Goal: Task Accomplishment & Management: Complete application form

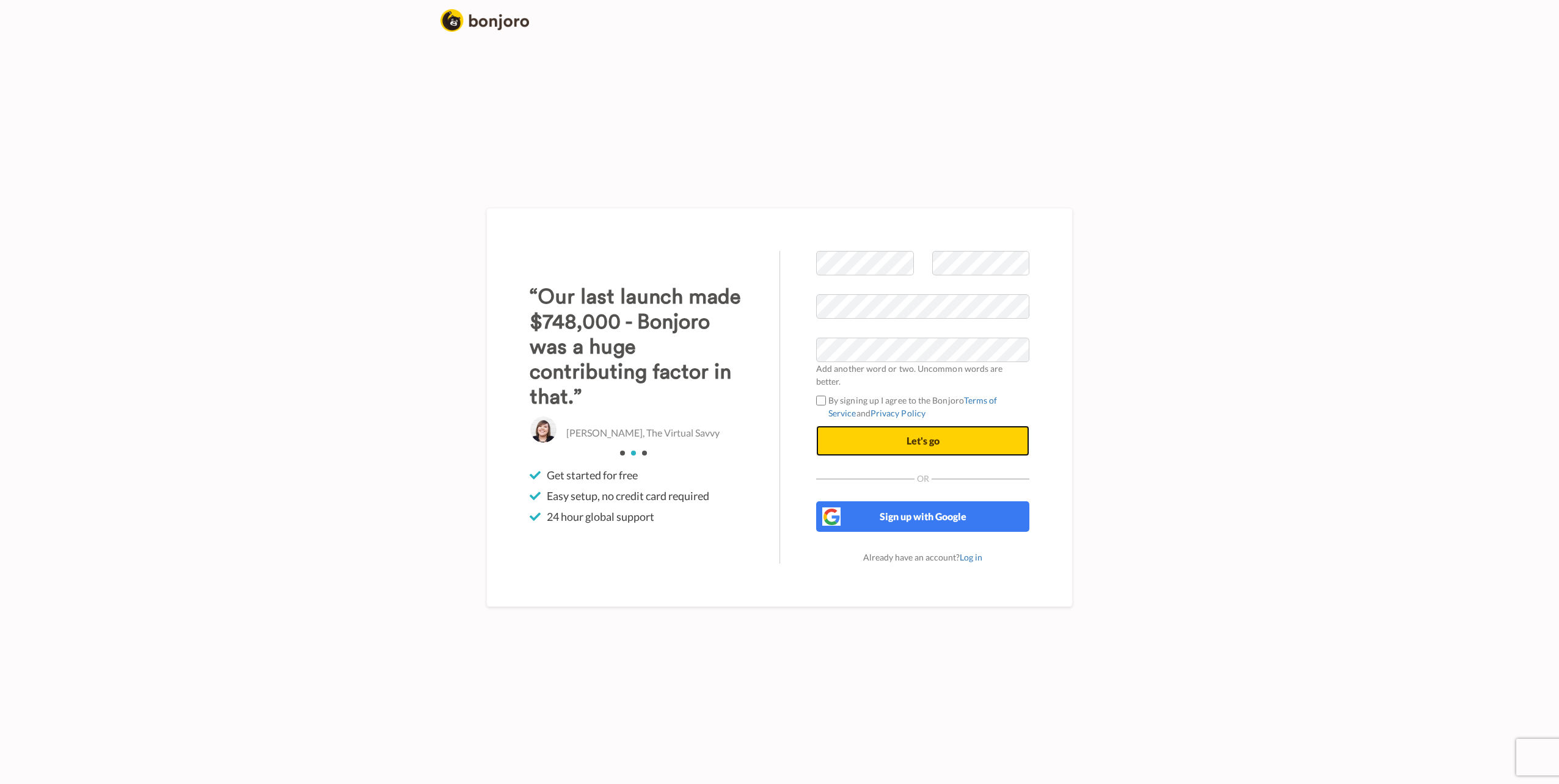
click at [878, 432] on button "Let's go" at bounding box center [922, 441] width 213 height 30
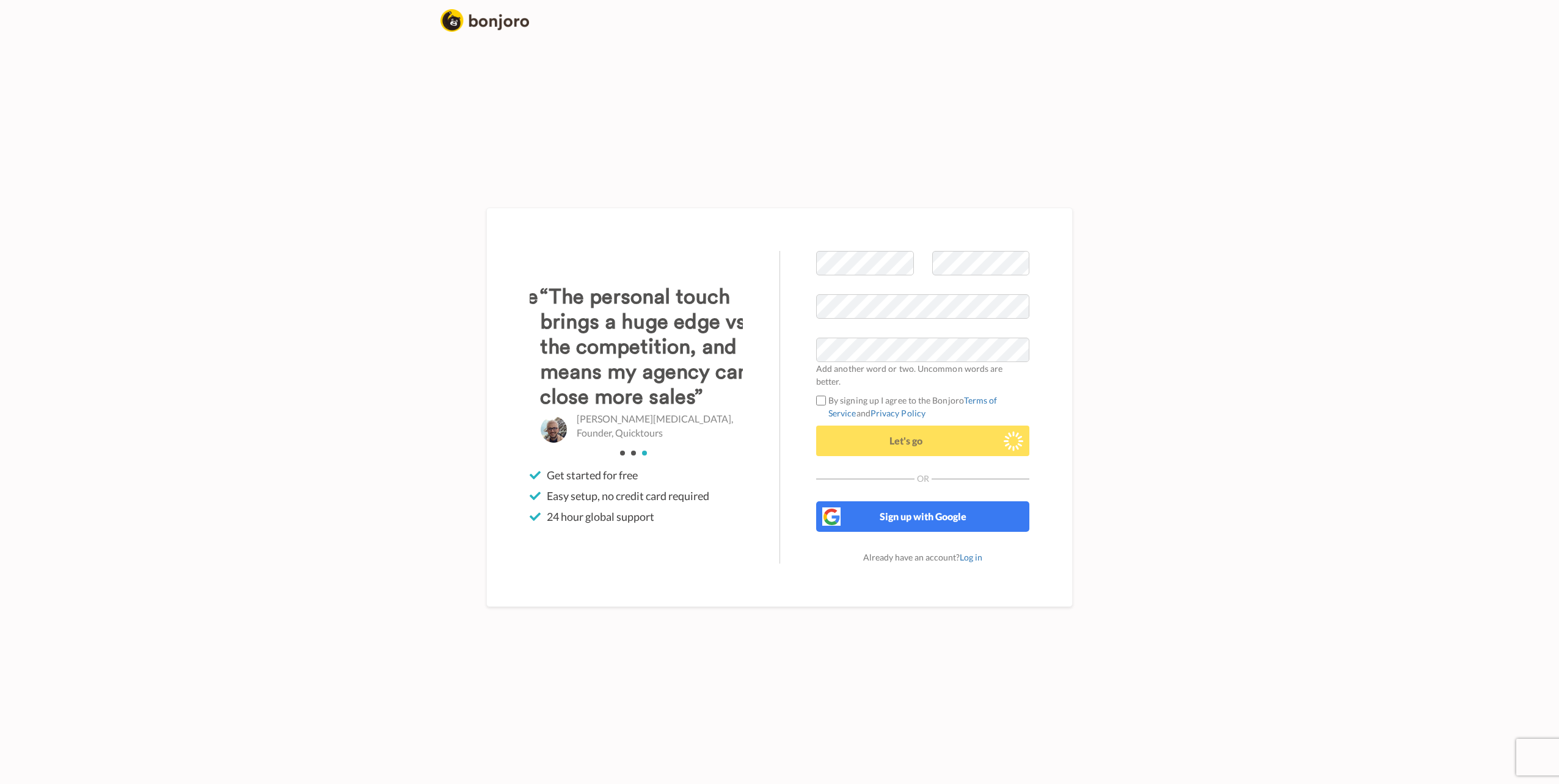
click at [817, 399] on label "By signing up I agree to the Bonjoro Terms of Service and Privacy Policy" at bounding box center [922, 406] width 213 height 26
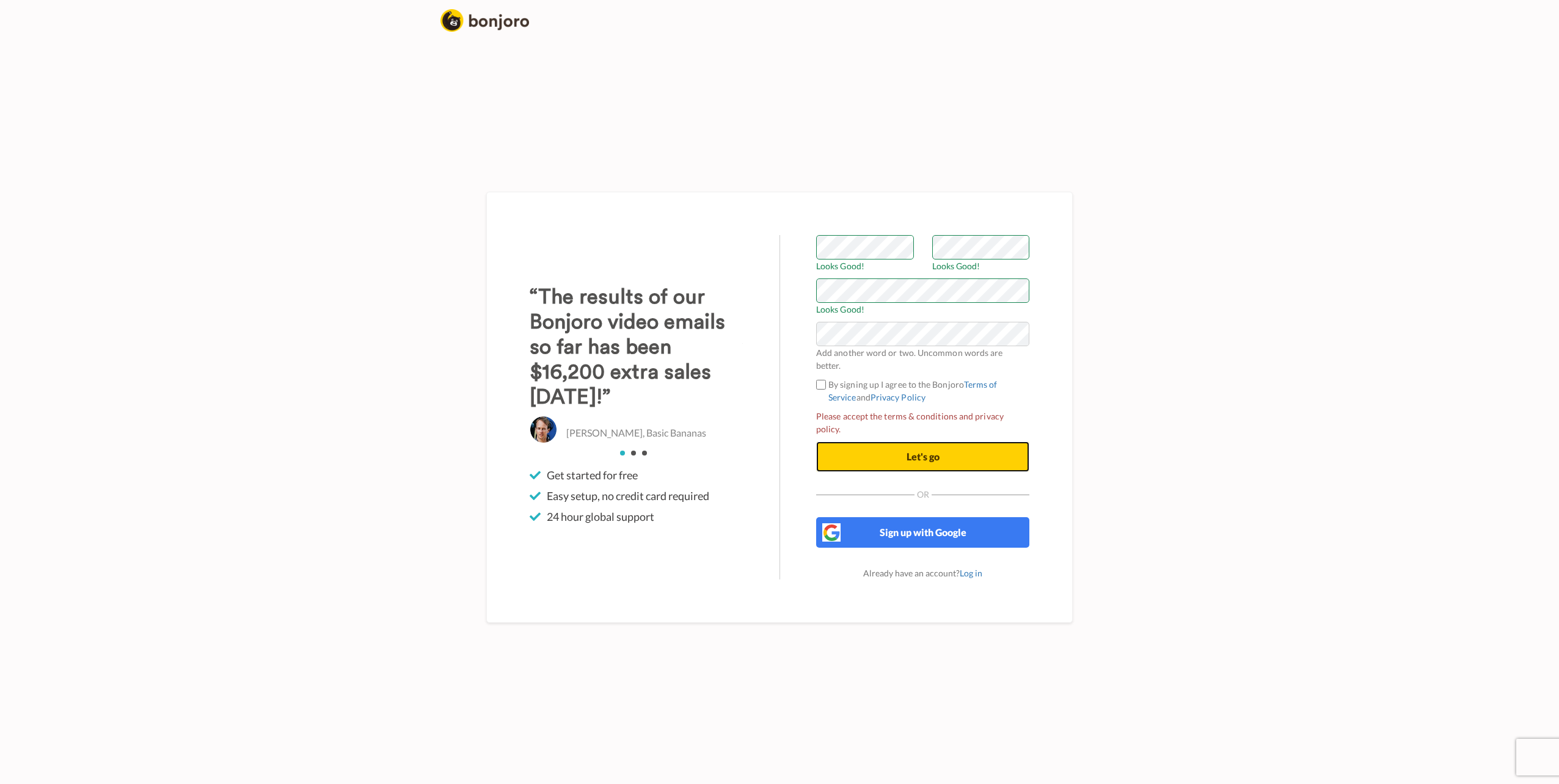
click at [873, 441] on button "Let's go" at bounding box center [922, 456] width 213 height 30
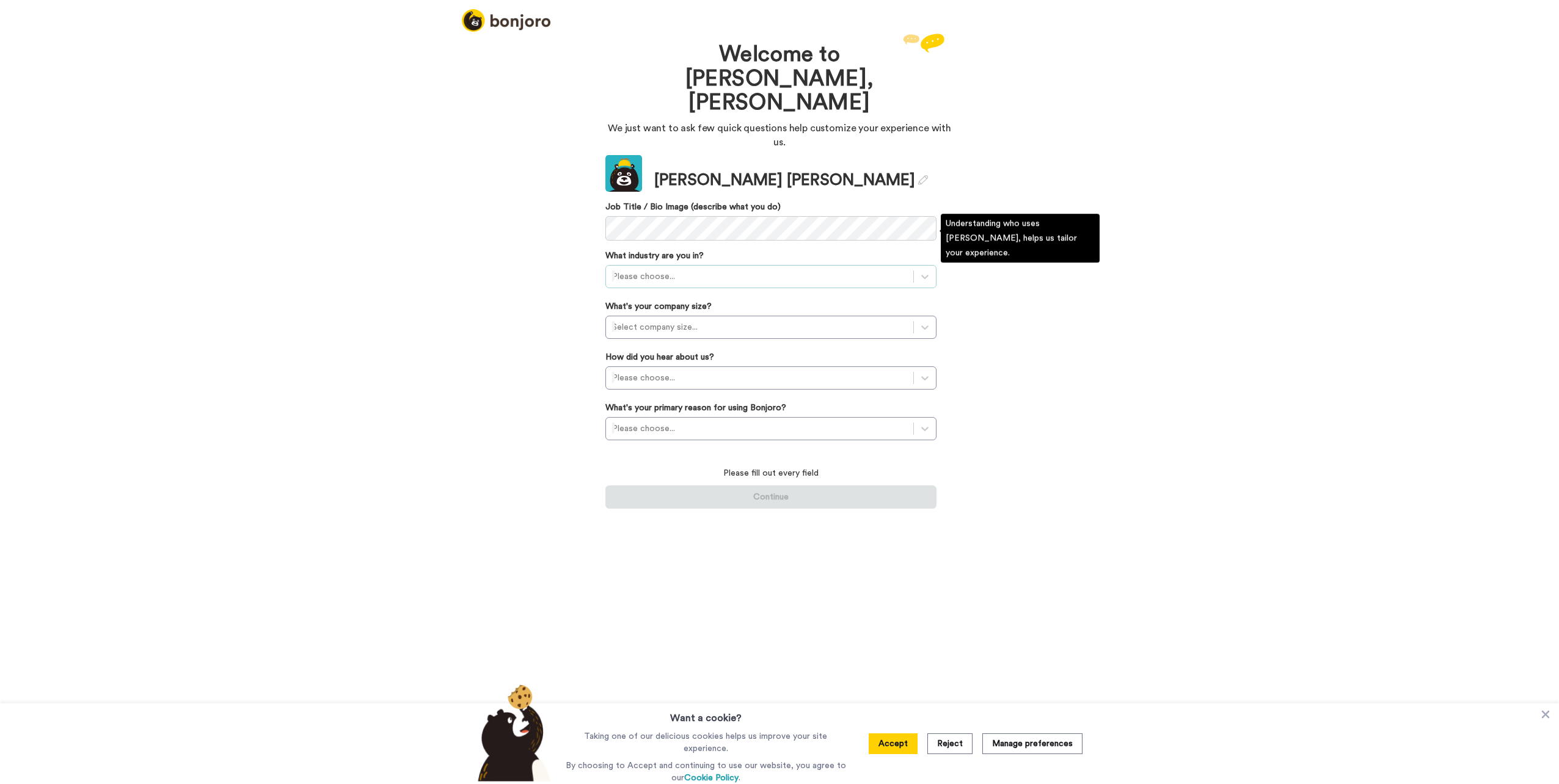
click at [745, 269] on div at bounding box center [760, 277] width 295 height 15
click at [699, 317] on div "Real Estate" at bounding box center [771, 328] width 331 height 22
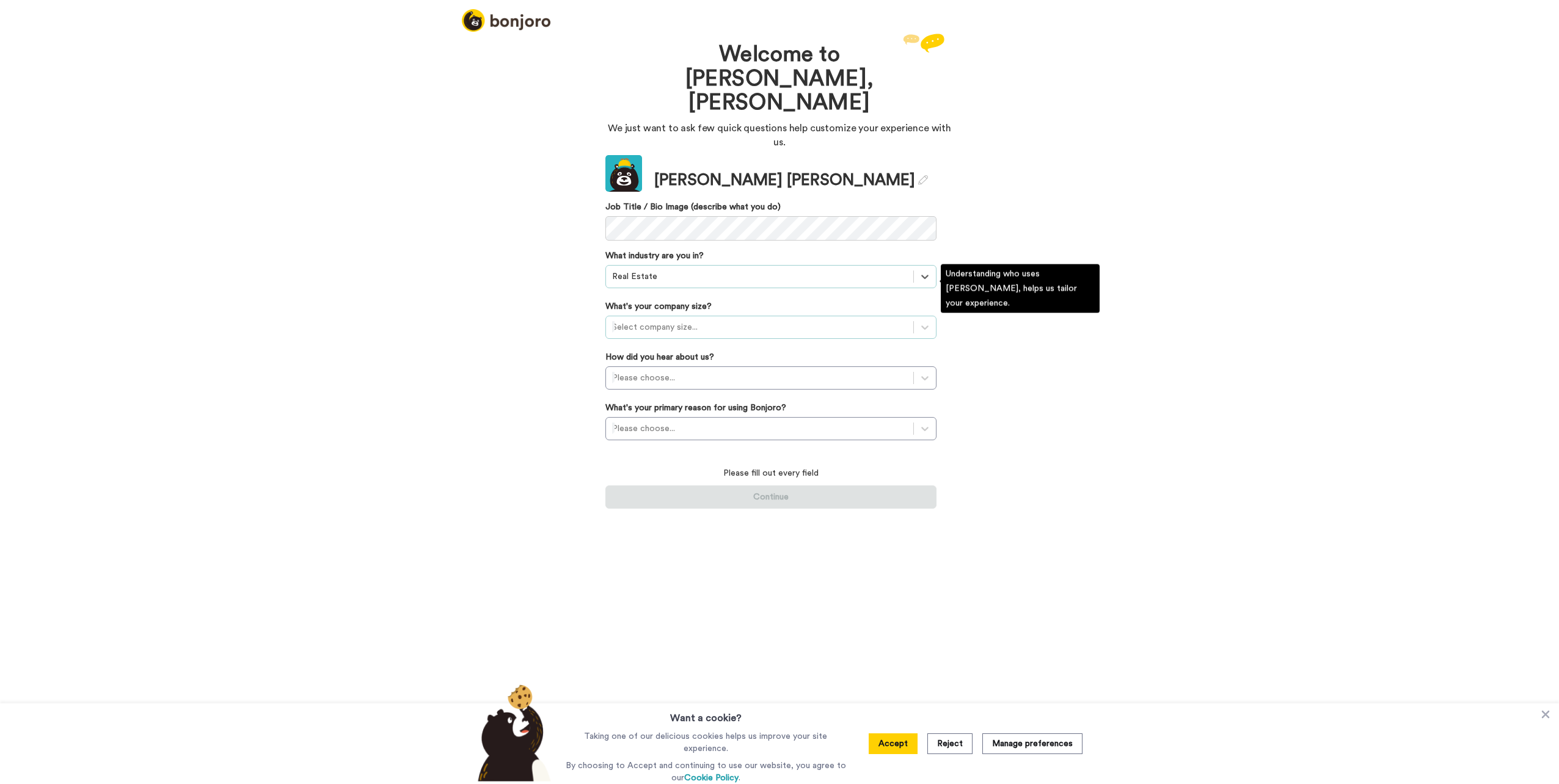
click at [695, 320] on div at bounding box center [760, 327] width 295 height 15
click at [674, 346] on div "1-10 employees" at bounding box center [771, 357] width 331 height 22
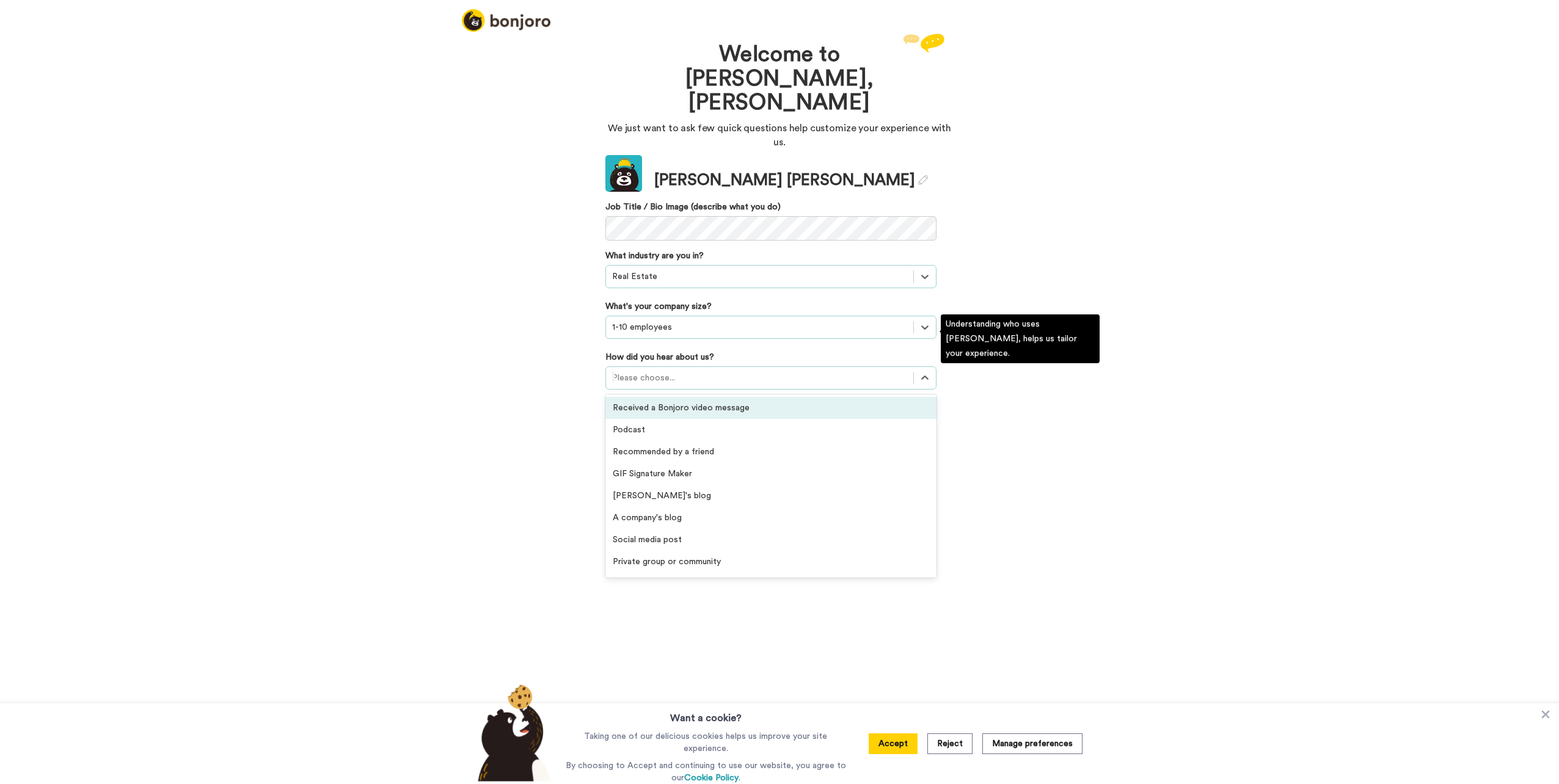
click at [660, 368] on div "Please choose..." at bounding box center [759, 378] width 307 height 20
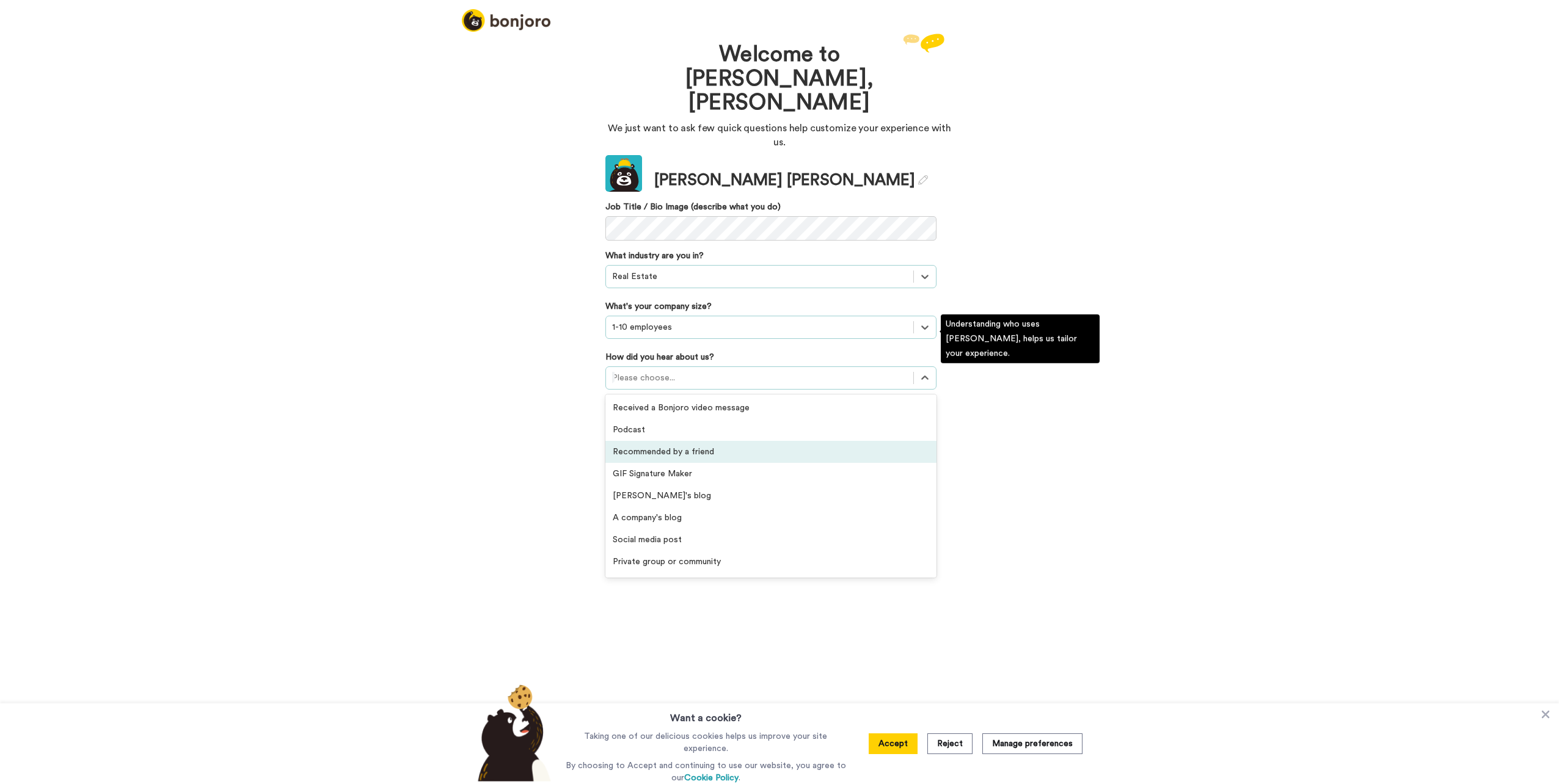
click at [666, 441] on div "Recommended by a friend" at bounding box center [771, 451] width 331 height 22
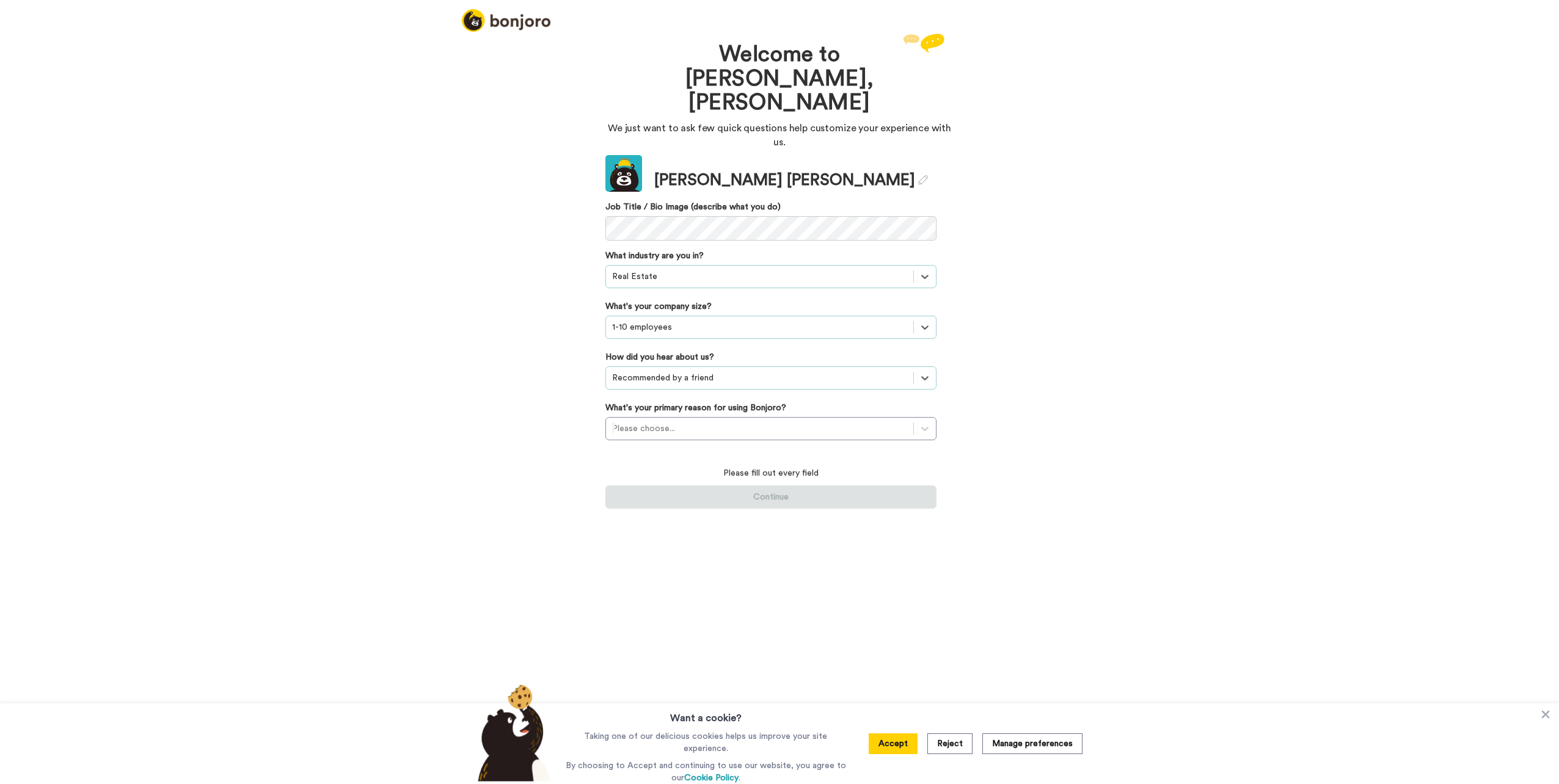
click at [668, 403] on div "Update Shannon Burke Job Title / Bio Image (describe what you do) What industry…" at bounding box center [771, 331] width 331 height 353
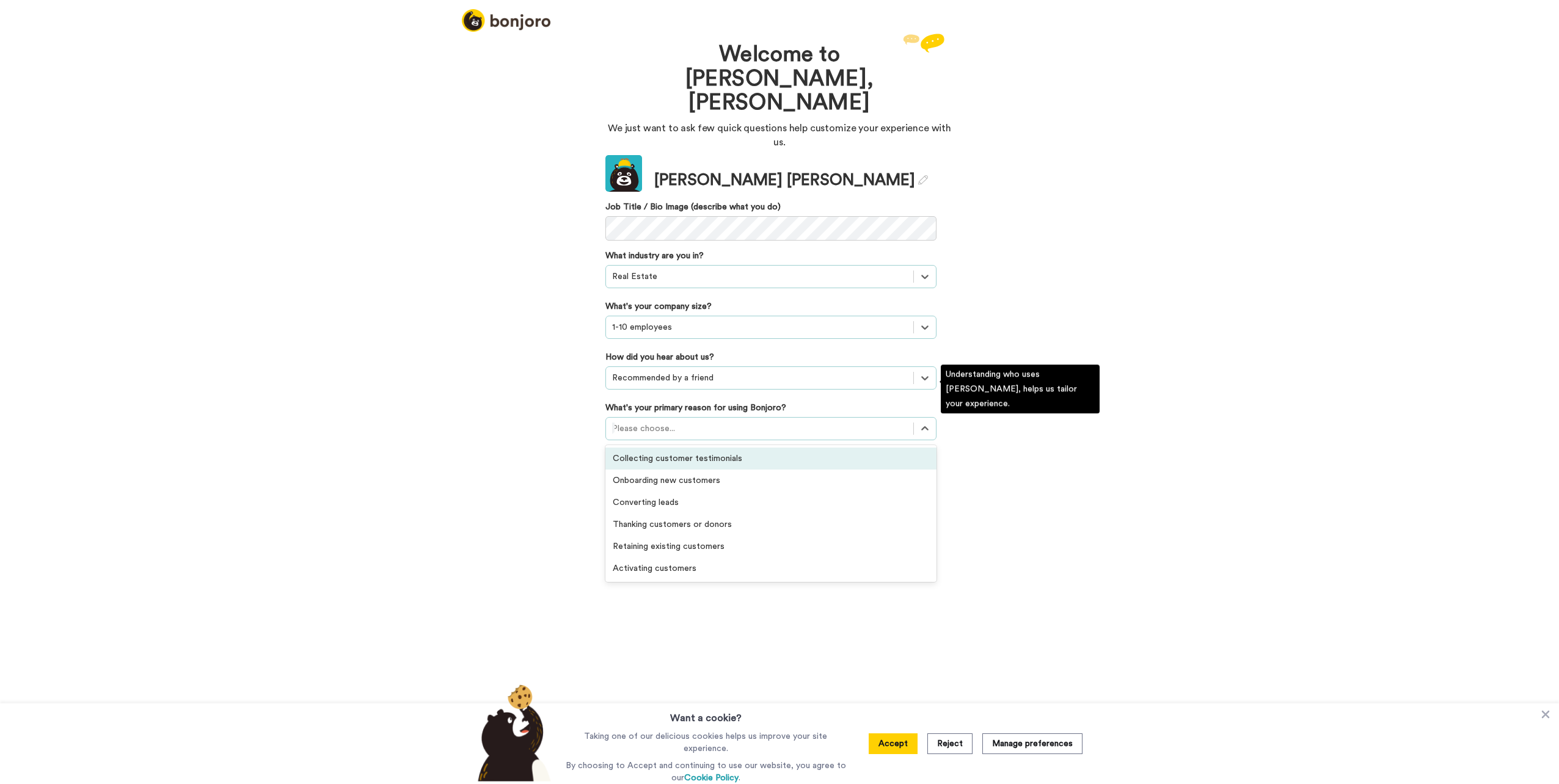
click at [661, 421] on div at bounding box center [760, 428] width 295 height 15
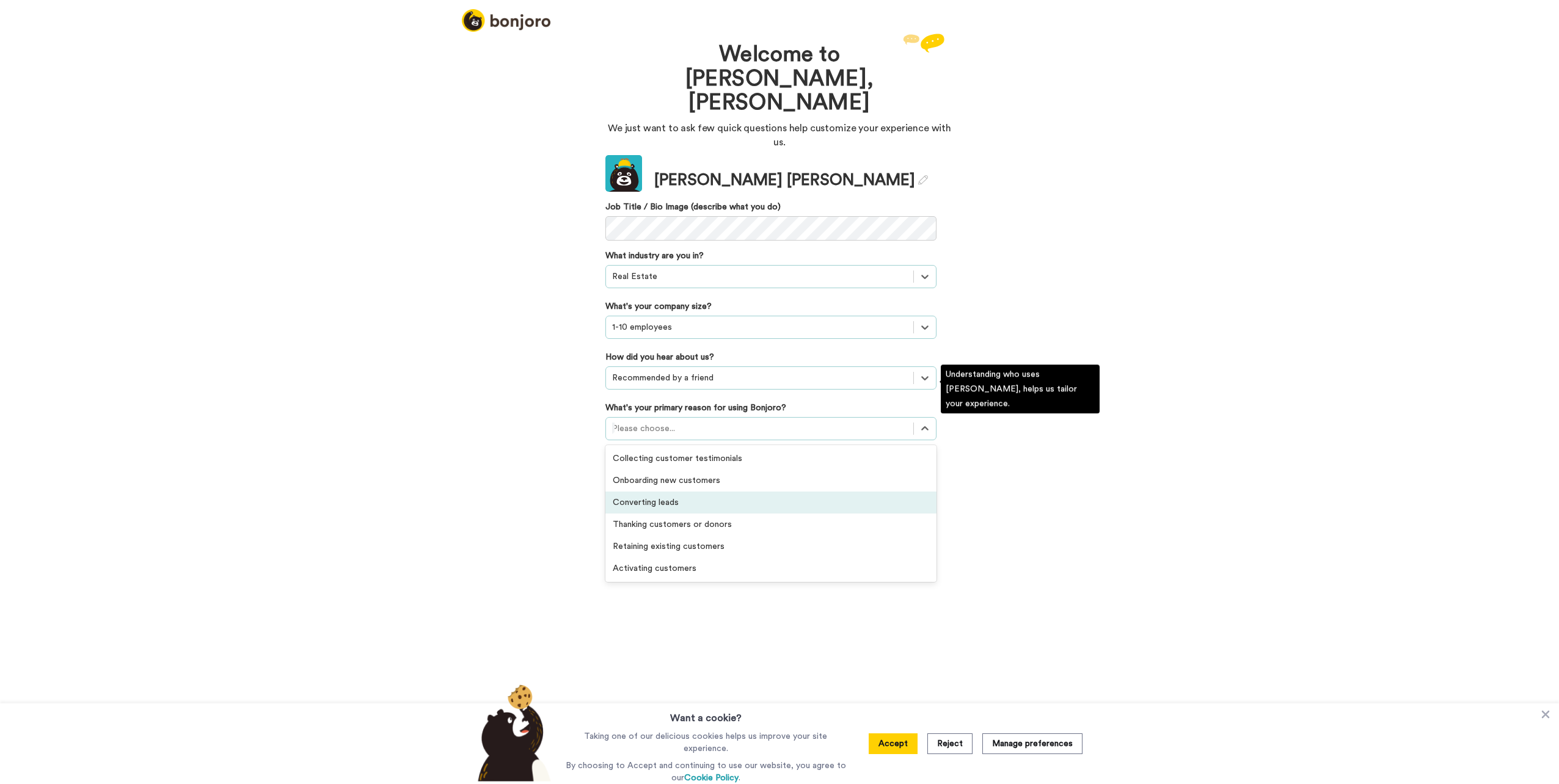
click at [656, 492] on div "Converting leads" at bounding box center [771, 502] width 331 height 22
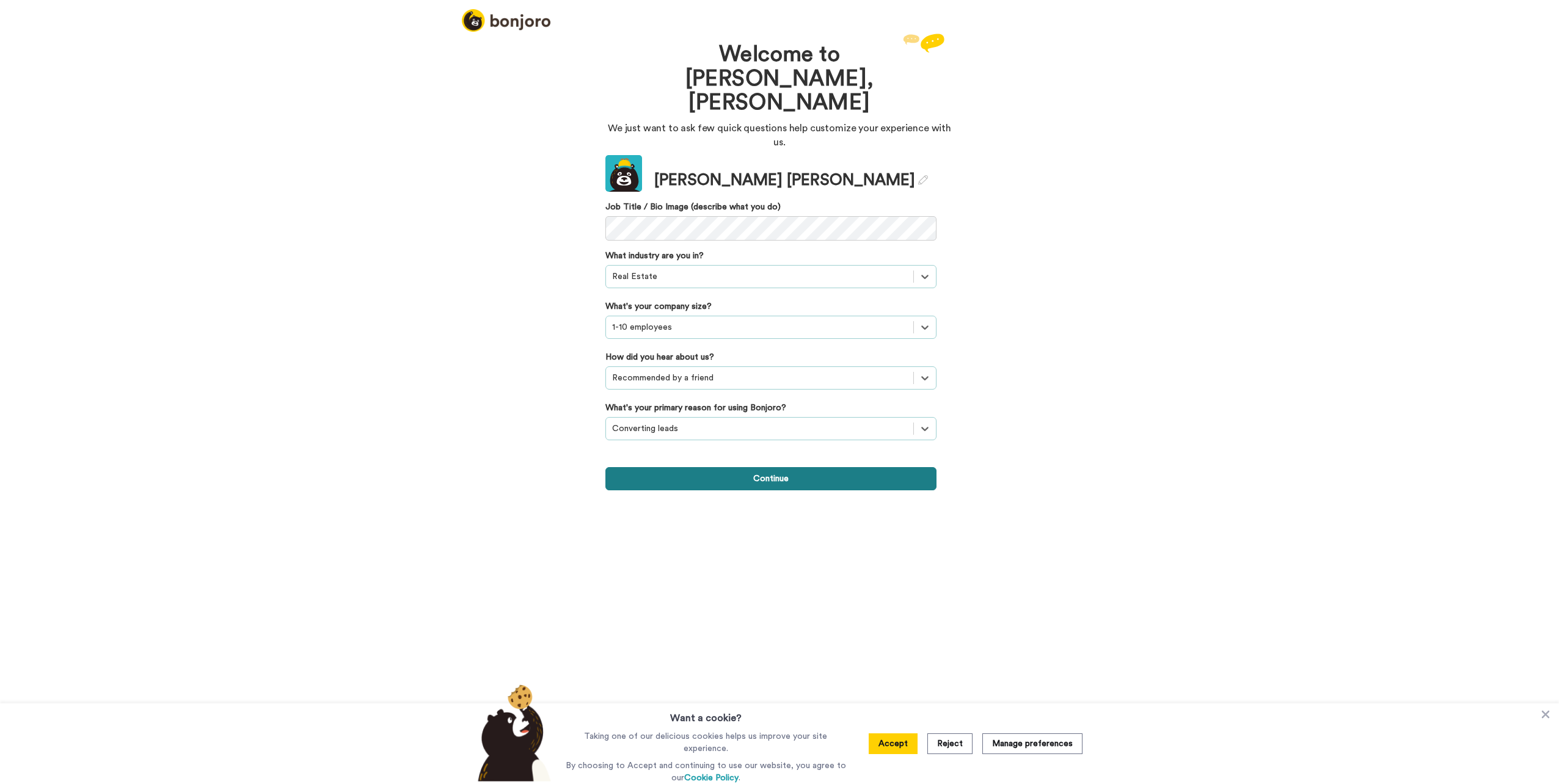
click at [688, 467] on button "Continue" at bounding box center [771, 478] width 331 height 23
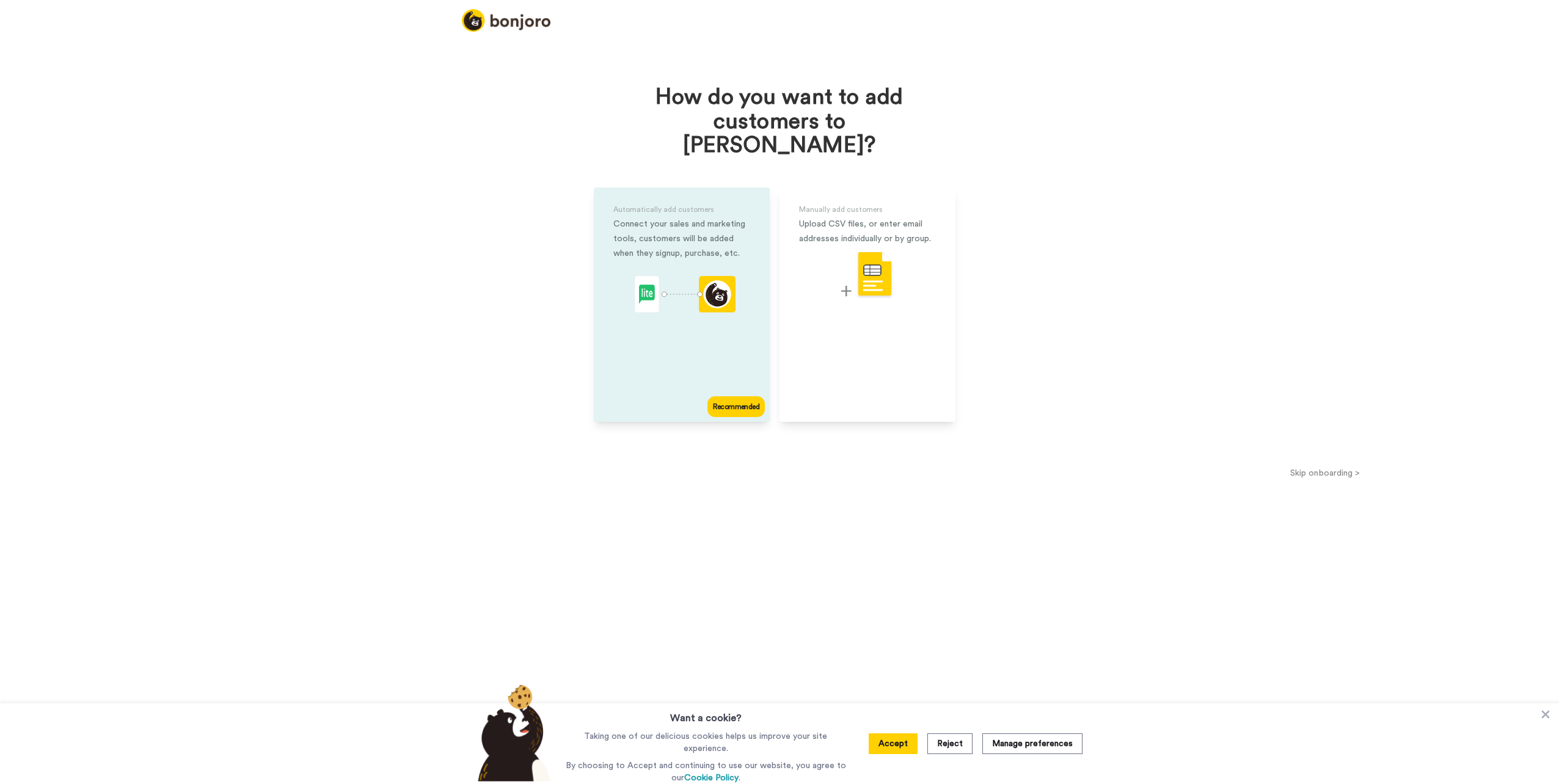
click at [692, 320] on div "Automatically add customers Connect your sales and marketing tools, customers w…" at bounding box center [681, 305] width 176 height 235
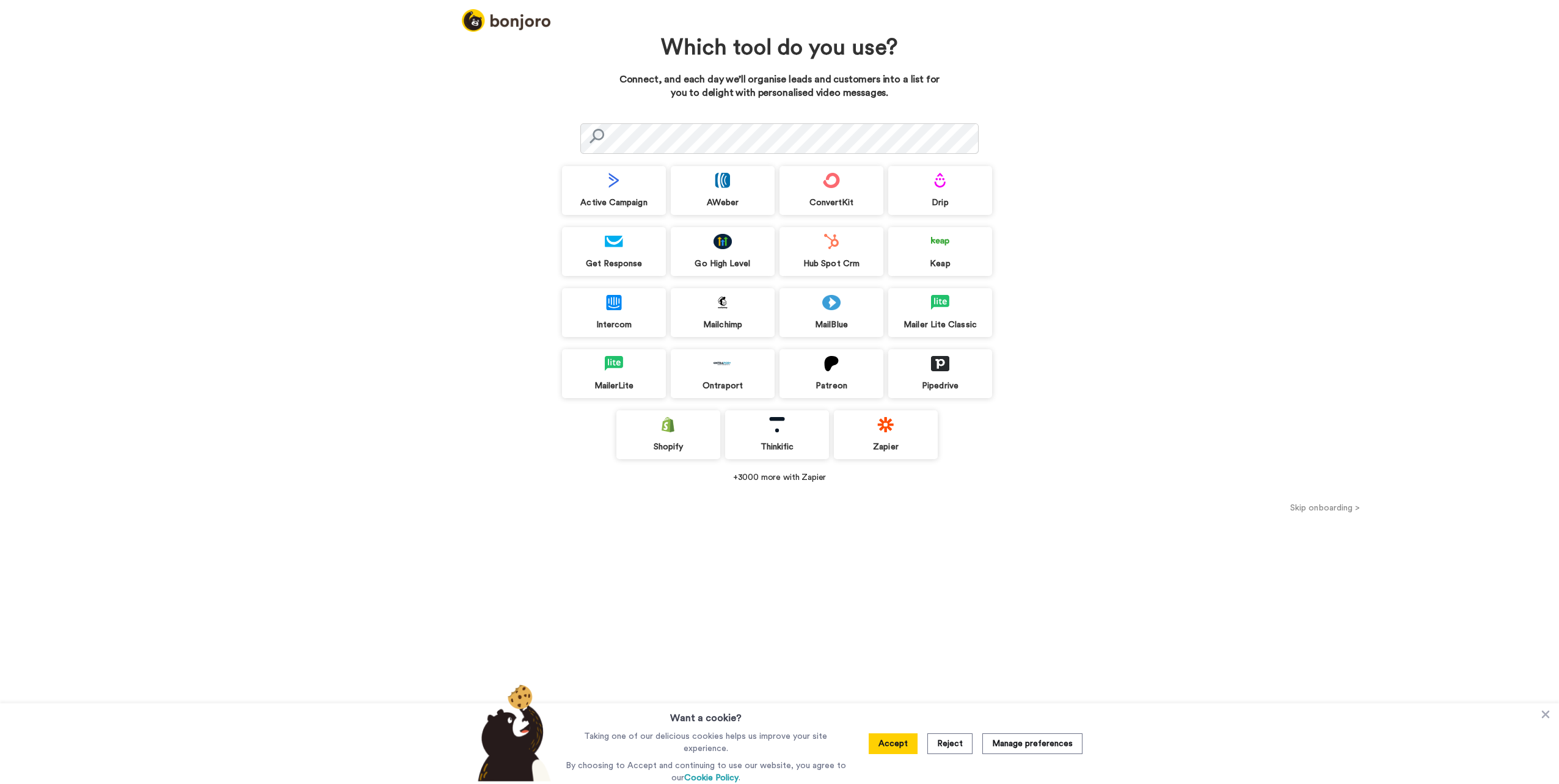
click at [608, 186] on img at bounding box center [614, 180] width 18 height 16
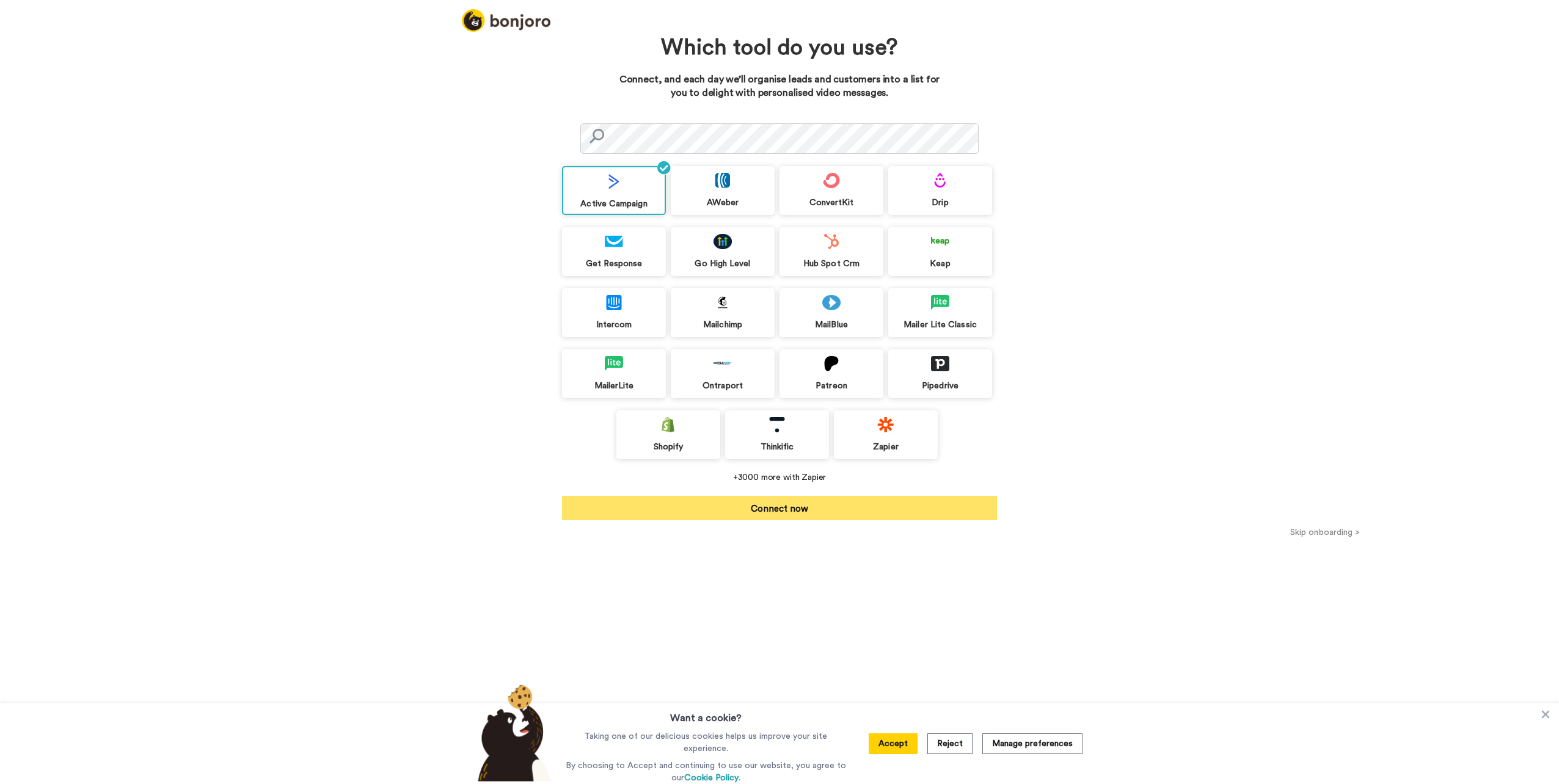
click at [773, 518] on button "Connect now" at bounding box center [780, 508] width 435 height 25
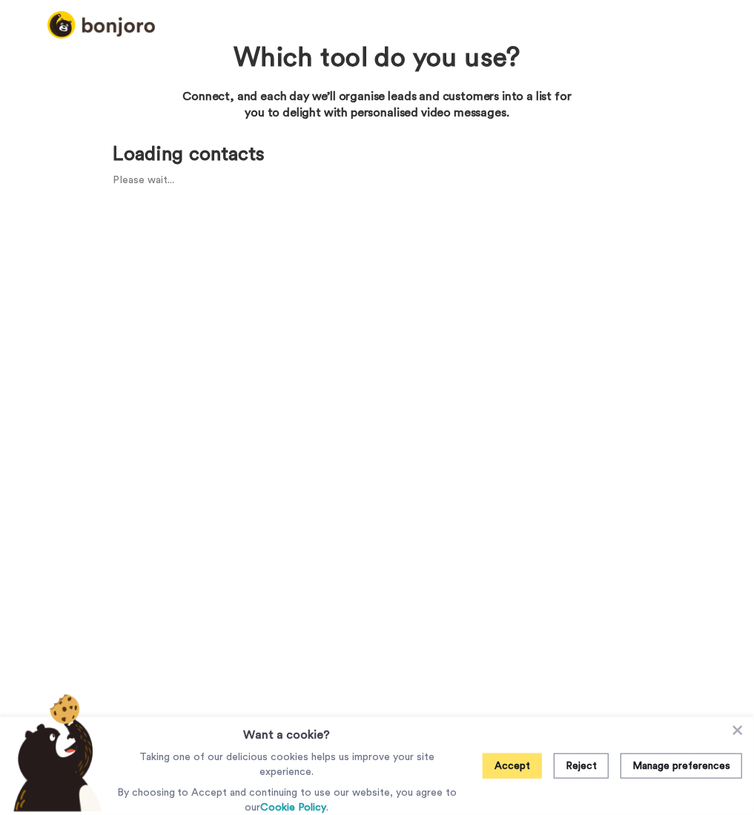
click at [513, 776] on button "Accept" at bounding box center [512, 765] width 59 height 25
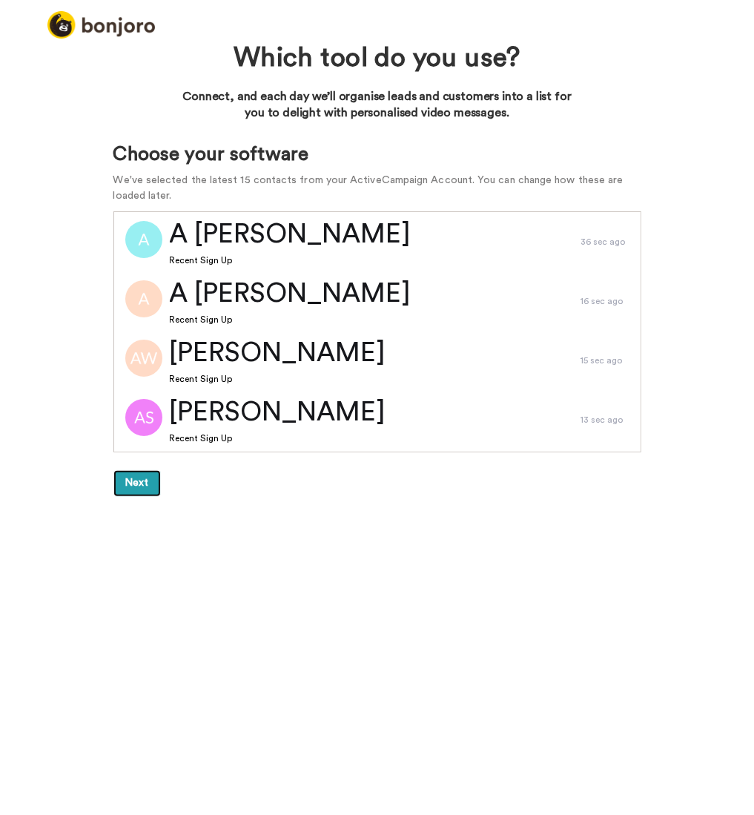
click at [136, 480] on button "Next" at bounding box center [136, 483] width 47 height 27
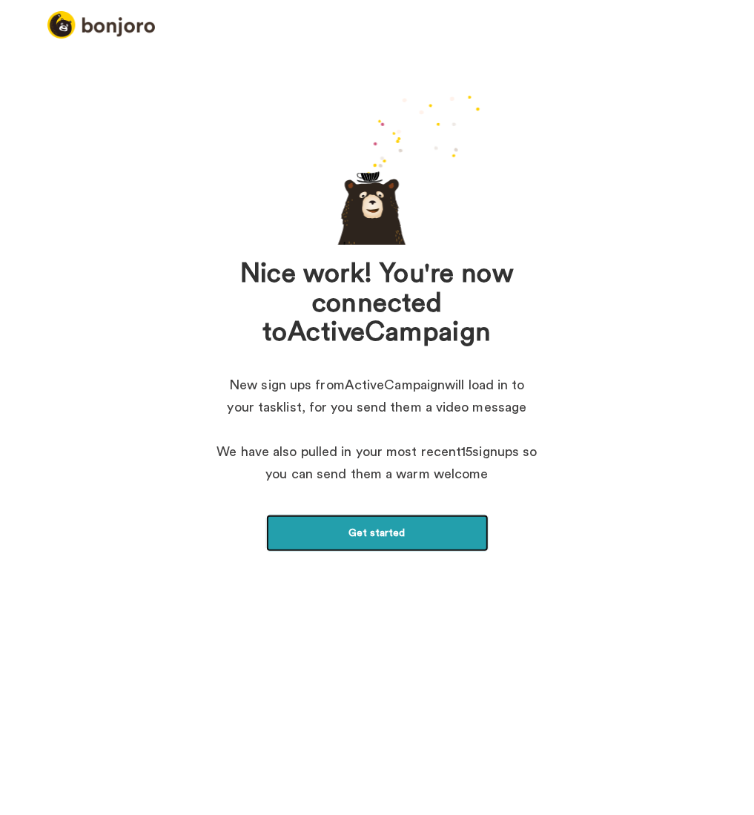
click at [337, 540] on link "Get started" at bounding box center [377, 532] width 222 height 37
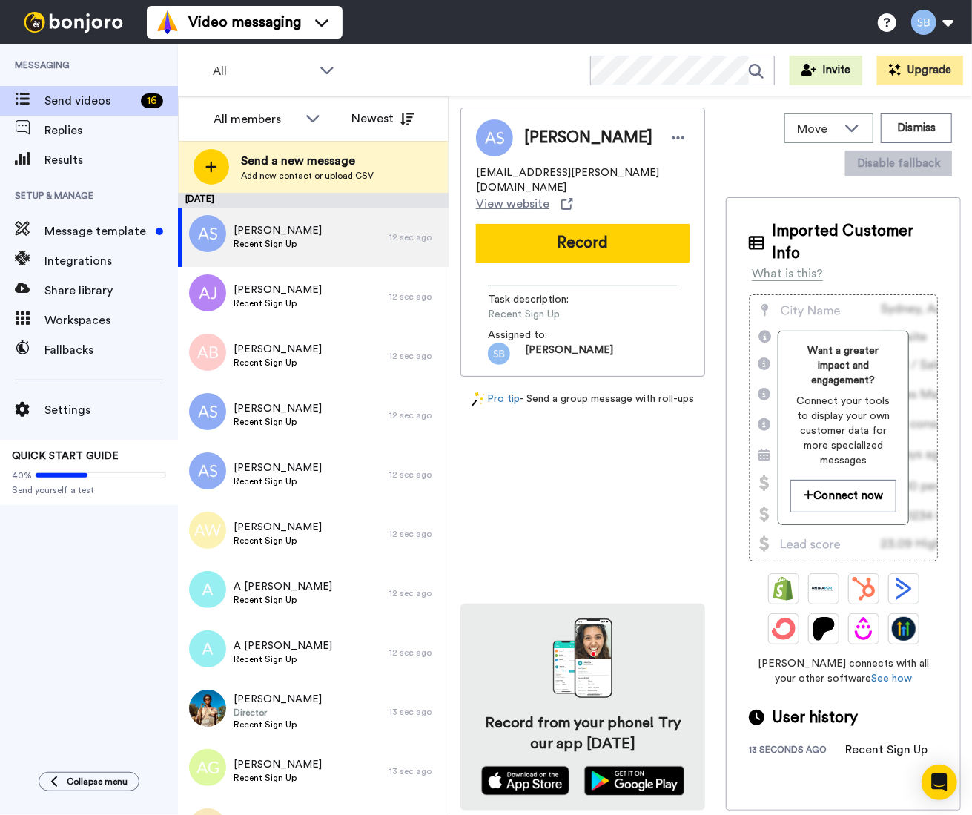
click at [546, 495] on div "Abbie Smith abbie.smith@jll.com View website Record Task description : Recent S…" at bounding box center [582, 458] width 245 height 703
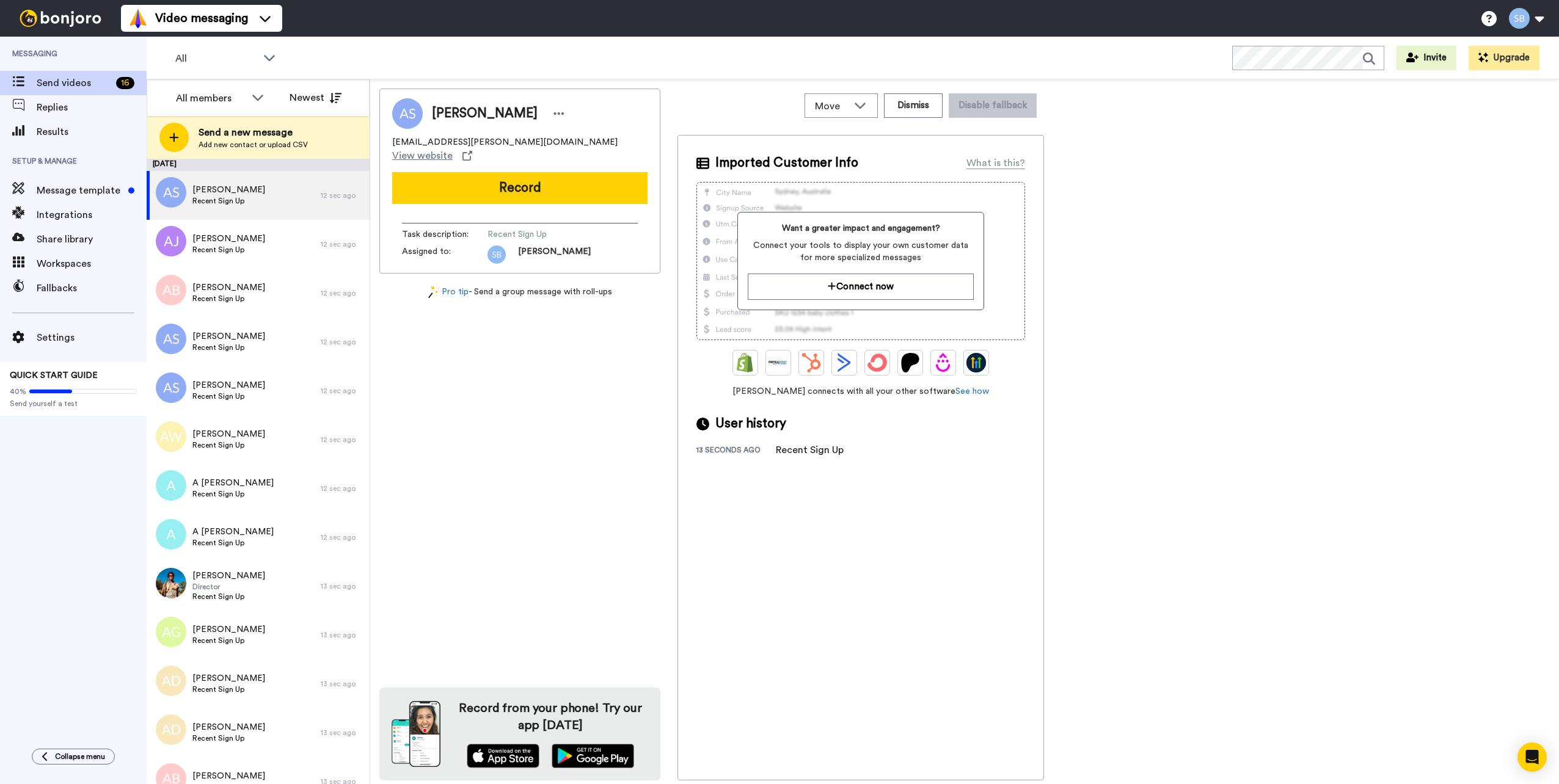
click at [620, 450] on div "Recent Sign Up" at bounding box center [809, 450] width 68 height 15
click at [235, 96] on div "All members" at bounding box center [210, 98] width 69 height 15
click at [212, 124] on span "All members" at bounding box center [197, 124] width 63 height 12
click at [210, 83] on div "All members Newest" at bounding box center [258, 97] width 222 height 36
click at [315, 100] on button "Newest" at bounding box center [315, 98] width 70 height 25
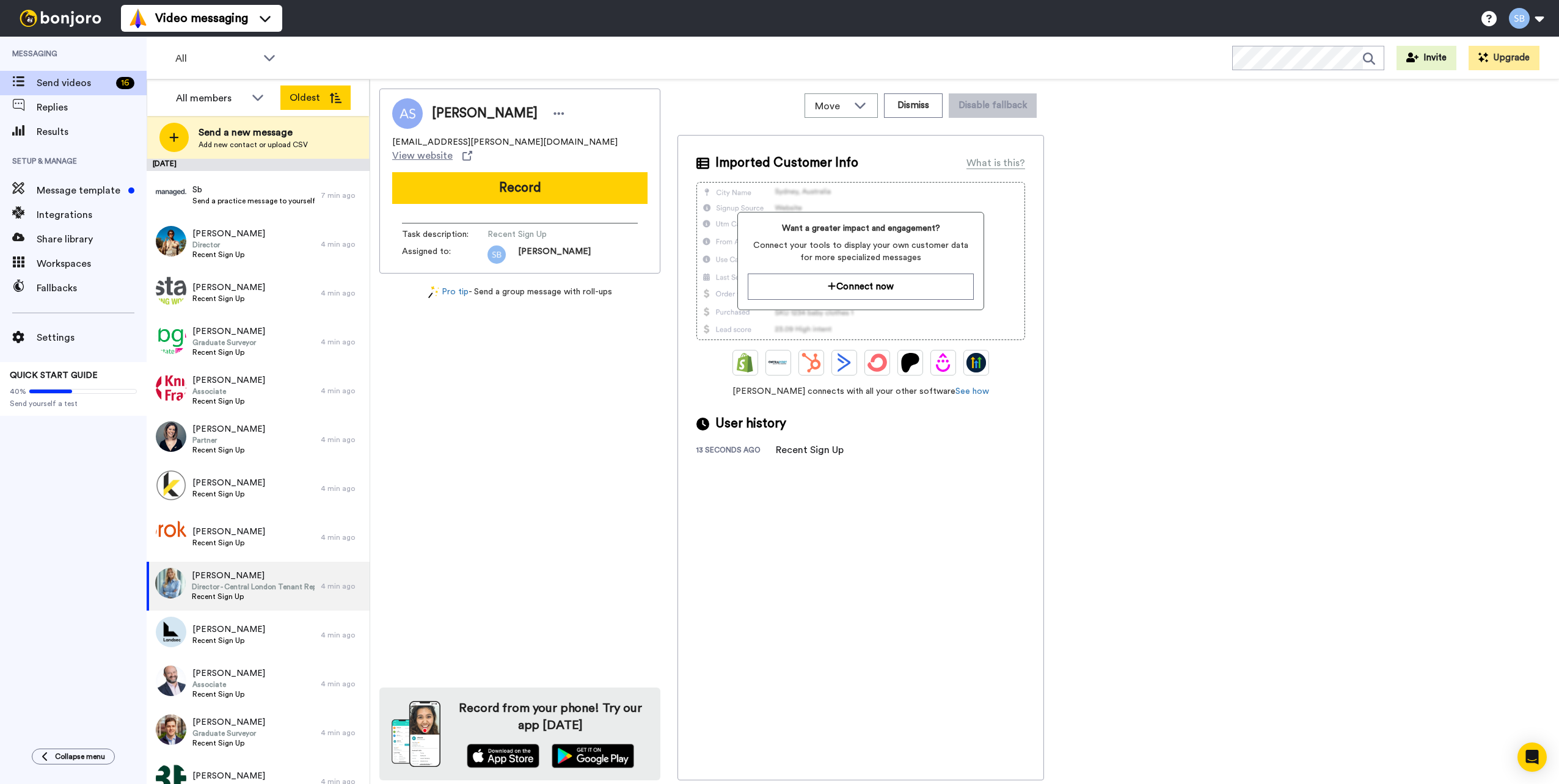
click at [318, 91] on button "Oldest" at bounding box center [315, 98] width 70 height 25
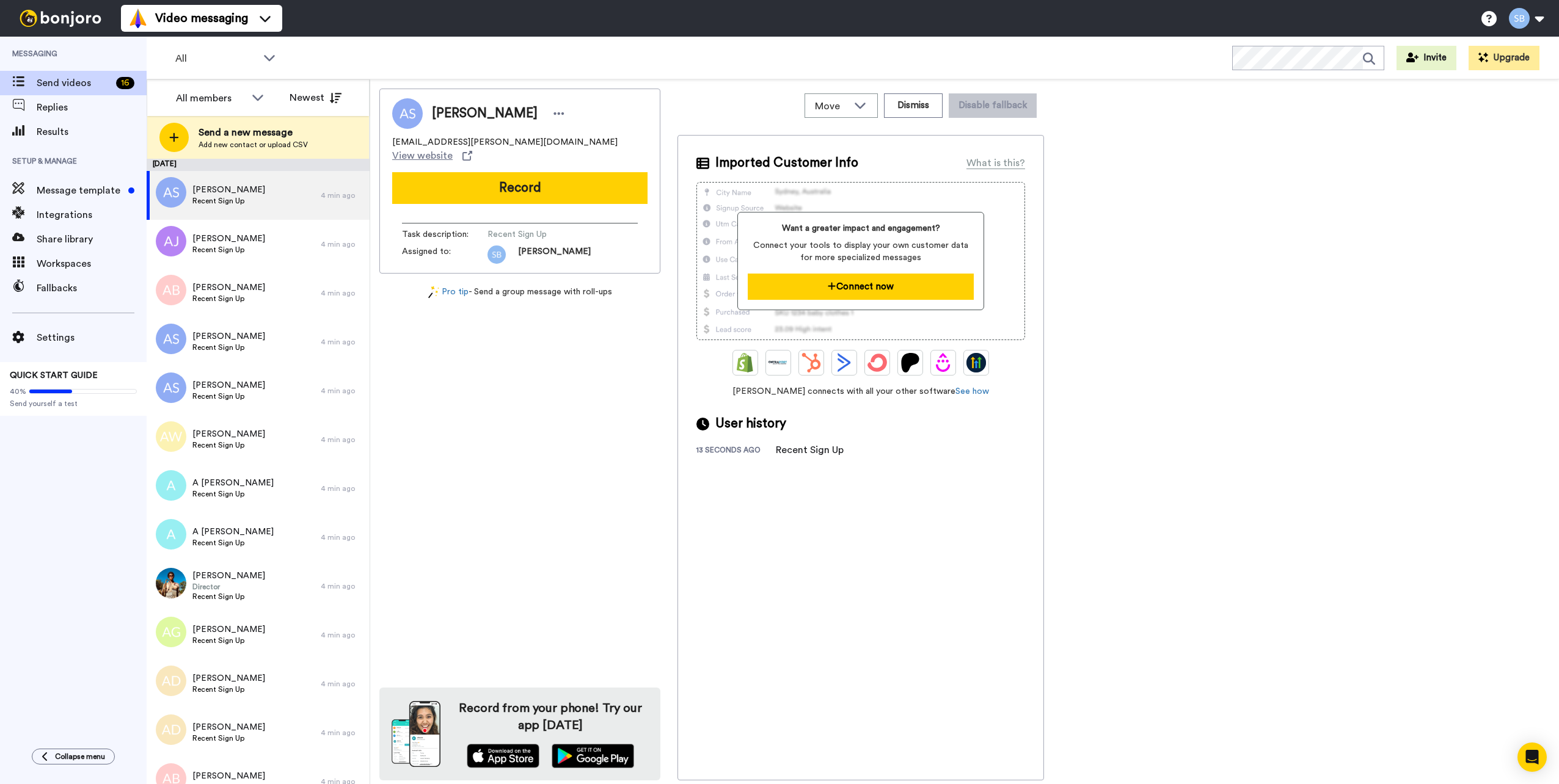
click at [620, 289] on button "Connect now" at bounding box center [860, 287] width 226 height 26
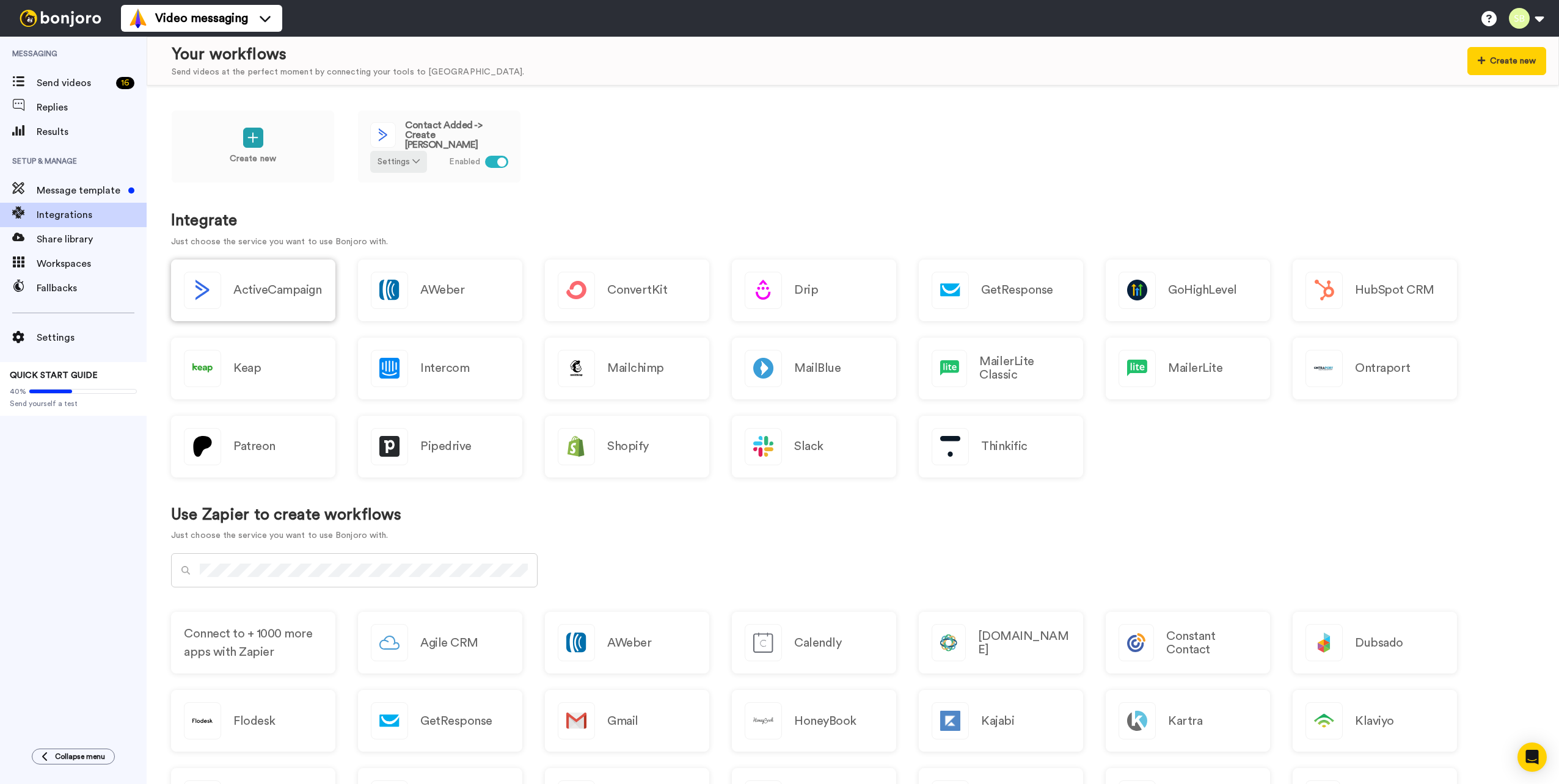
click at [200, 316] on div "ActiveCampaign" at bounding box center [253, 290] width 164 height 62
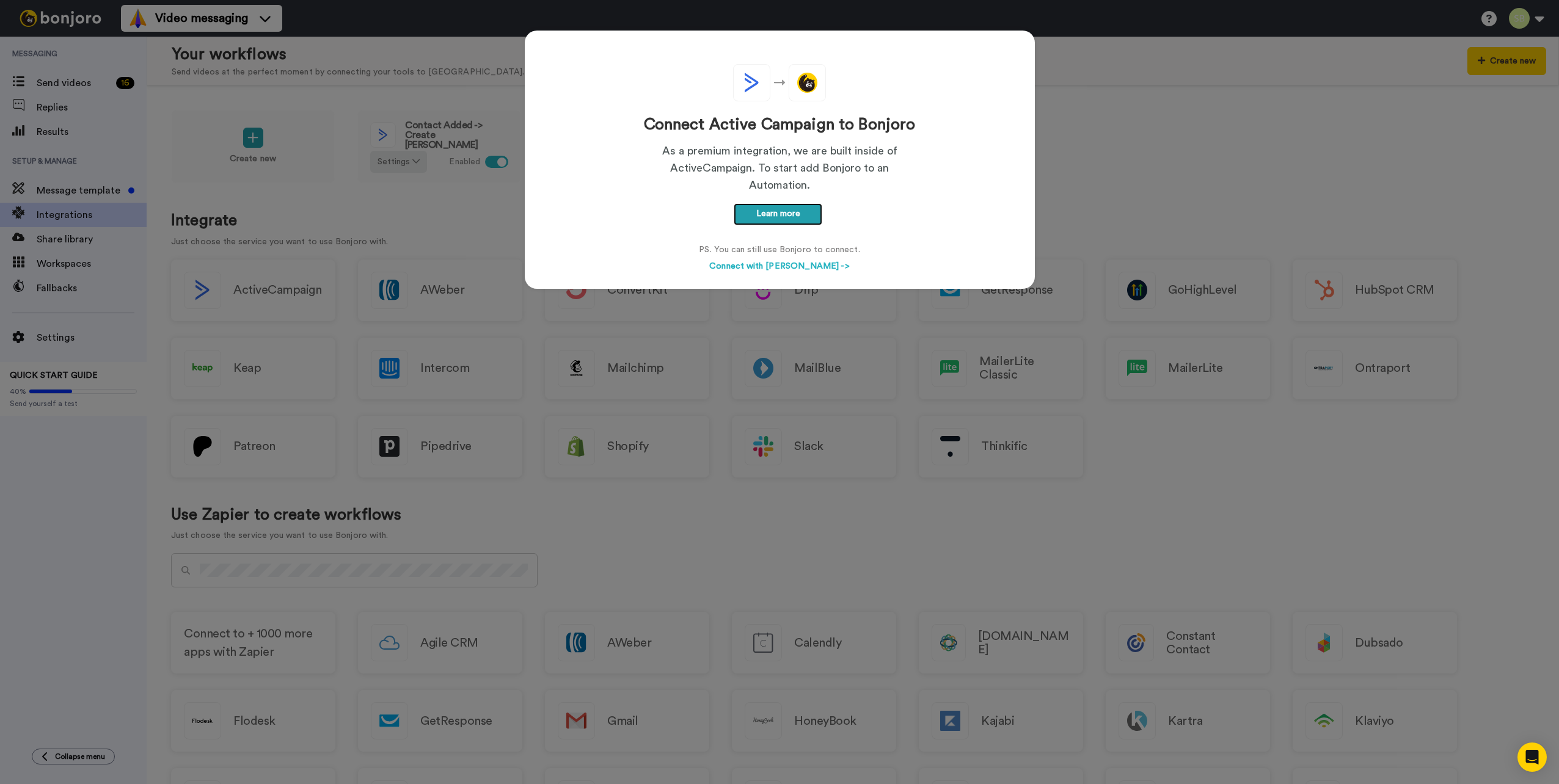
click at [743, 211] on link "Learn more" at bounding box center [777, 214] width 88 height 22
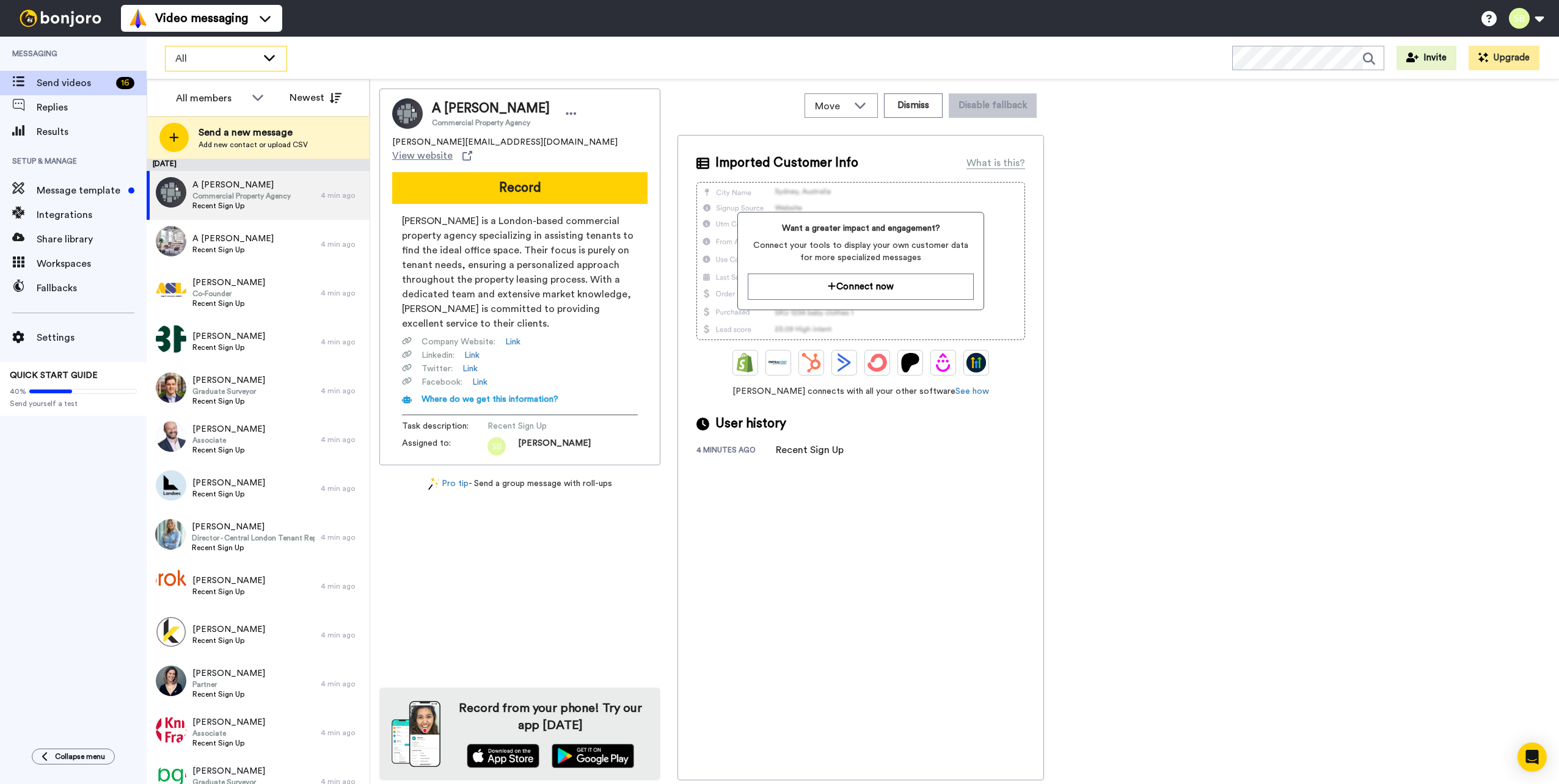
click at [258, 60] on div "All" at bounding box center [226, 58] width 121 height 25
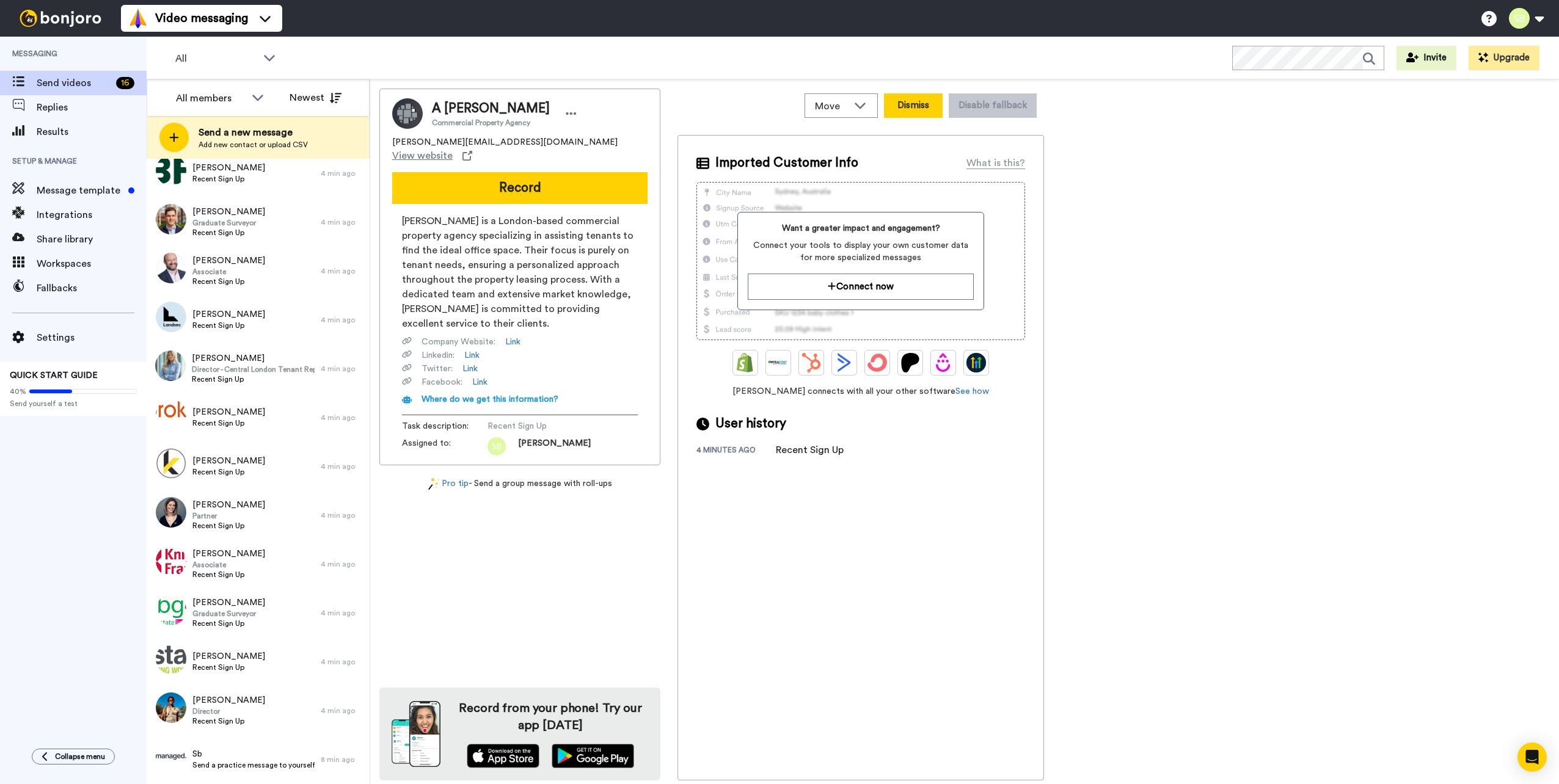
click at [909, 103] on button "Dismiss" at bounding box center [913, 105] width 59 height 25
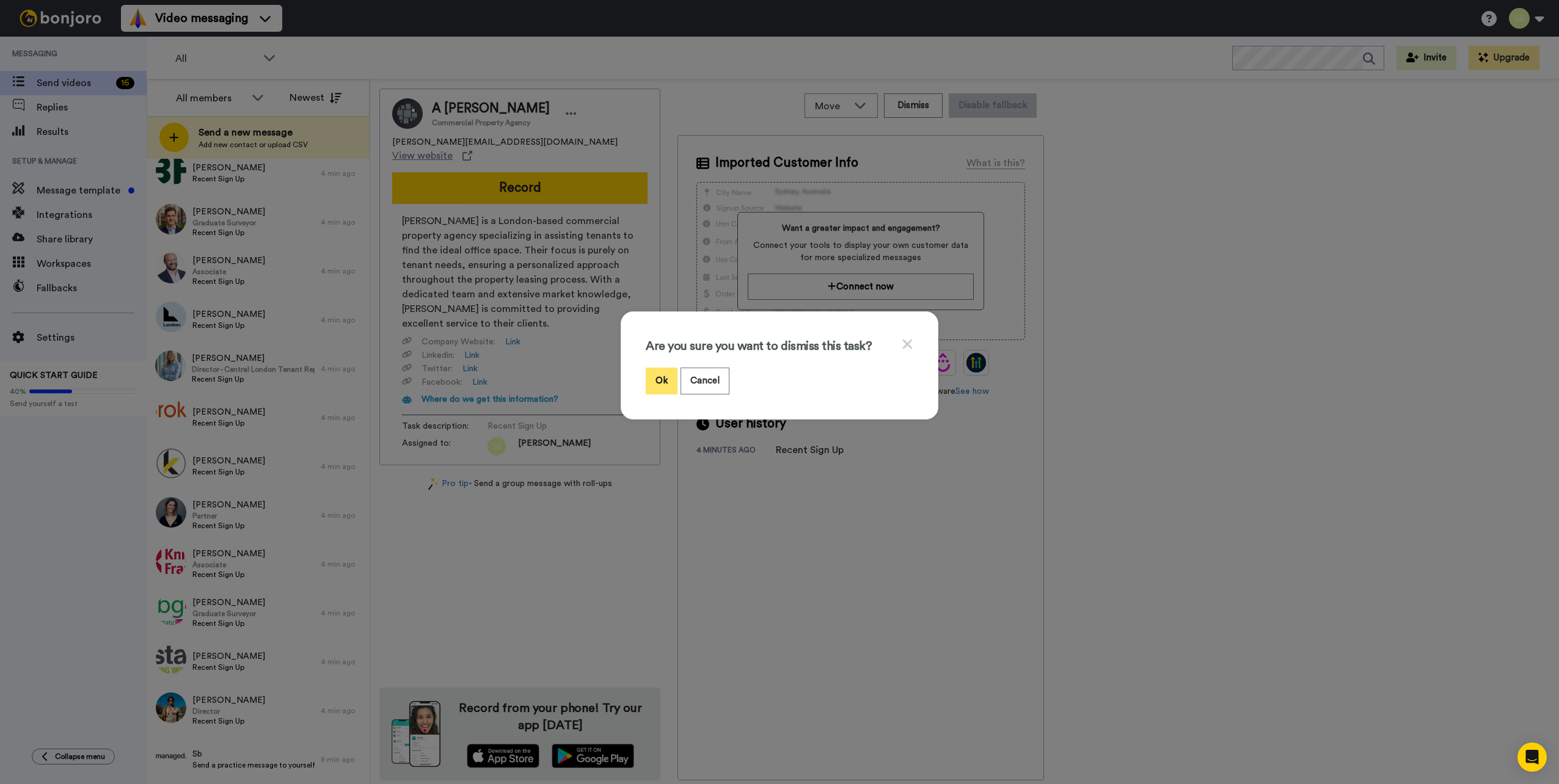
click at [666, 382] on button "Ok" at bounding box center [661, 380] width 32 height 26
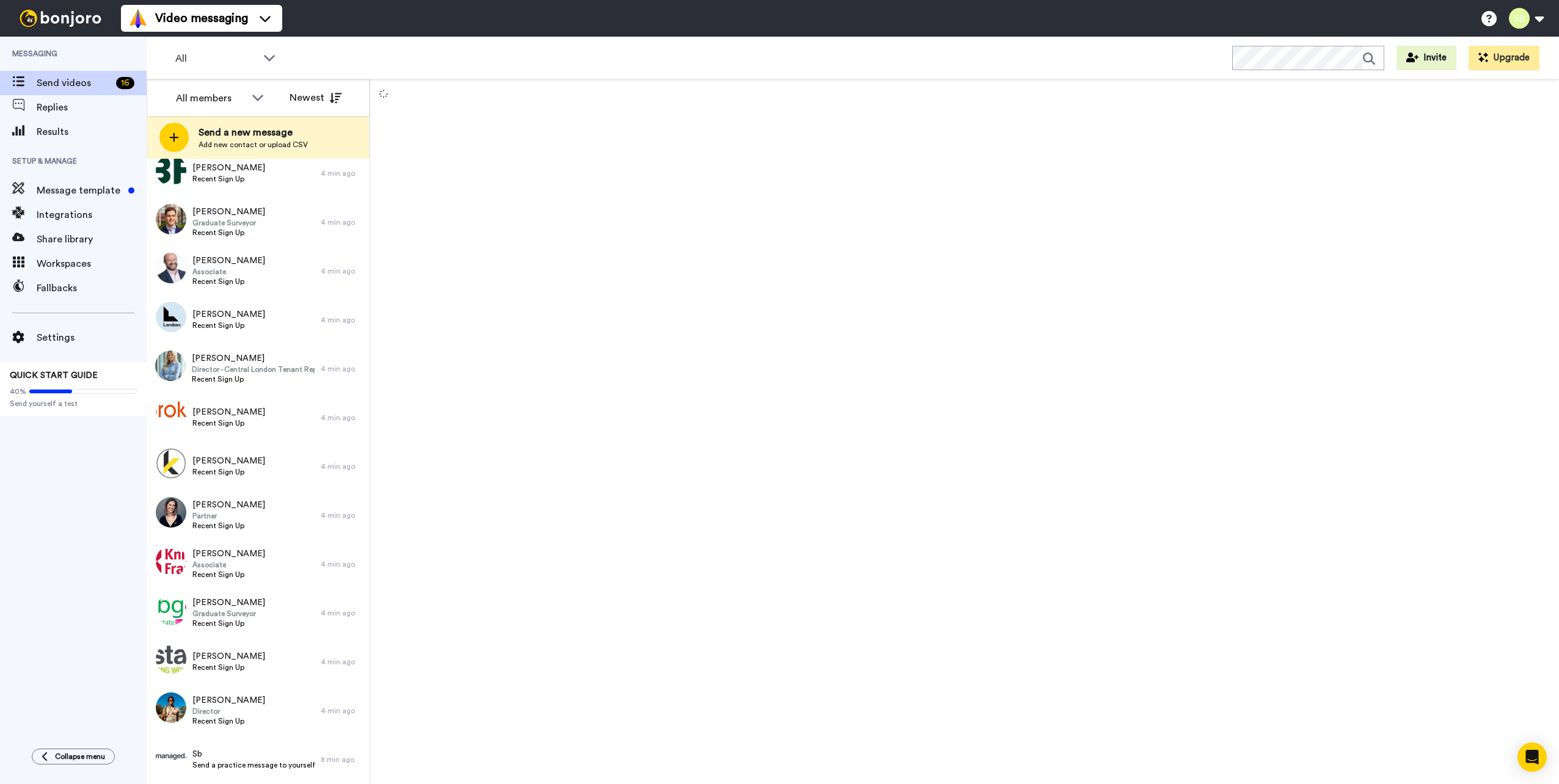
scroll to position [119, 0]
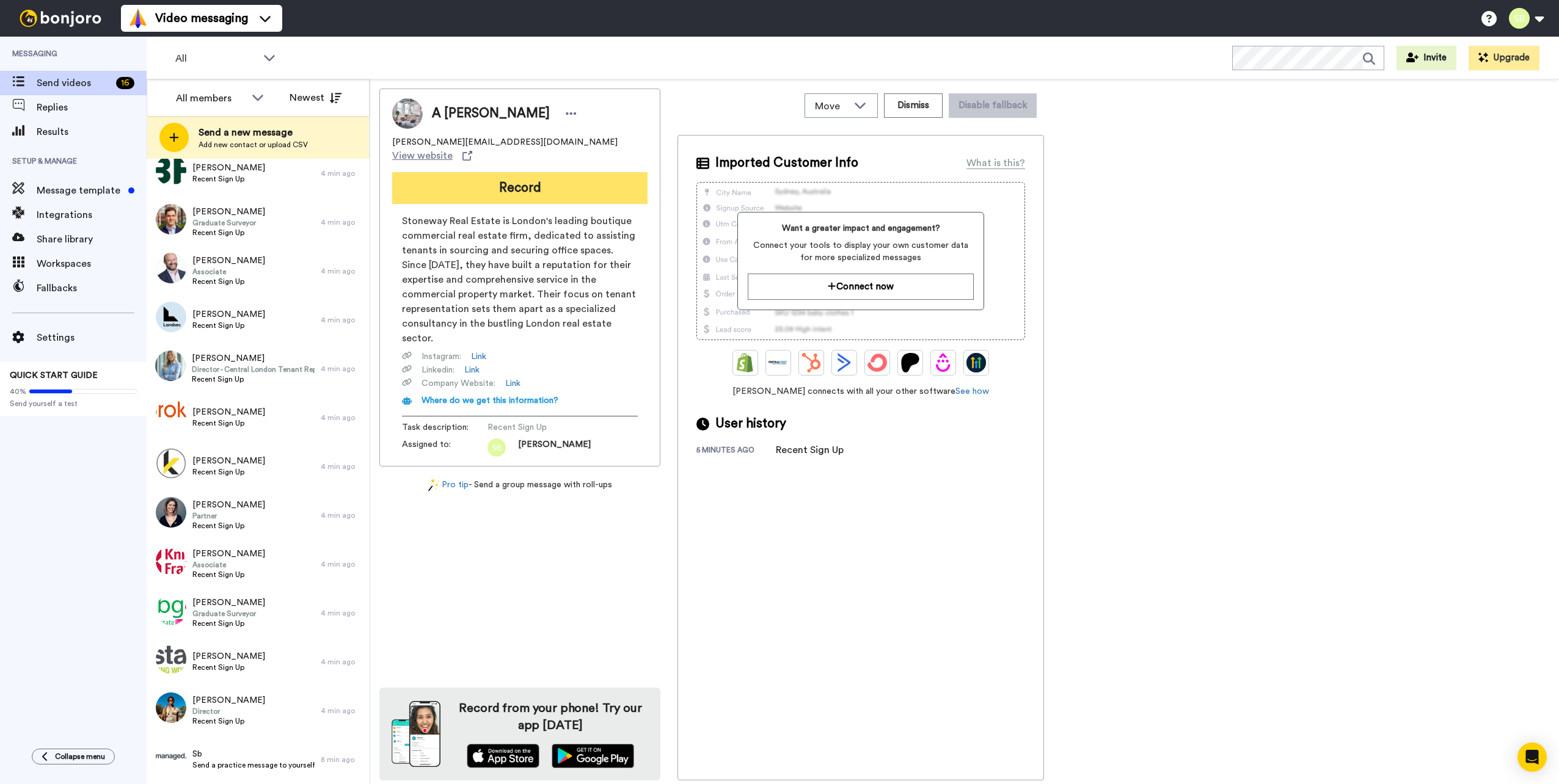
click at [510, 172] on button "Record" at bounding box center [520, 188] width 255 height 32
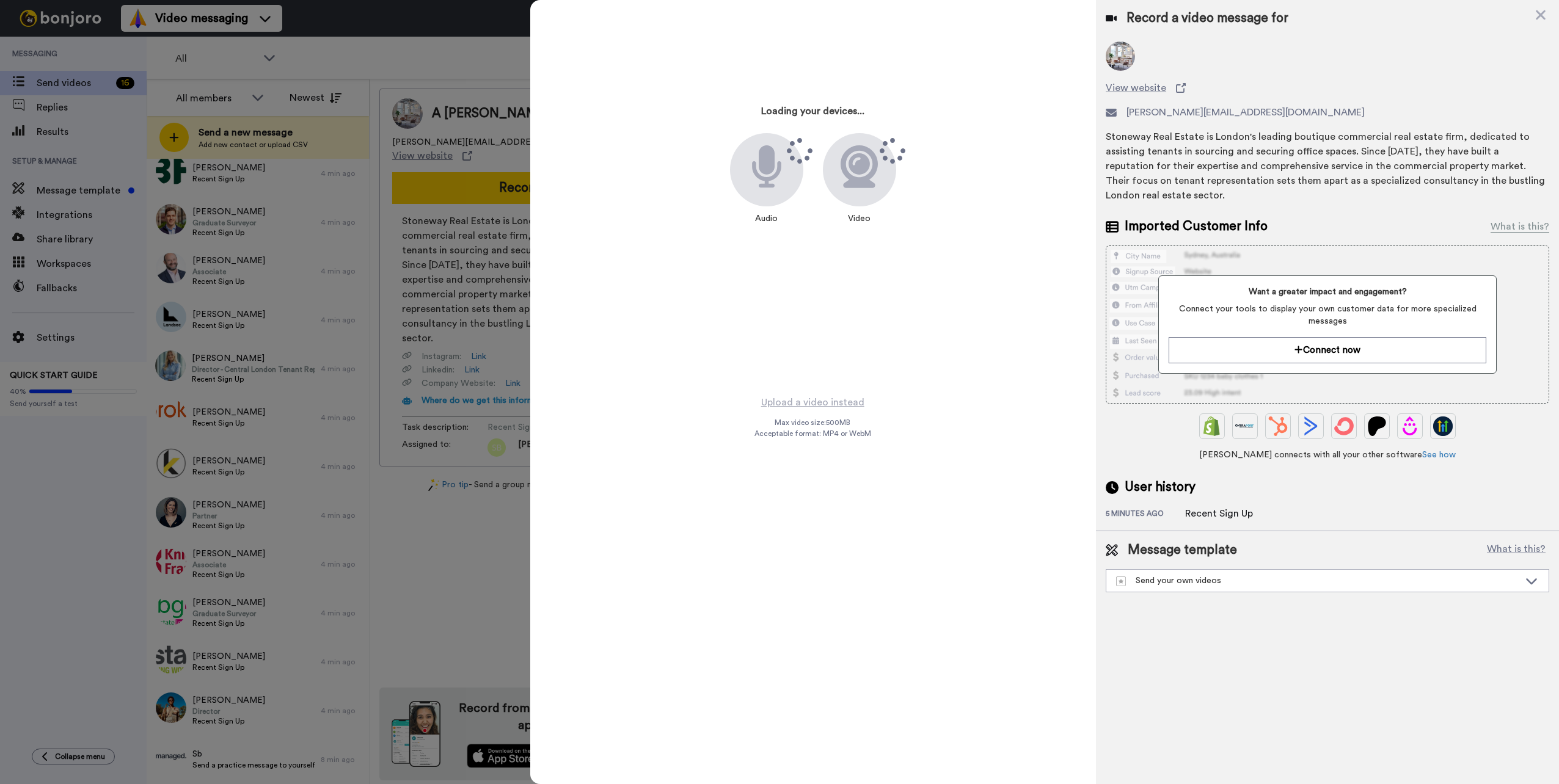
click at [485, 255] on div at bounding box center [780, 392] width 1559 height 784
click at [1545, 16] on icon at bounding box center [1540, 15] width 12 height 16
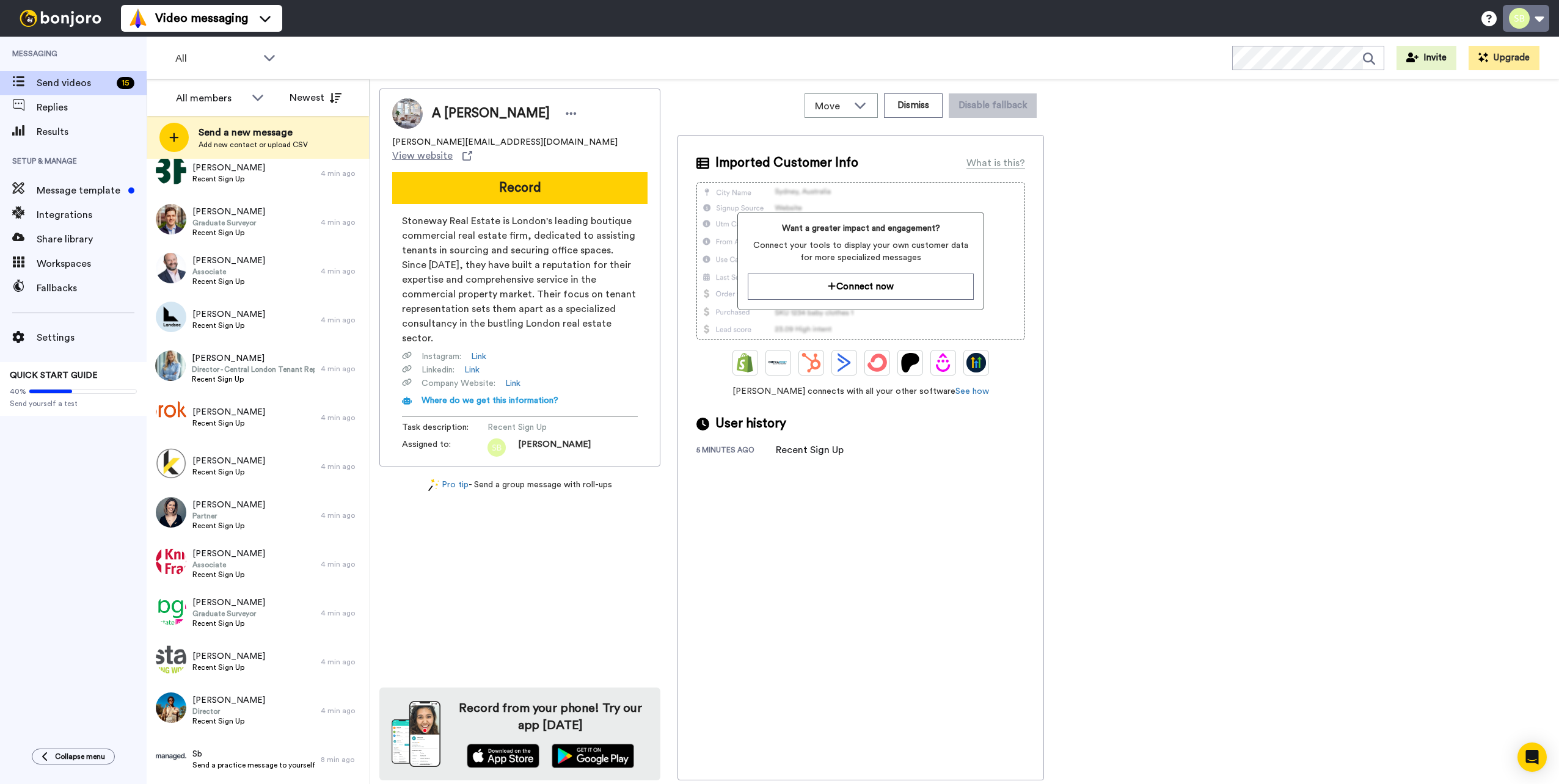
click at [1547, 12] on button at bounding box center [1525, 18] width 46 height 27
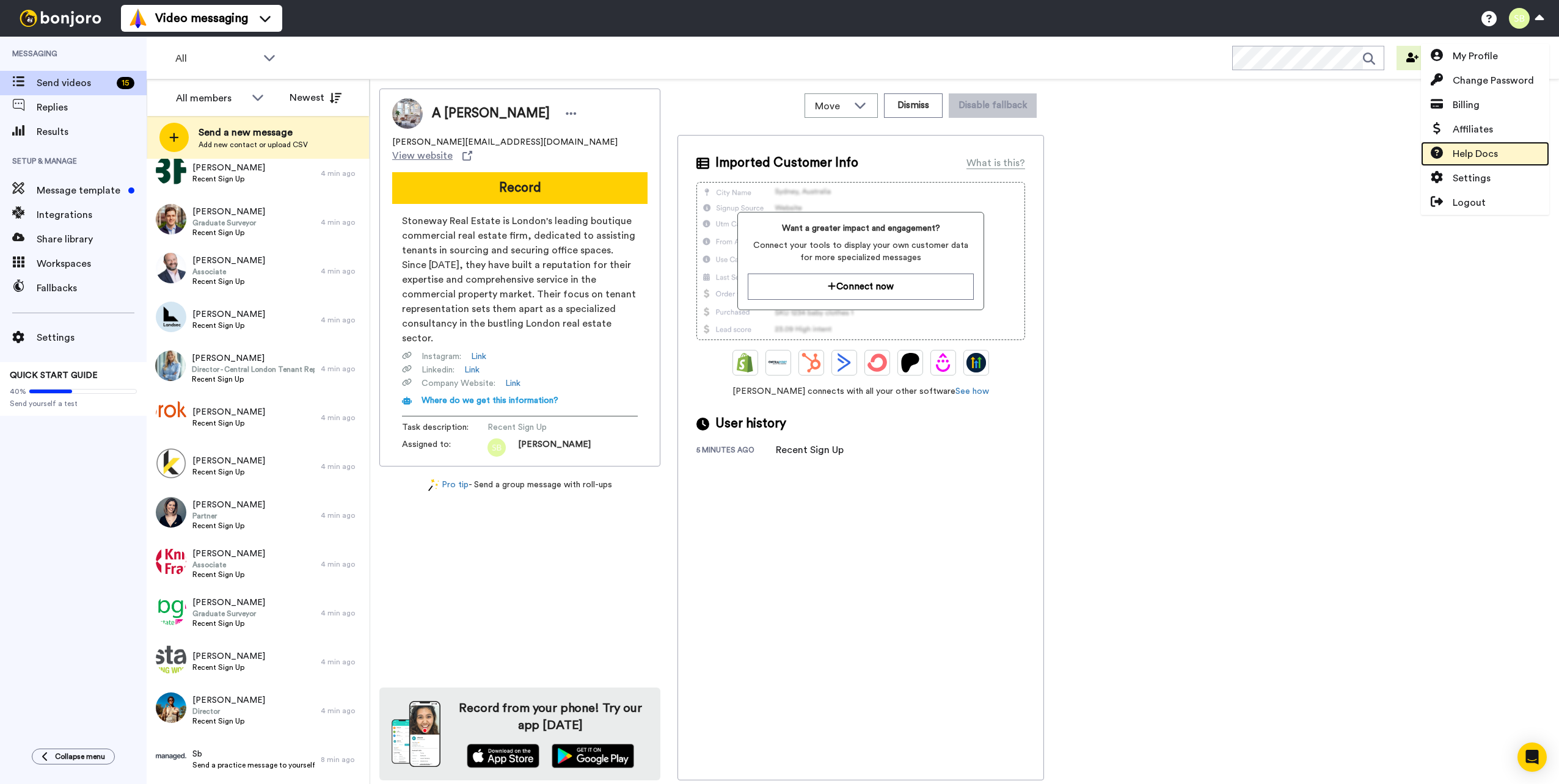
click at [1467, 149] on span "Help Docs" at bounding box center [1475, 154] width 45 height 15
click at [46, 194] on span "Message template" at bounding box center [79, 190] width 87 height 15
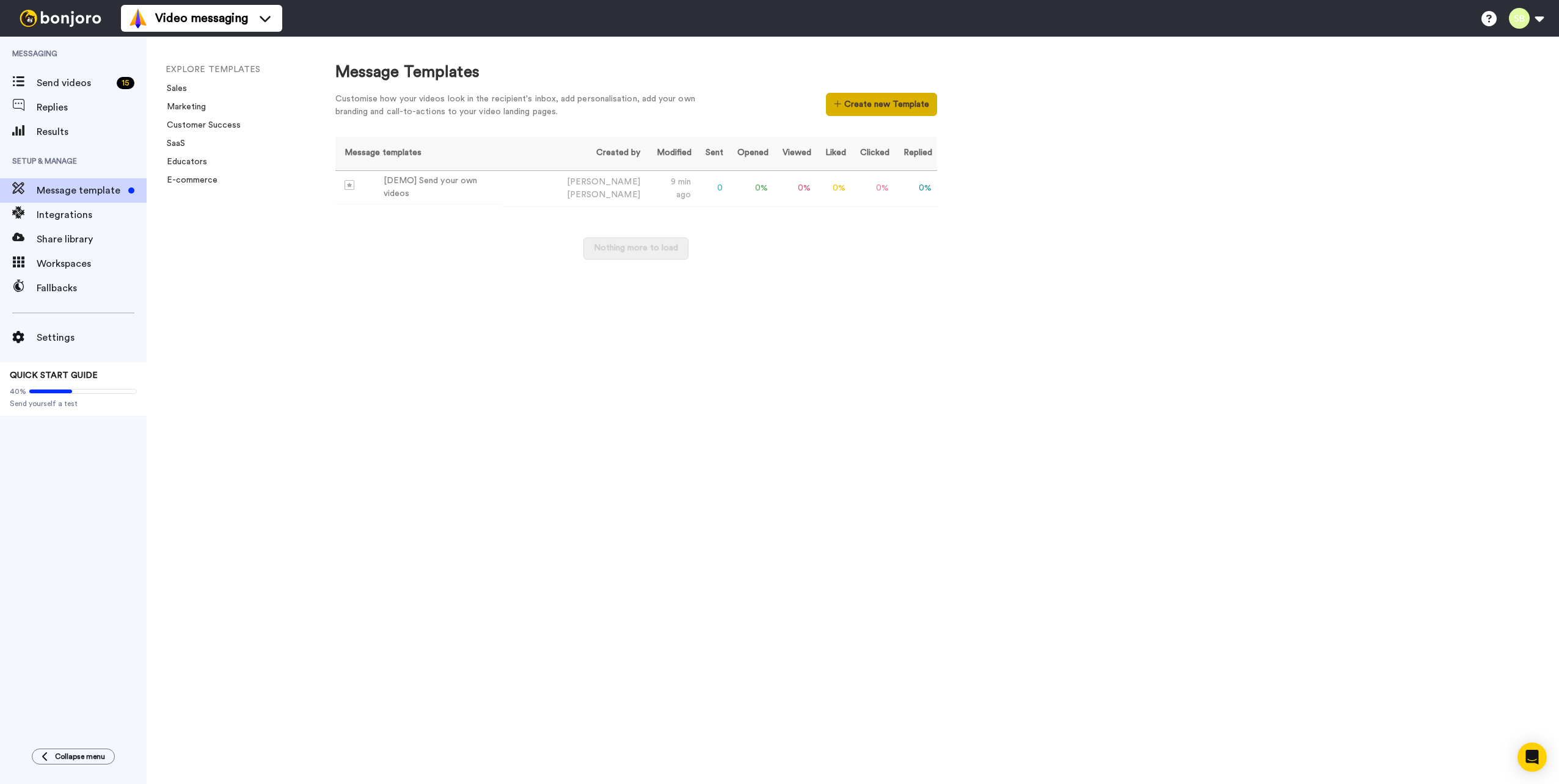
click at [846, 106] on button "Create new Template" at bounding box center [881, 105] width 110 height 23
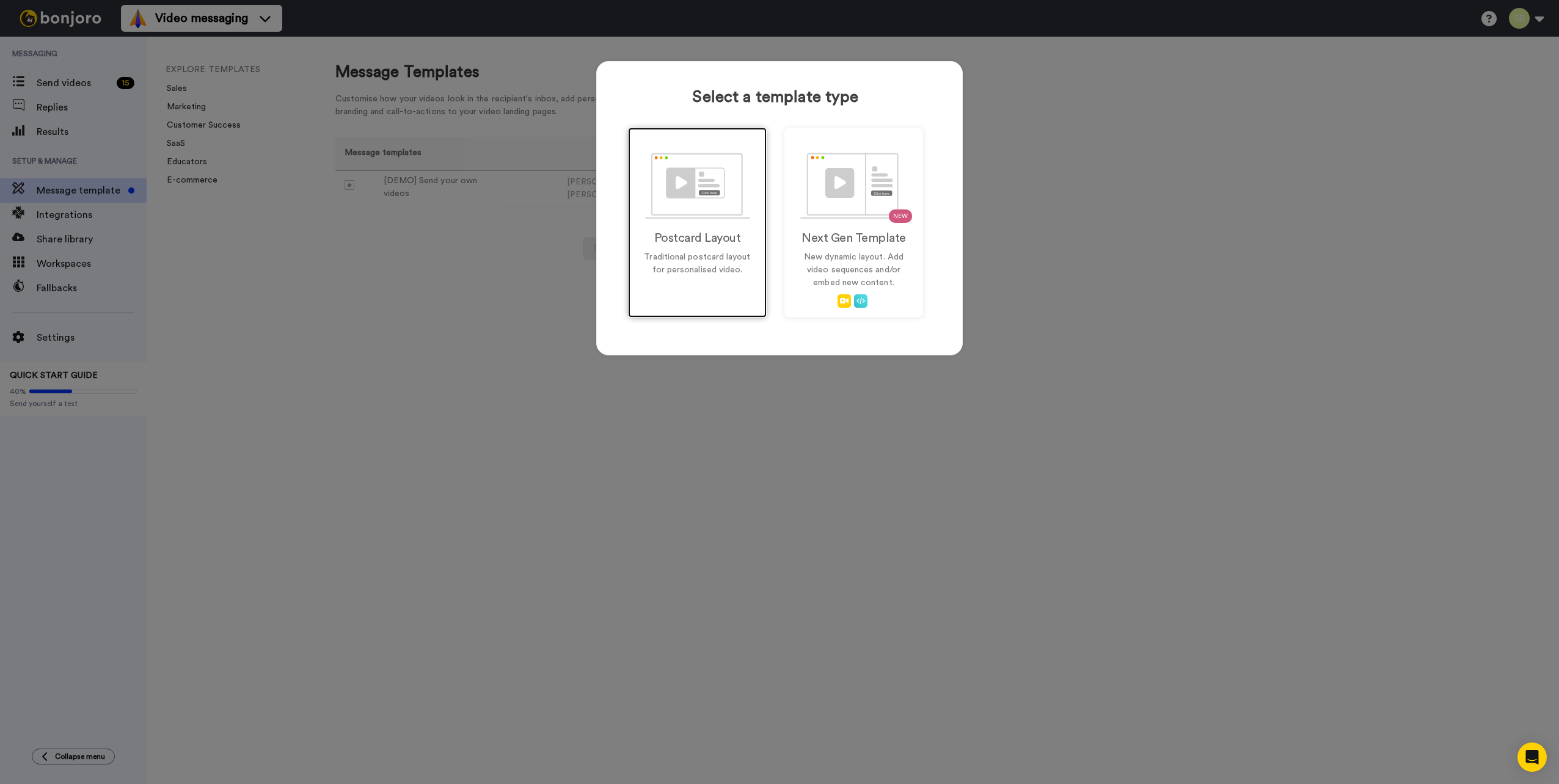
click at [672, 262] on p "Traditional postcard layout for personalised video." at bounding box center [697, 264] width 113 height 26
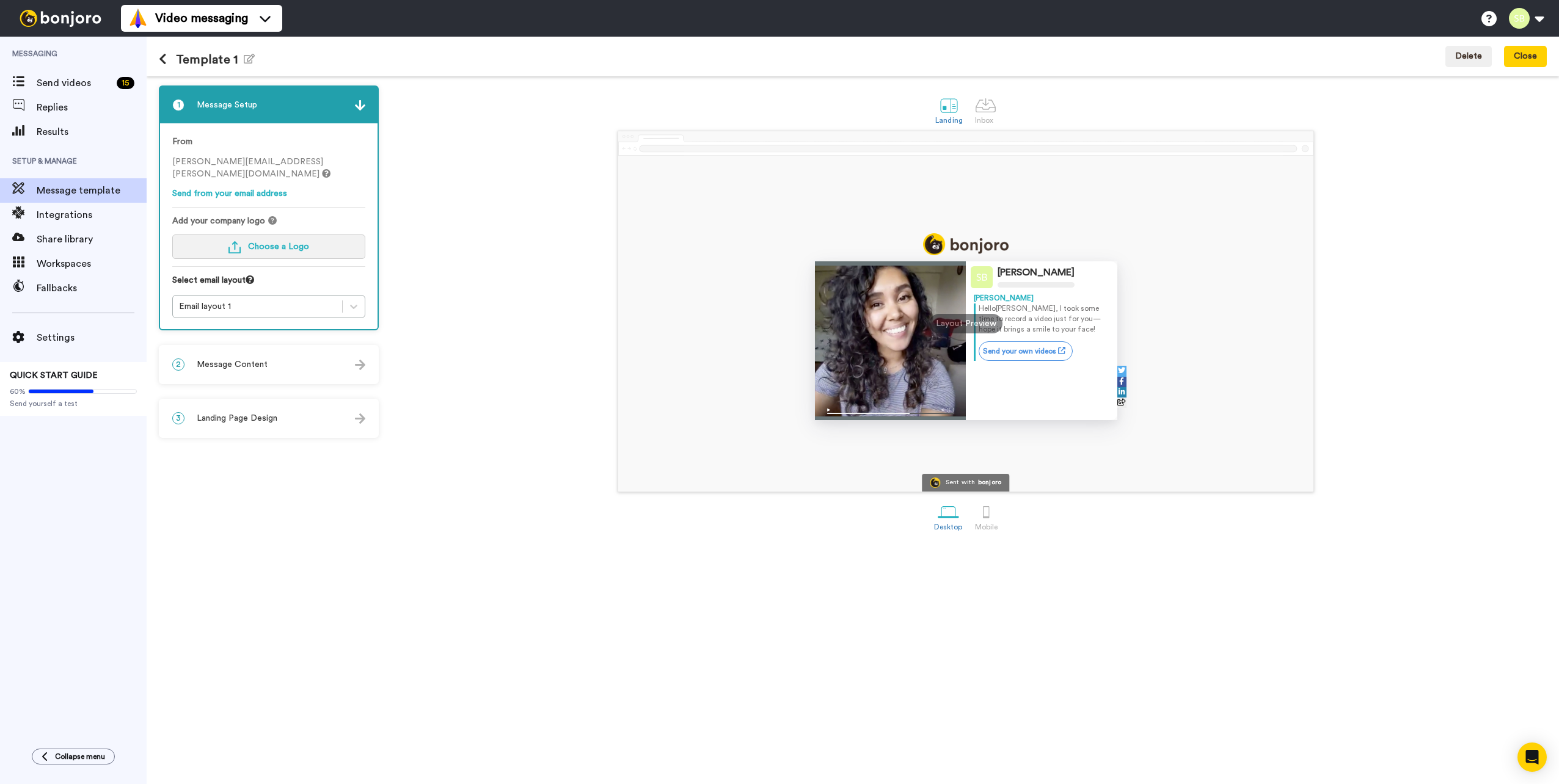
click at [279, 241] on button "Choose a Logo" at bounding box center [269, 247] width 193 height 25
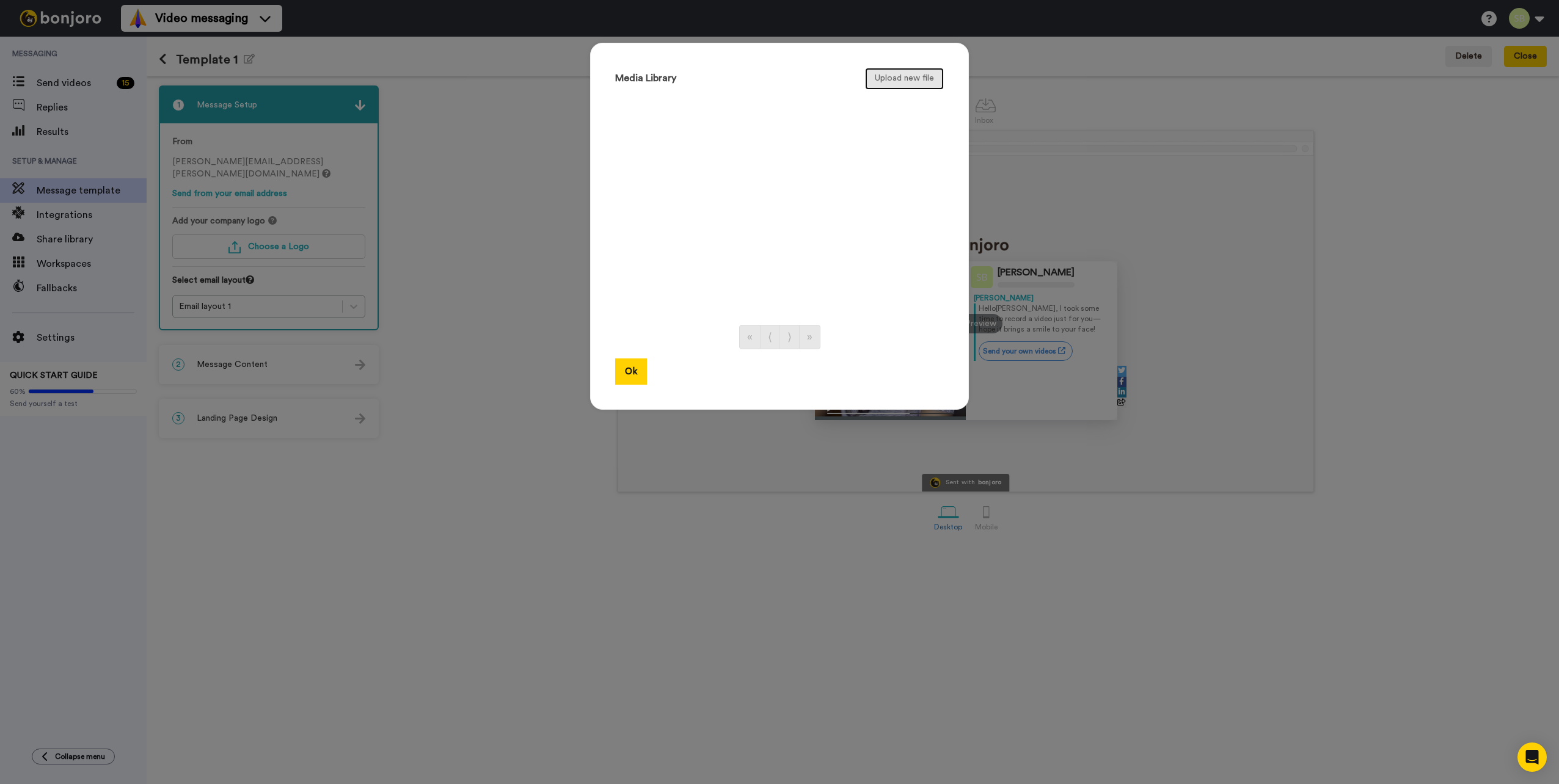
click at [914, 79] on button "Upload new file" at bounding box center [905, 78] width 79 height 22
click at [778, 126] on div "041c1f08-0999-4556-8ec6-f778d69ac6b6.png Added 2 sec ago" at bounding box center [766, 117] width 211 height 30
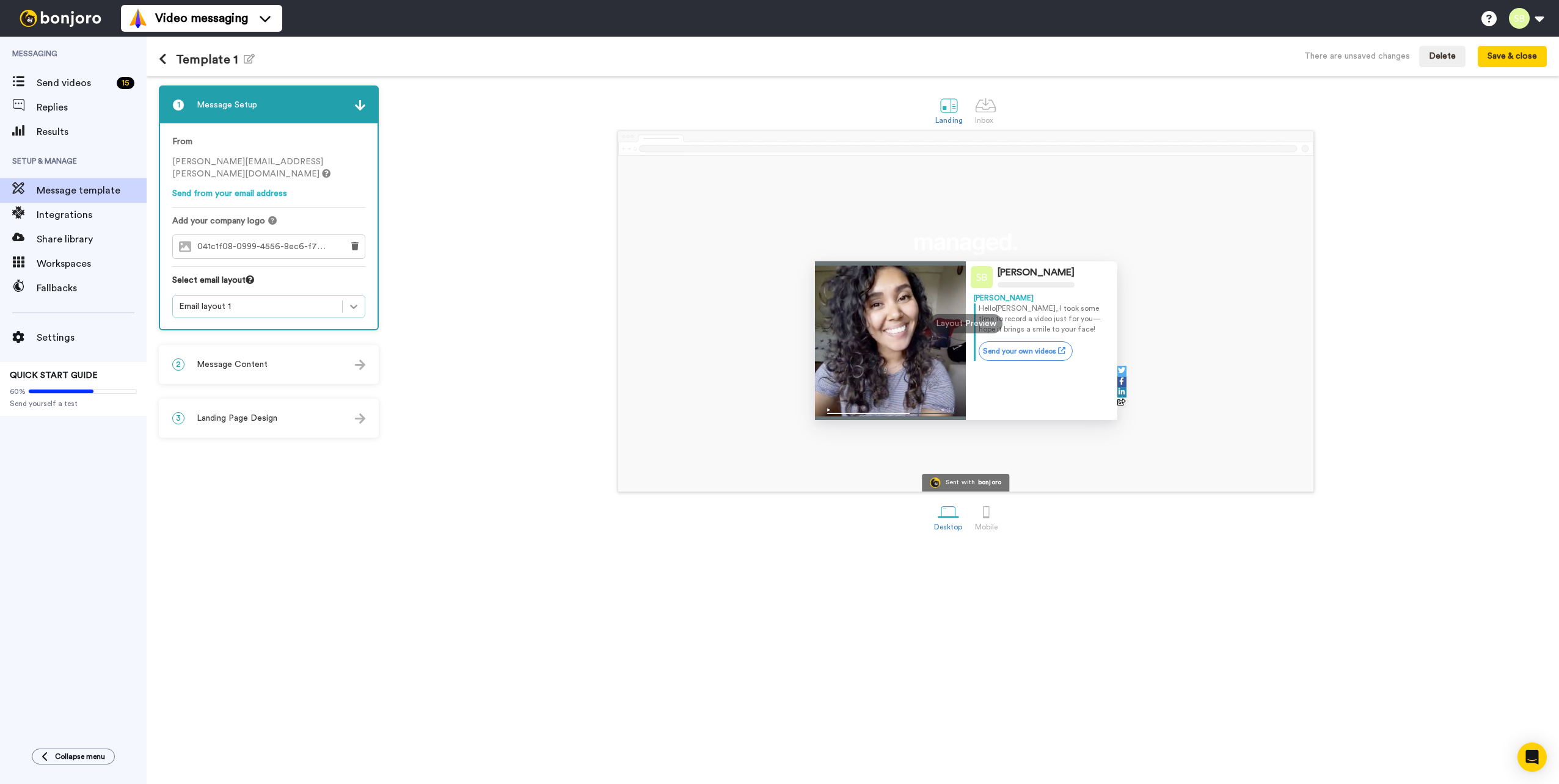
click at [344, 303] on div at bounding box center [353, 306] width 22 height 22
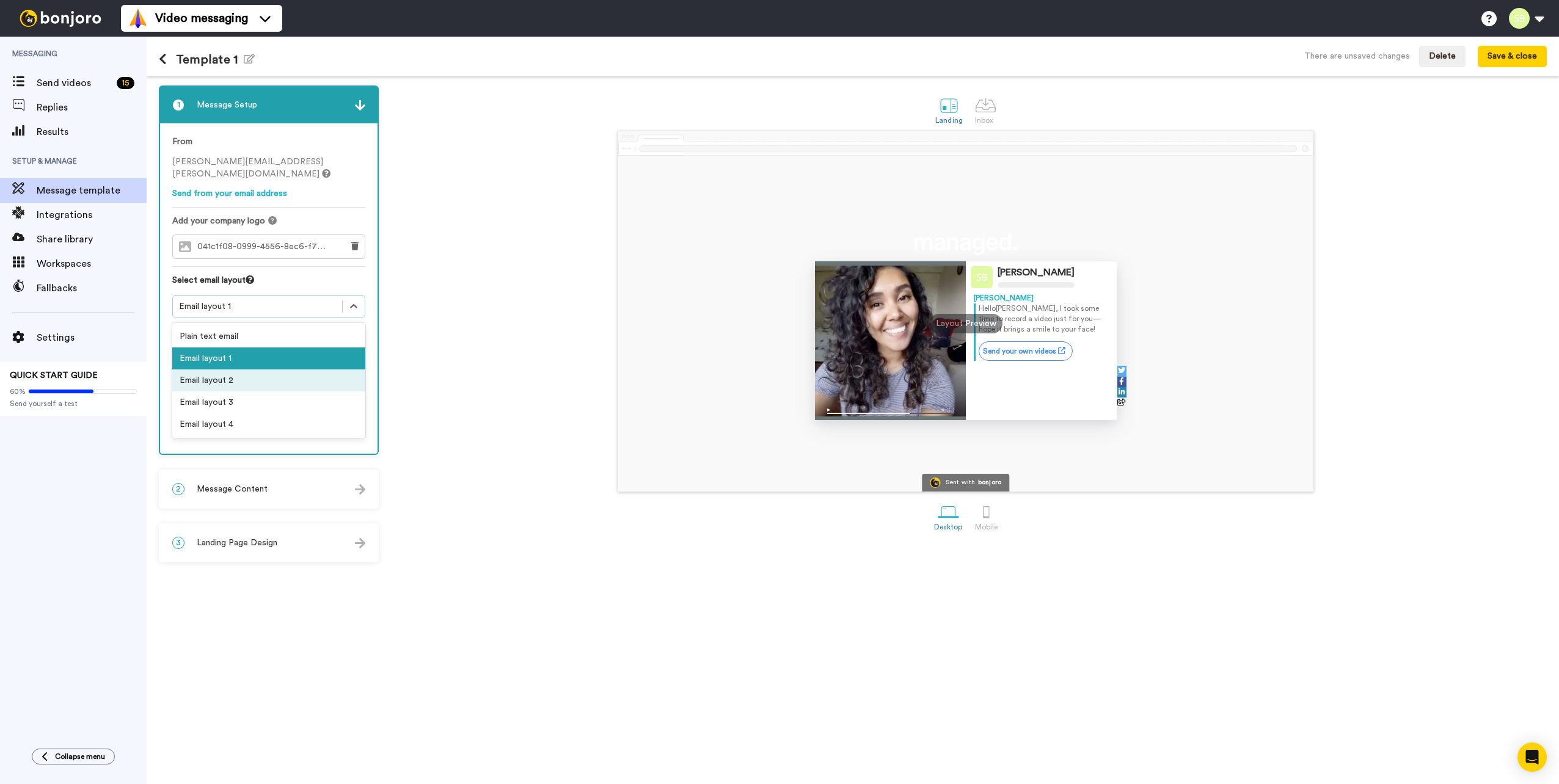
click at [278, 378] on div "Email layout 2" at bounding box center [269, 380] width 193 height 22
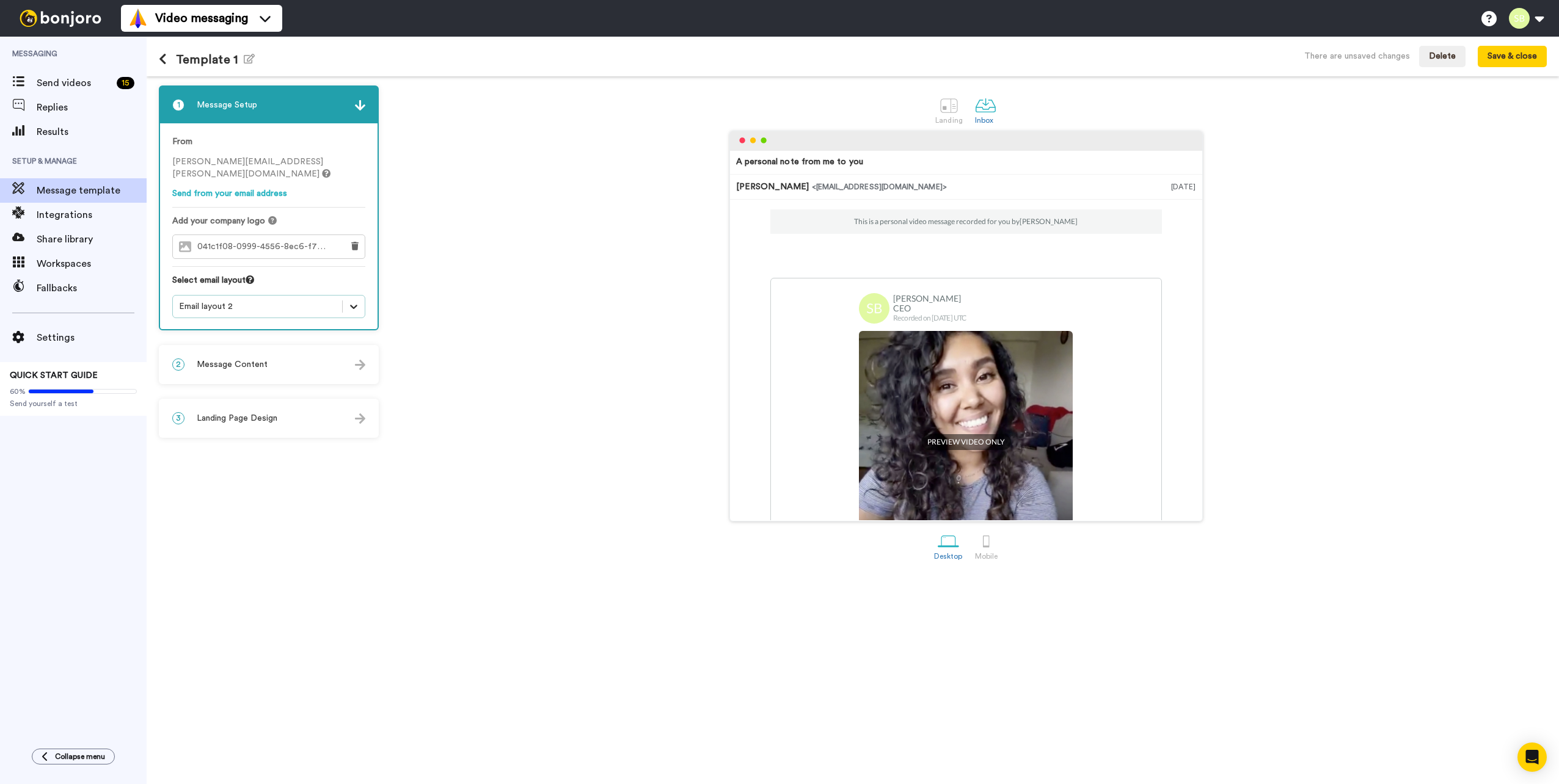
click at [344, 298] on div at bounding box center [353, 306] width 22 height 22
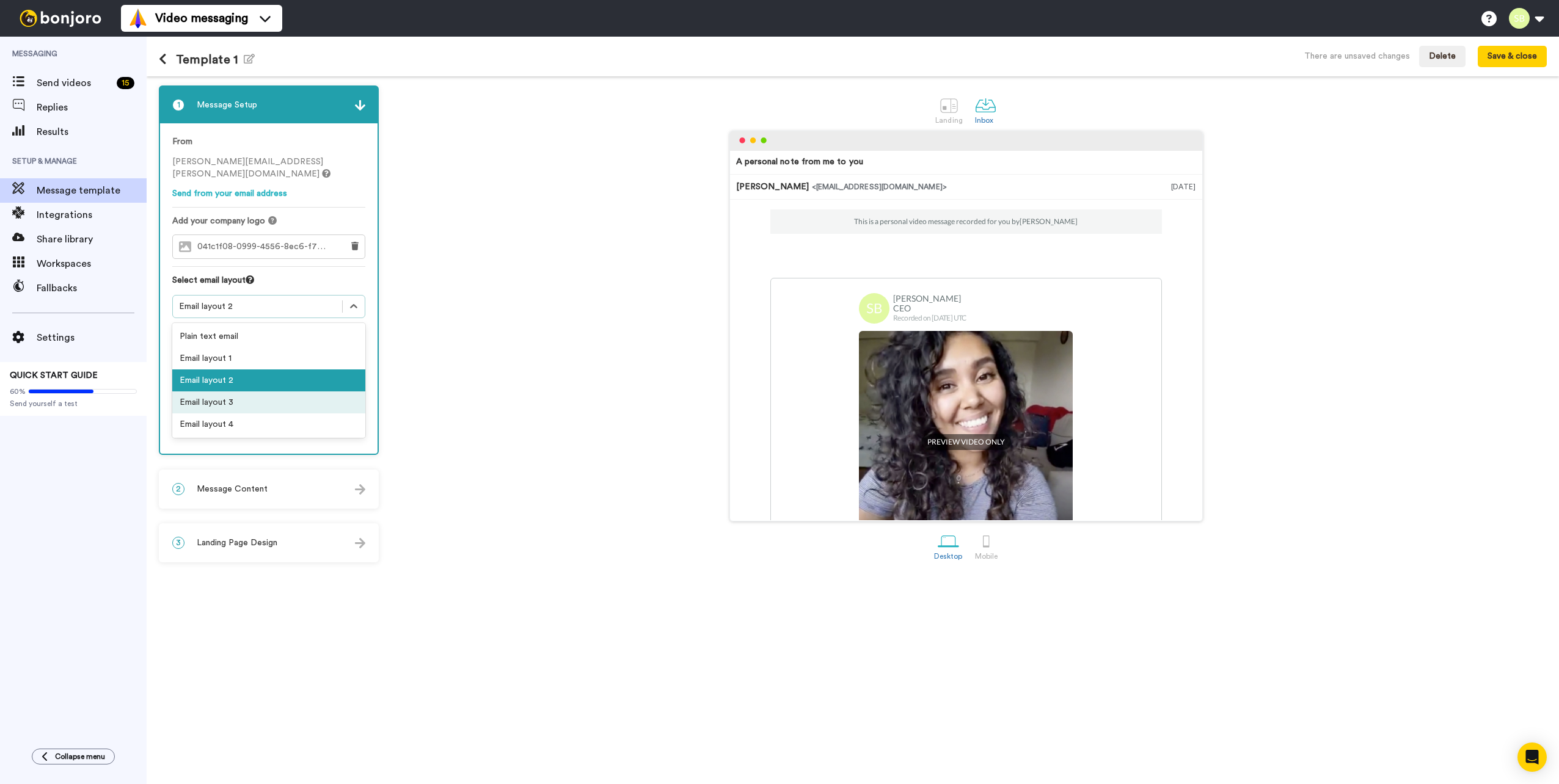
click at [288, 395] on div "Email layout 3" at bounding box center [269, 402] width 193 height 22
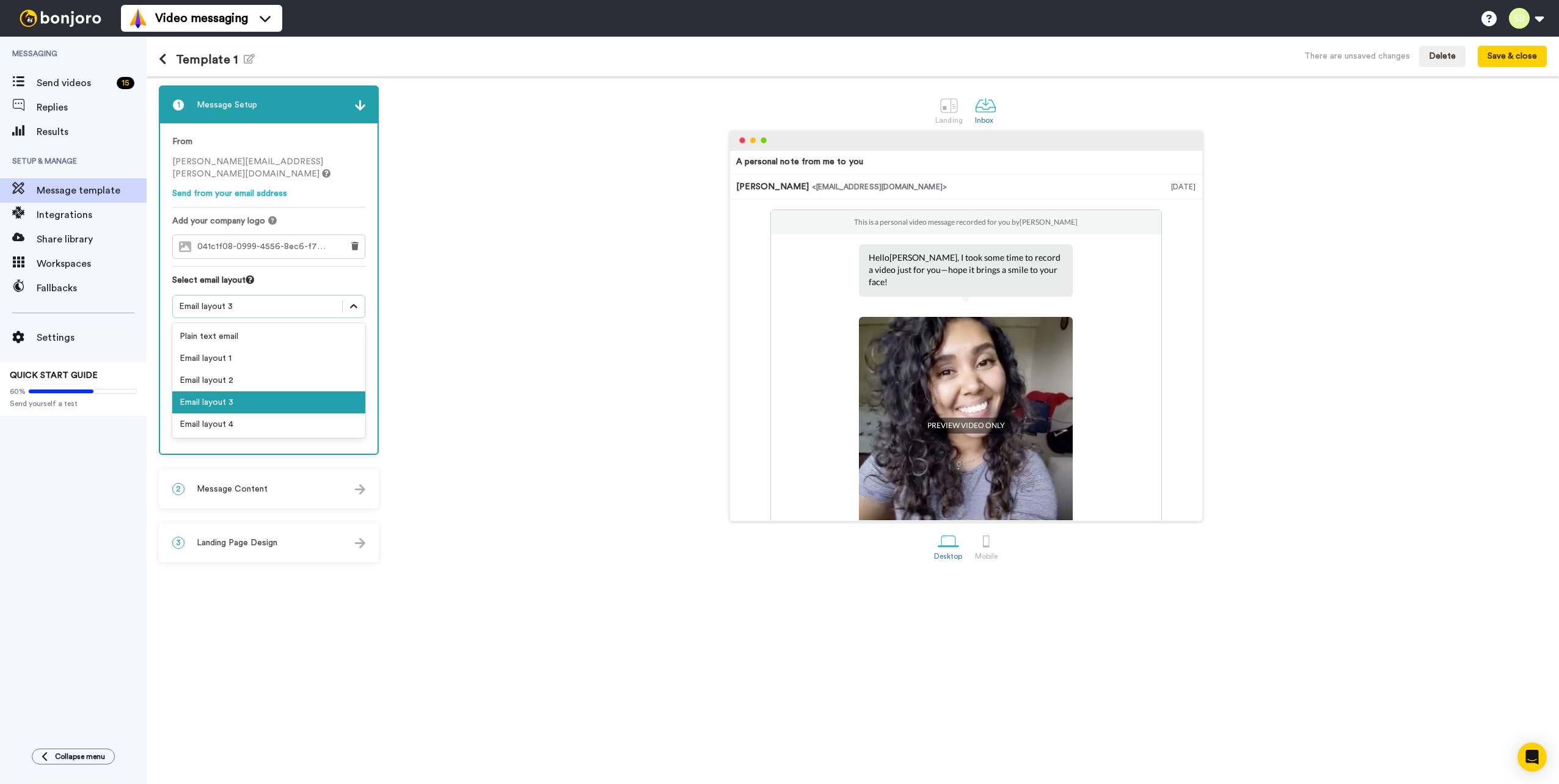
click at [349, 310] on icon at bounding box center [353, 306] width 12 height 12
click at [282, 421] on div "Email layout 4" at bounding box center [269, 424] width 193 height 22
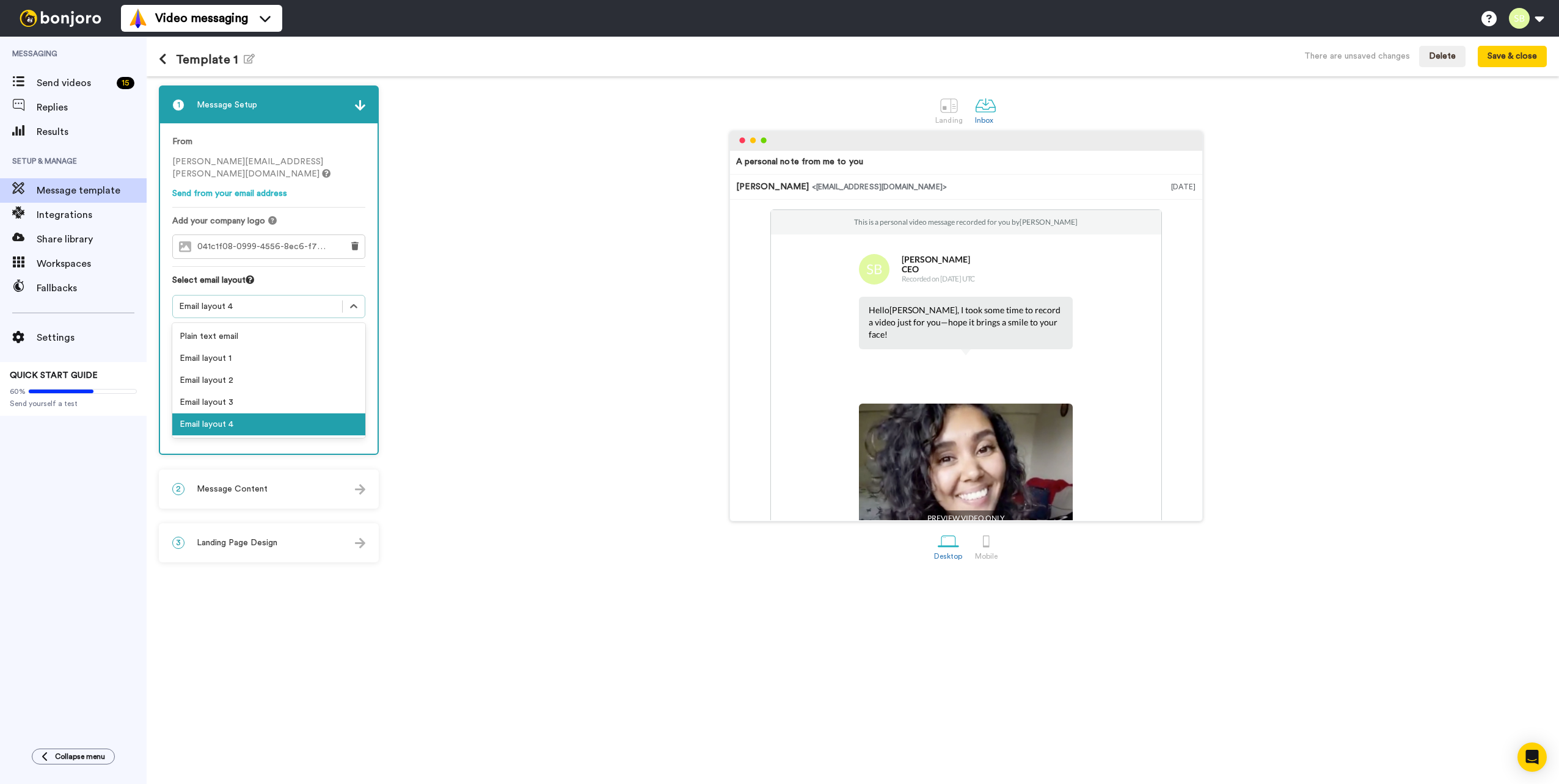
click at [327, 306] on div "Email layout 4" at bounding box center [257, 306] width 157 height 12
click at [287, 336] on div "Plain text email" at bounding box center [269, 336] width 193 height 22
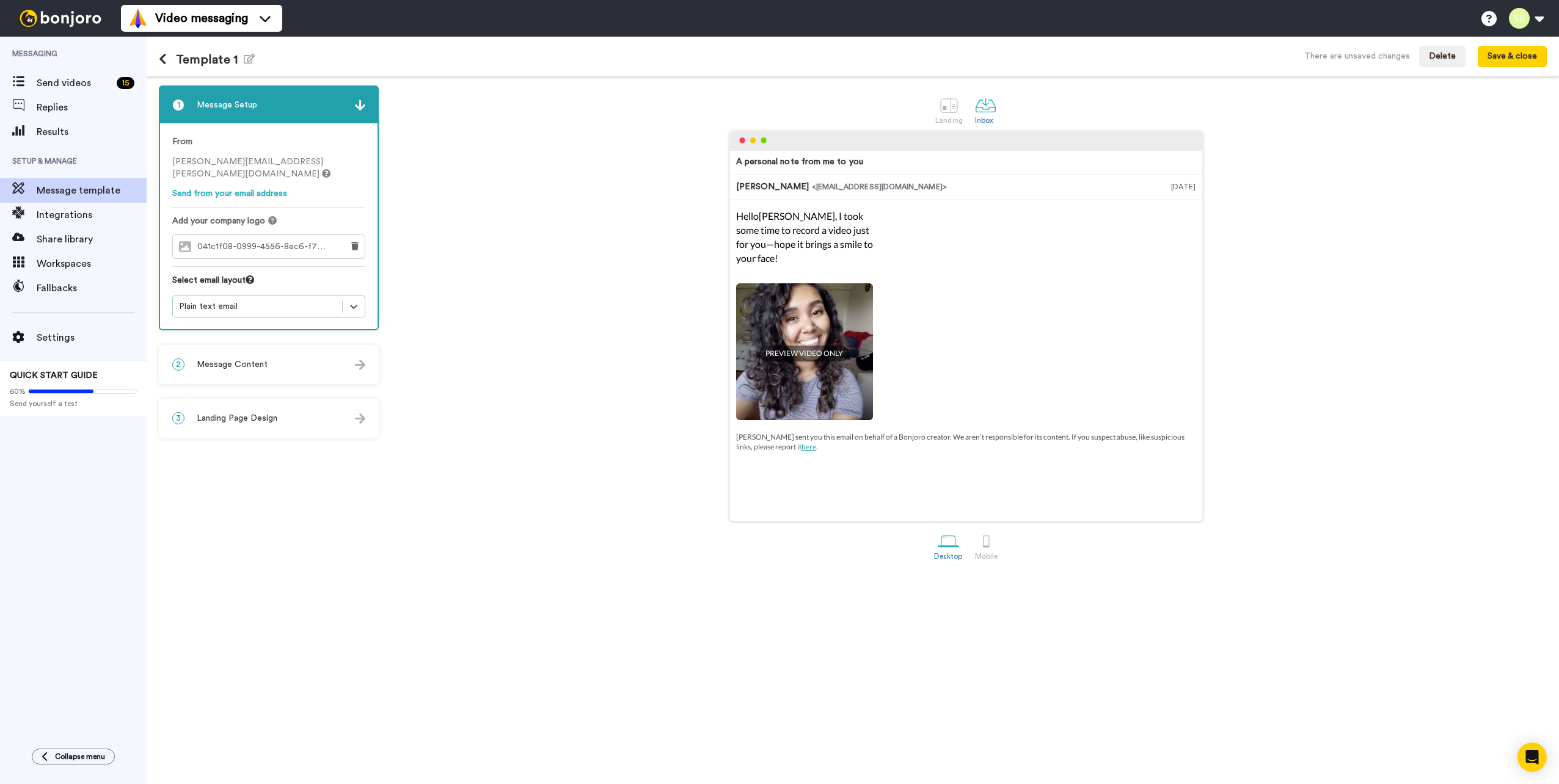
click at [293, 296] on div "Plain text email" at bounding box center [269, 306] width 193 height 23
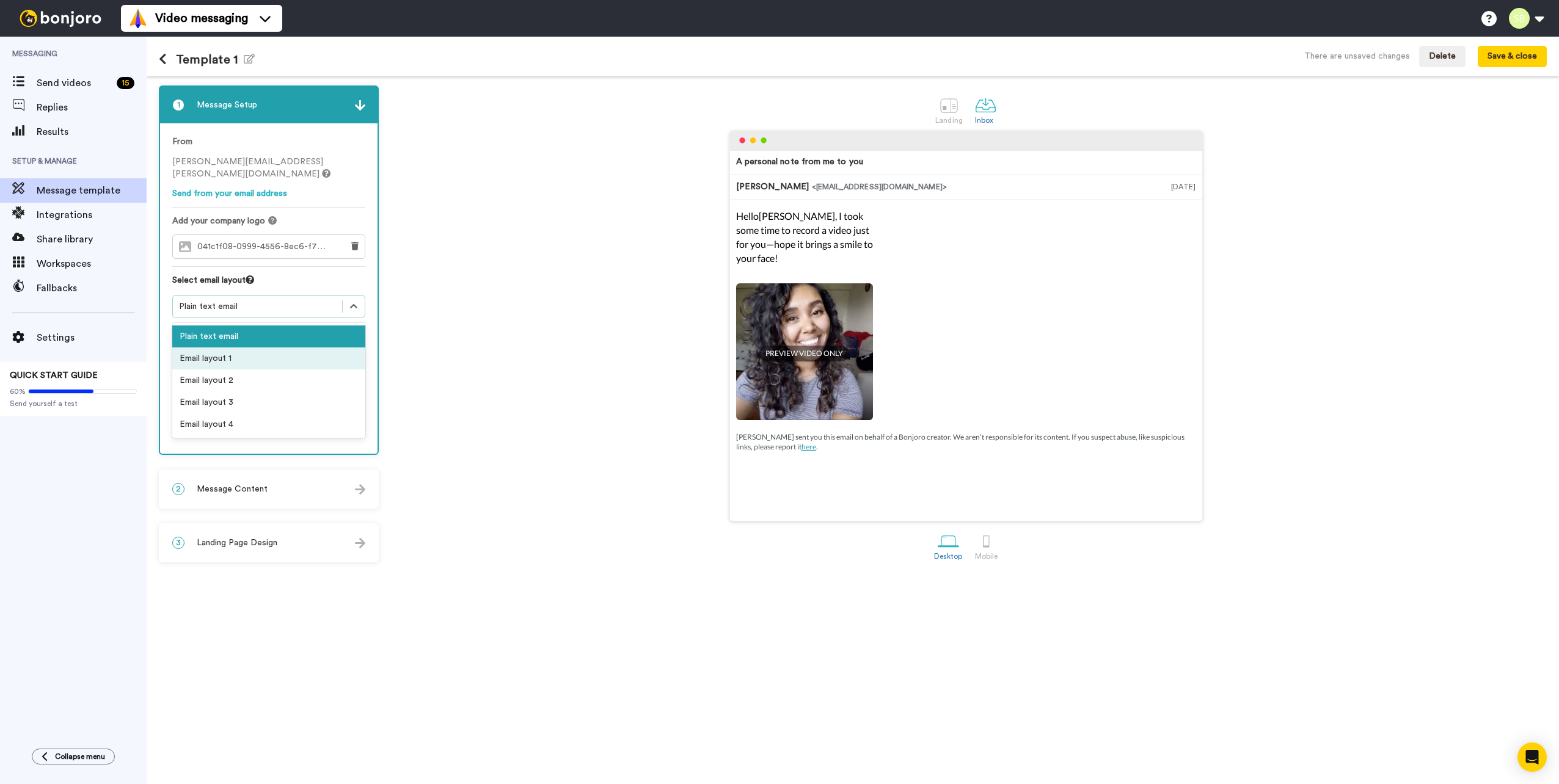
click at [259, 357] on div "Email layout 1" at bounding box center [269, 358] width 193 height 22
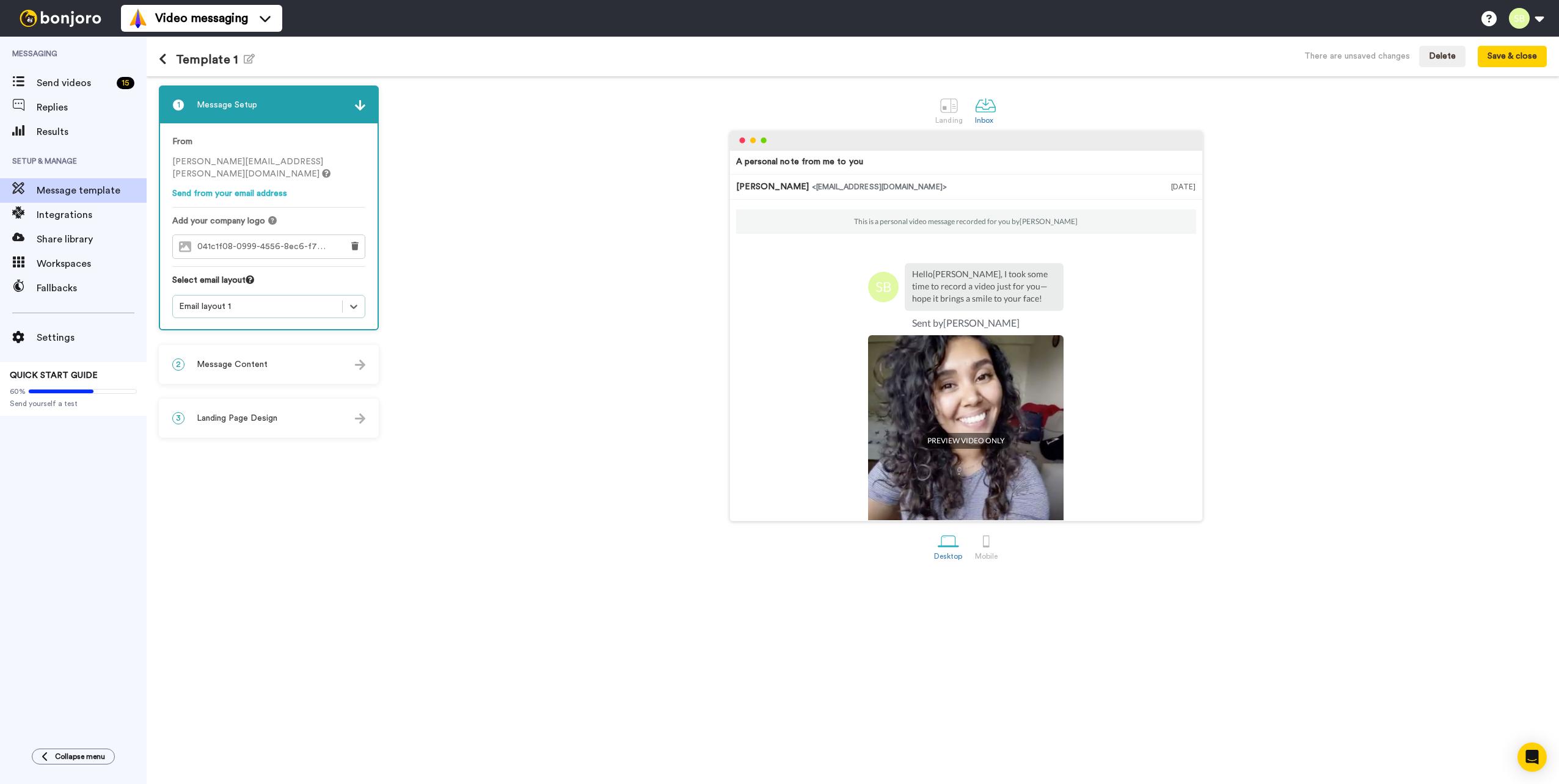
click at [309, 302] on div "Email layout 1" at bounding box center [257, 306] width 157 height 12
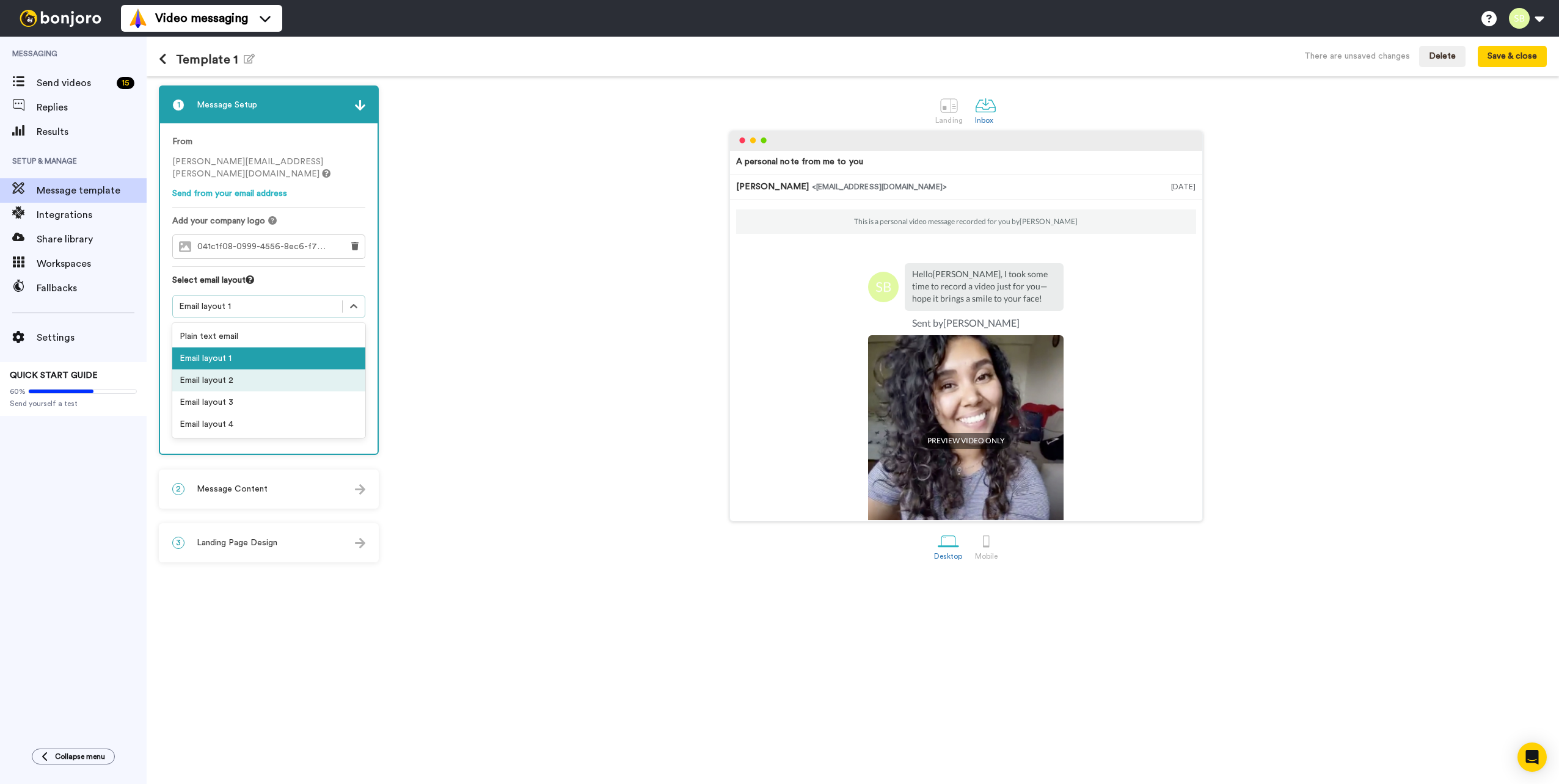
click at [272, 379] on div "Email layout 2" at bounding box center [269, 380] width 193 height 22
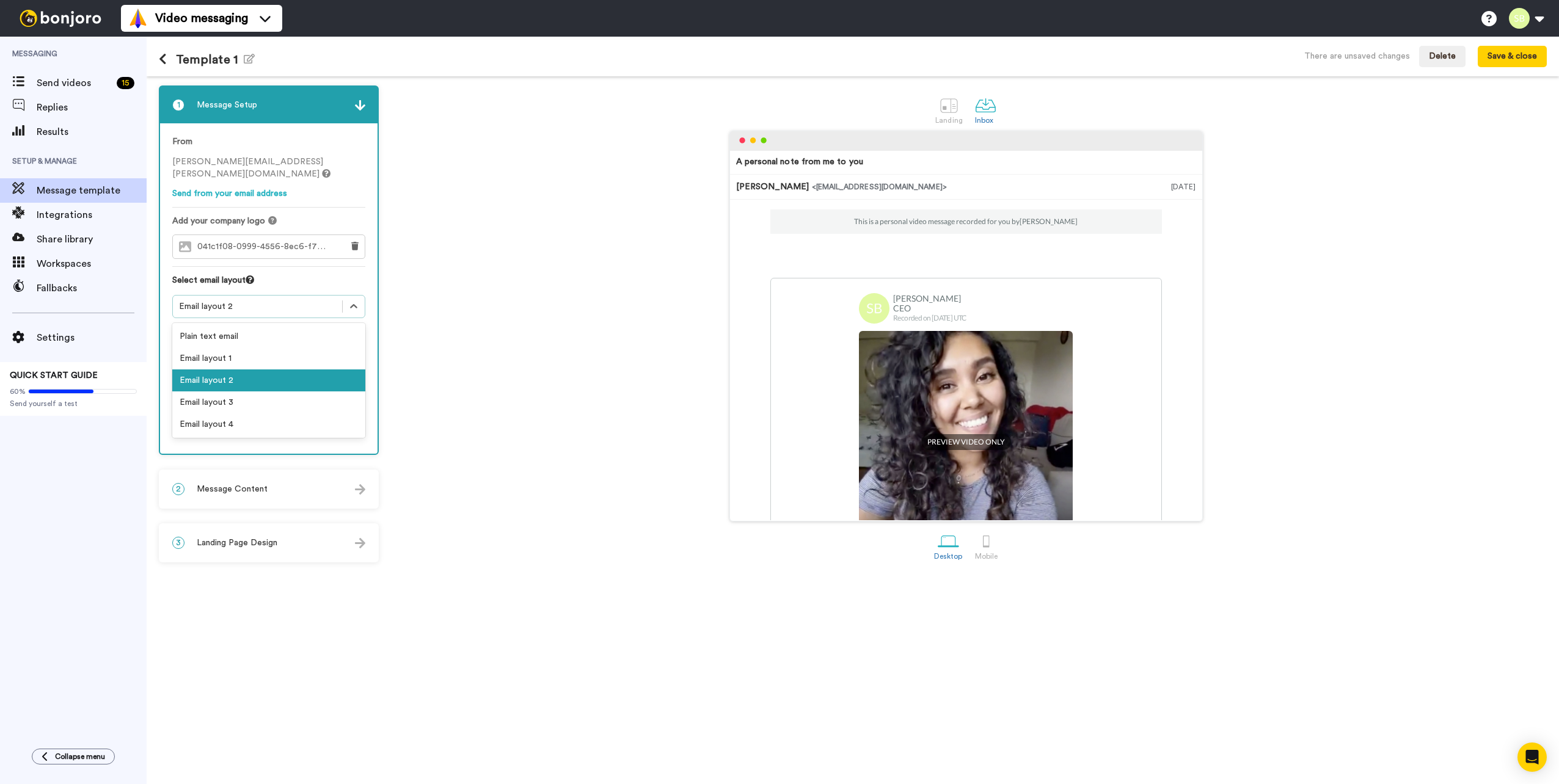
click at [273, 307] on div "Email layout 2" at bounding box center [257, 306] width 157 height 12
click at [242, 399] on div "Email layout 3" at bounding box center [269, 402] width 193 height 22
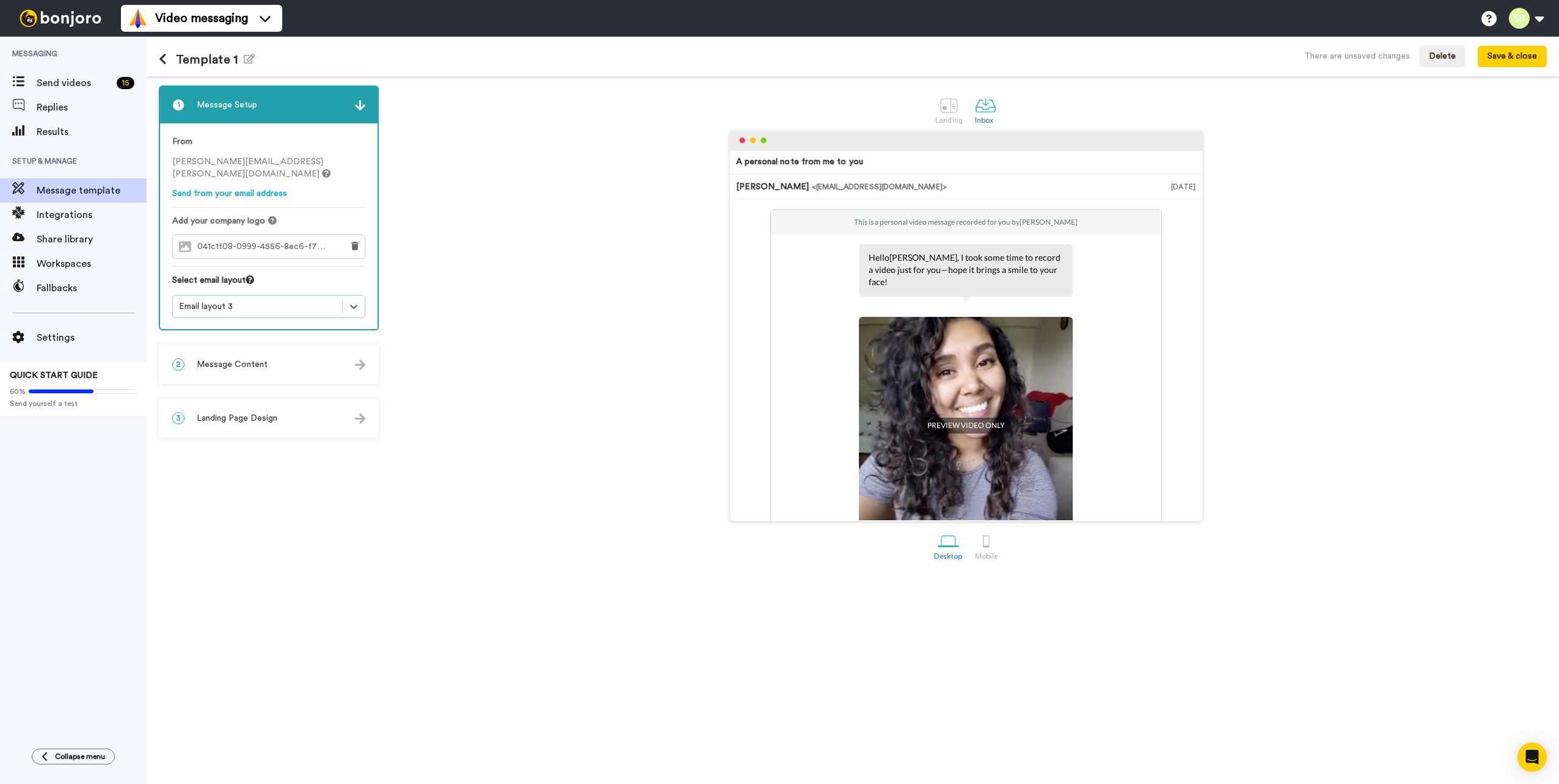
click at [274, 362] on div "2 Message Content" at bounding box center [269, 364] width 218 height 36
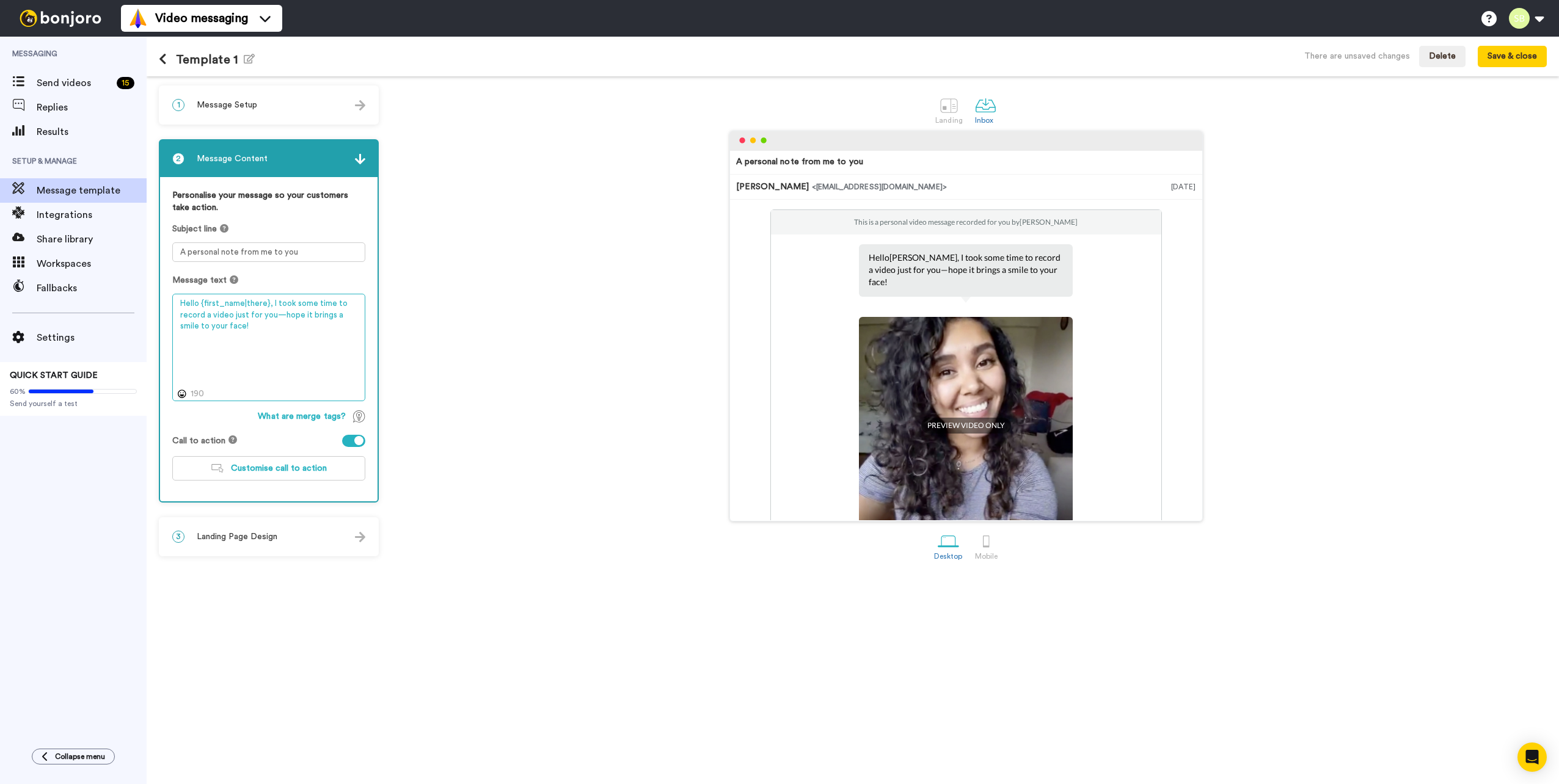
click at [268, 304] on textarea "Hello {first_name|there}, I took some time to record a video just for you—hope …" at bounding box center [269, 348] width 193 height 107
click at [278, 304] on textarea "Hello {first_name|there}, I took some time to record a video just for you—hope …" at bounding box center [269, 348] width 193 height 107
click at [274, 303] on textarea "Hello {first_name|there}, I took some time to record a video just for you—hope …" at bounding box center [269, 348] width 193 height 107
click at [281, 315] on textarea "Hello {first_name|there}, I took some time to record a video just for you—hope …" at bounding box center [269, 348] width 193 height 107
click at [269, 300] on textarea "Hello {first_name|there}, I took some time to record a video just for you—hope …" at bounding box center [269, 348] width 193 height 107
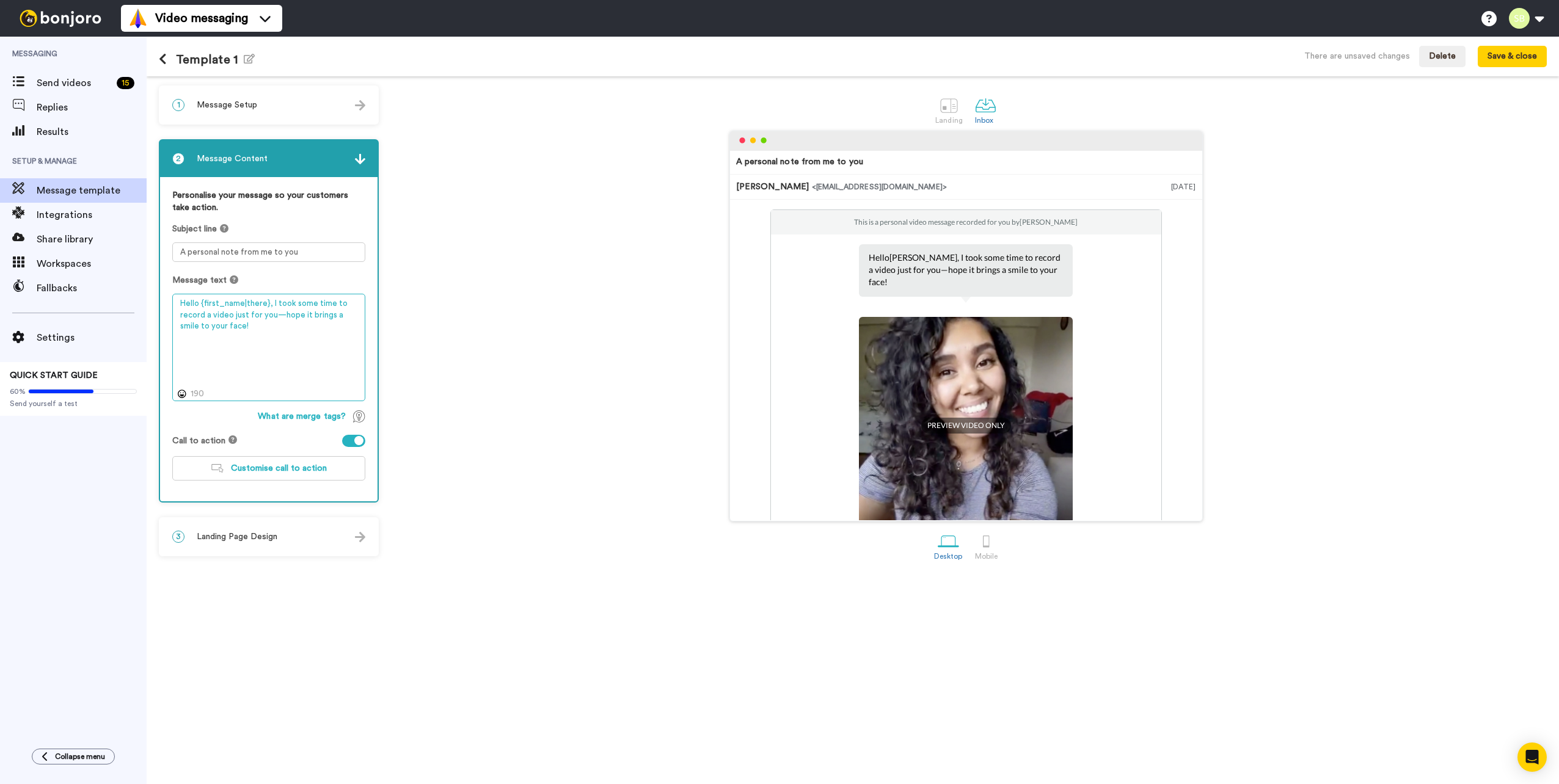
click at [279, 315] on textarea "Hello {first_name|there}, I took some time to record a video just for you—hope …" at bounding box center [269, 348] width 193 height 107
drag, startPoint x: 273, startPoint y: 306, endPoint x: 292, endPoint y: 329, distance: 29.8
click at [292, 329] on textarea "Hello {first_name|there}, I took some time to record a video just for youhope i…" at bounding box center [269, 348] width 193 height 107
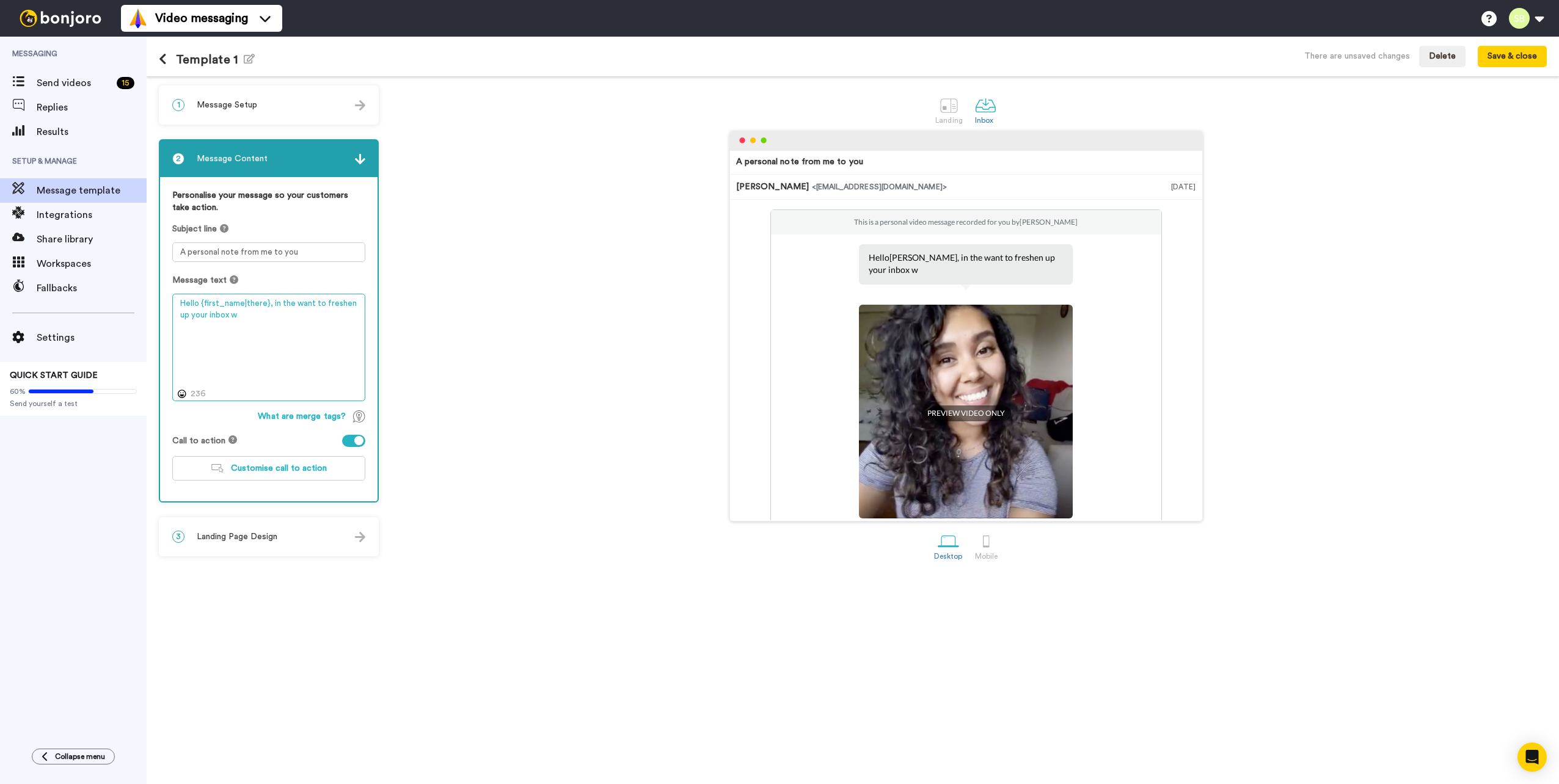
drag, startPoint x: 273, startPoint y: 304, endPoint x: 296, endPoint y: 317, distance: 26.4
click at [296, 317] on textarea "Hello {first_name|there}, in the want to freshen up your inbox w" at bounding box center [269, 348] width 193 height 107
drag, startPoint x: 269, startPoint y: 320, endPoint x: 228, endPoint y: 322, distance: 41.0
click at [228, 322] on textarea "Hello {first_name|there}, in the want to freshen up your inbox w" at bounding box center [269, 348] width 193 height 107
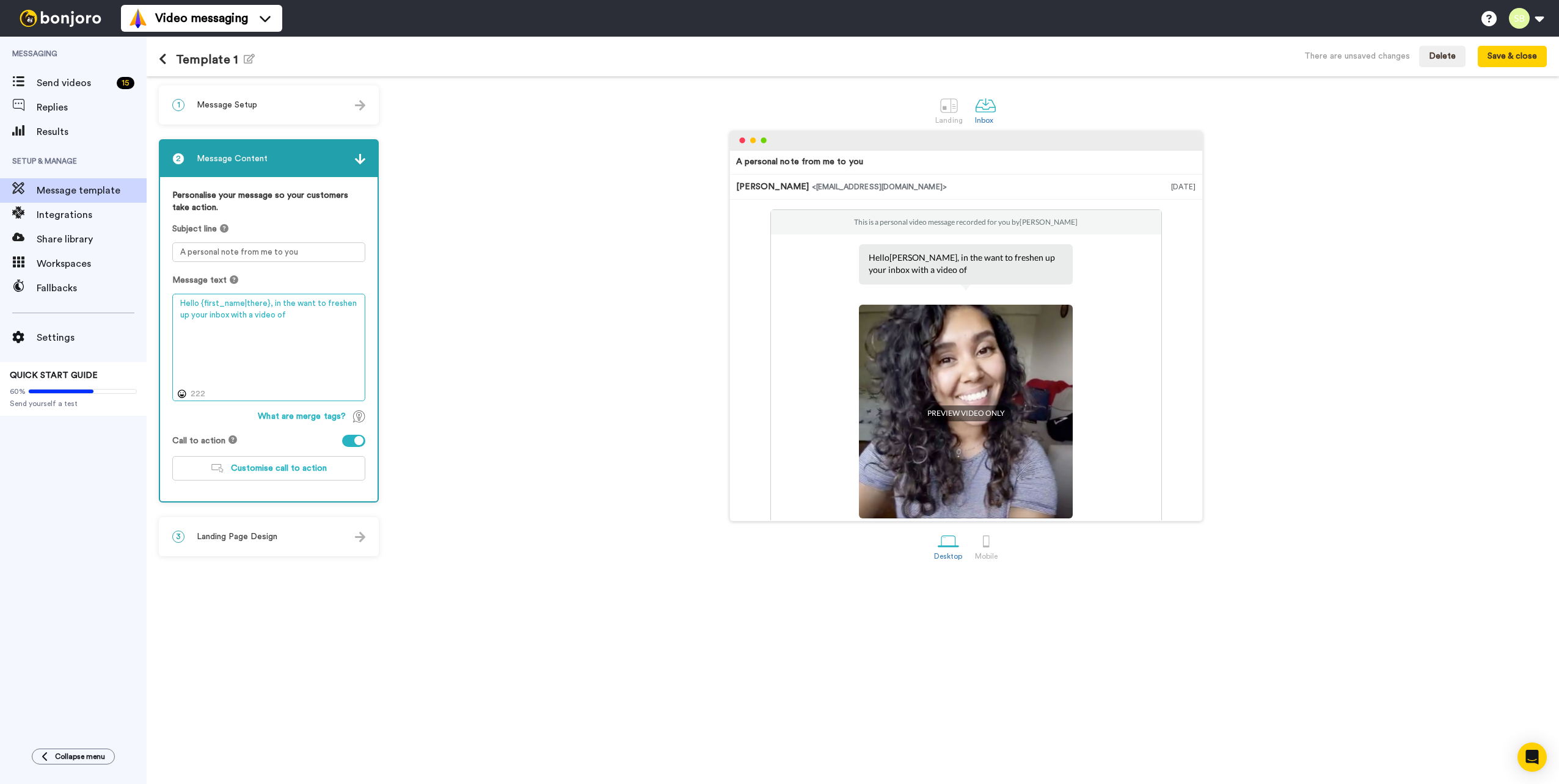
drag, startPoint x: 271, startPoint y: 301, endPoint x: 288, endPoint y: 311, distance: 19.7
click at [288, 311] on textarea "Hello {first_name|there}, in the want to freshen up your inbox with a video of" at bounding box center [269, 348] width 193 height 107
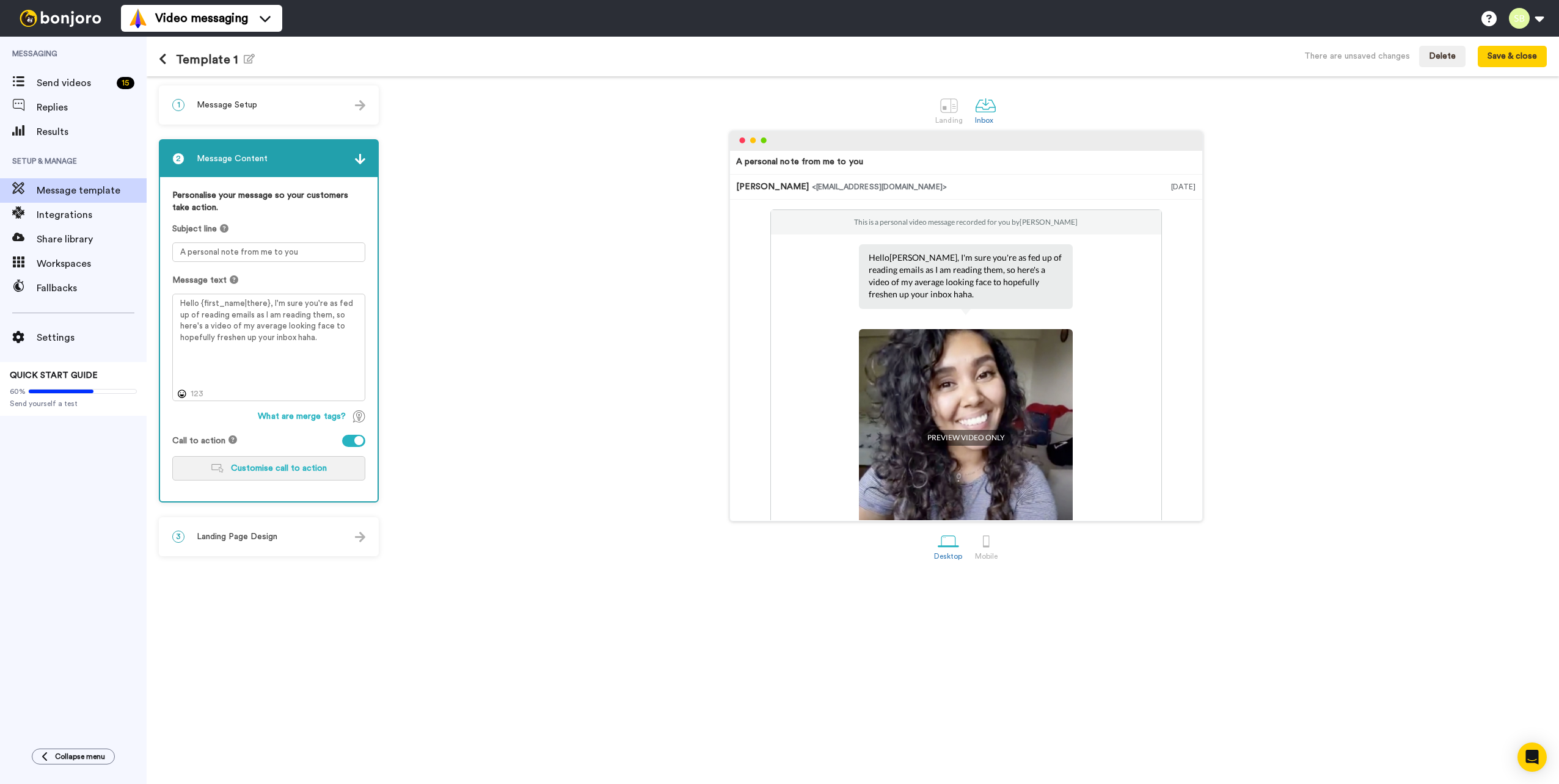
click at [284, 471] on span "Customise call to action" at bounding box center [279, 468] width 96 height 8
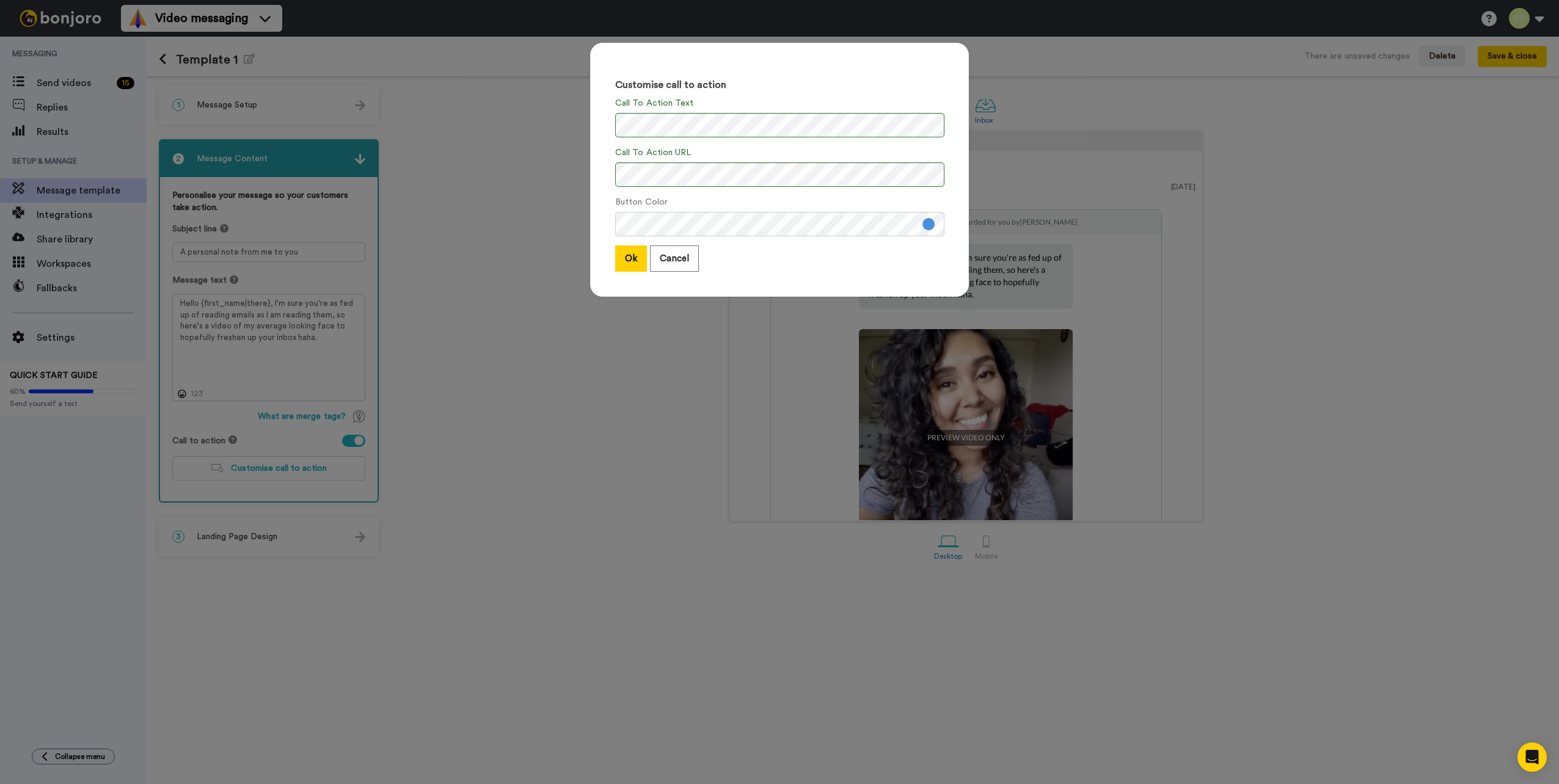
click at [603, 263] on div "Customise call to action Call To Action Text Call To Action URL Button Color Ok…" at bounding box center [780, 170] width 379 height 254
click at [615, 260] on button "Ok" at bounding box center [630, 259] width 32 height 26
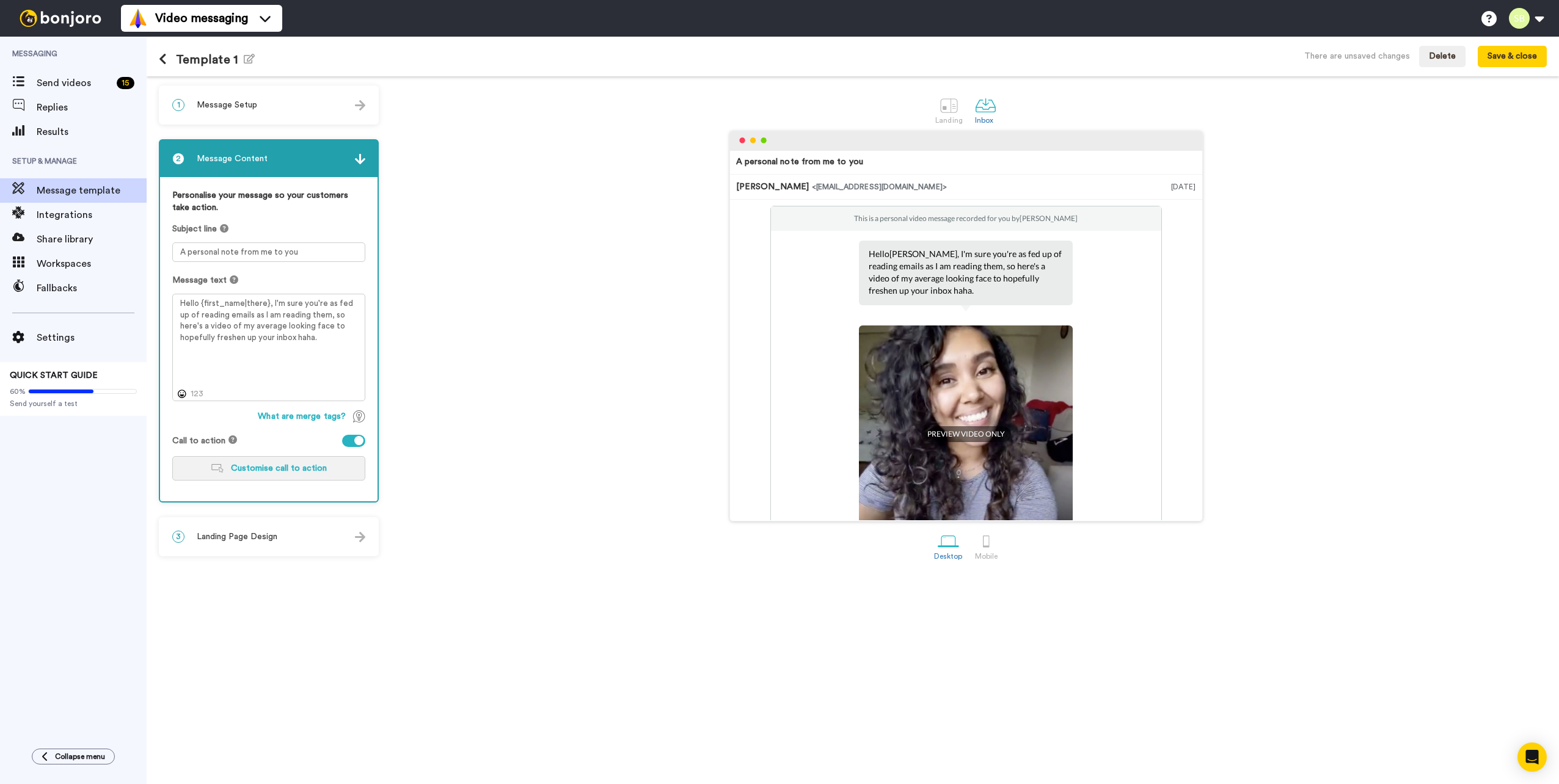
scroll to position [4, 0]
click at [279, 311] on textarea "Hello {first_name|there}, I'm sure you're as fed up of reading emails as I am r…" at bounding box center [269, 348] width 193 height 107
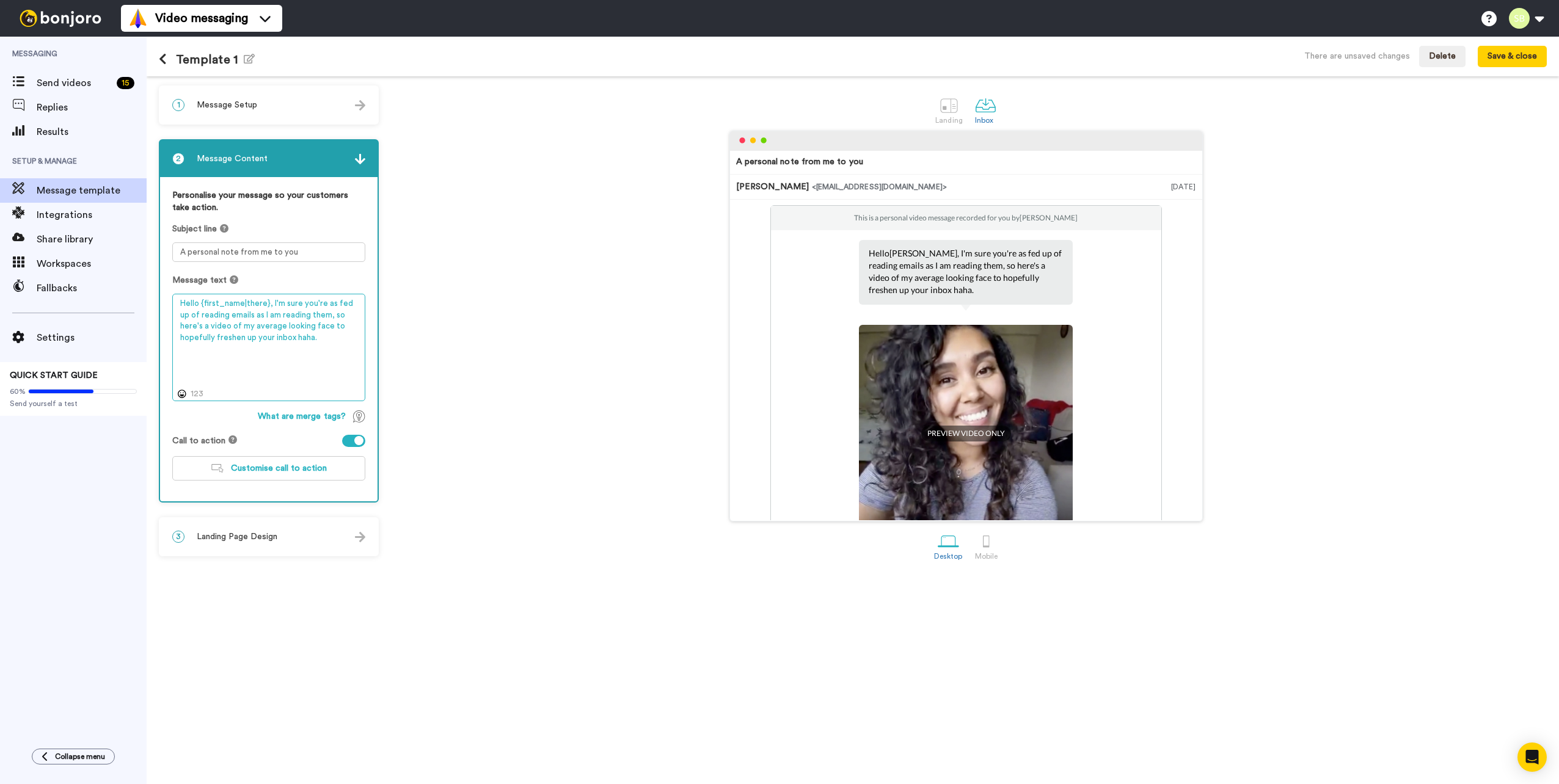
click at [291, 341] on textarea "Hello {first_name|there}, I'm sure you're as fed up of reading emails as I am r…" at bounding box center [269, 348] width 193 height 107
click at [282, 313] on textarea "Hello {first_name|there}, I'm sure you're as fed up of reading emails as I am r…" at bounding box center [269, 348] width 193 height 107
click at [325, 342] on textarea "Hello {first_name|there}, I'm sure you're as fed up of reading emails as I am s…" at bounding box center [269, 348] width 193 height 107
type textarea "Hello {first_name|there}, I'm sure you're as fed up of reading emails as I am s…"
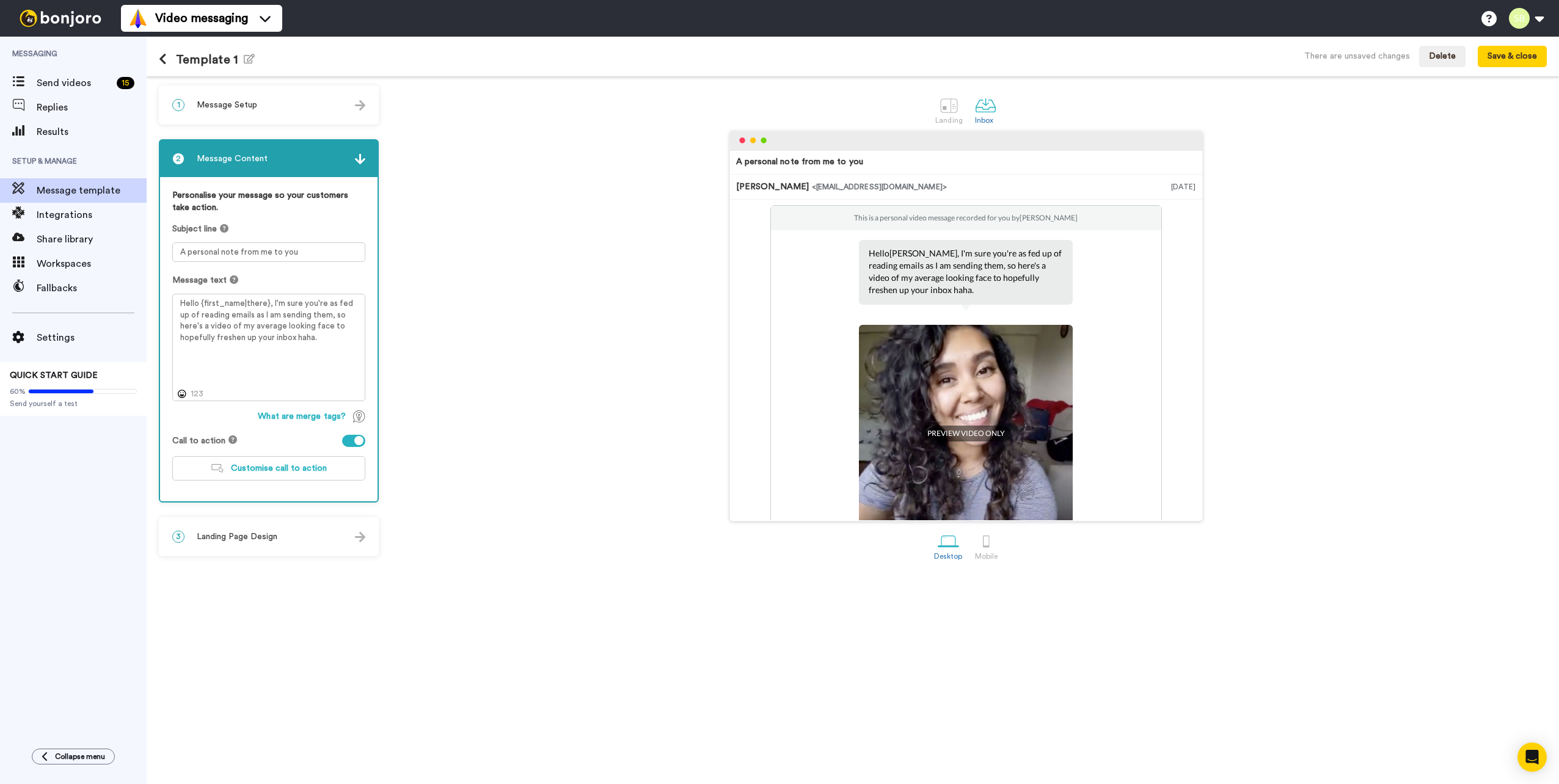
click at [281, 532] on div "3 Landing Page Design" at bounding box center [269, 536] width 218 height 36
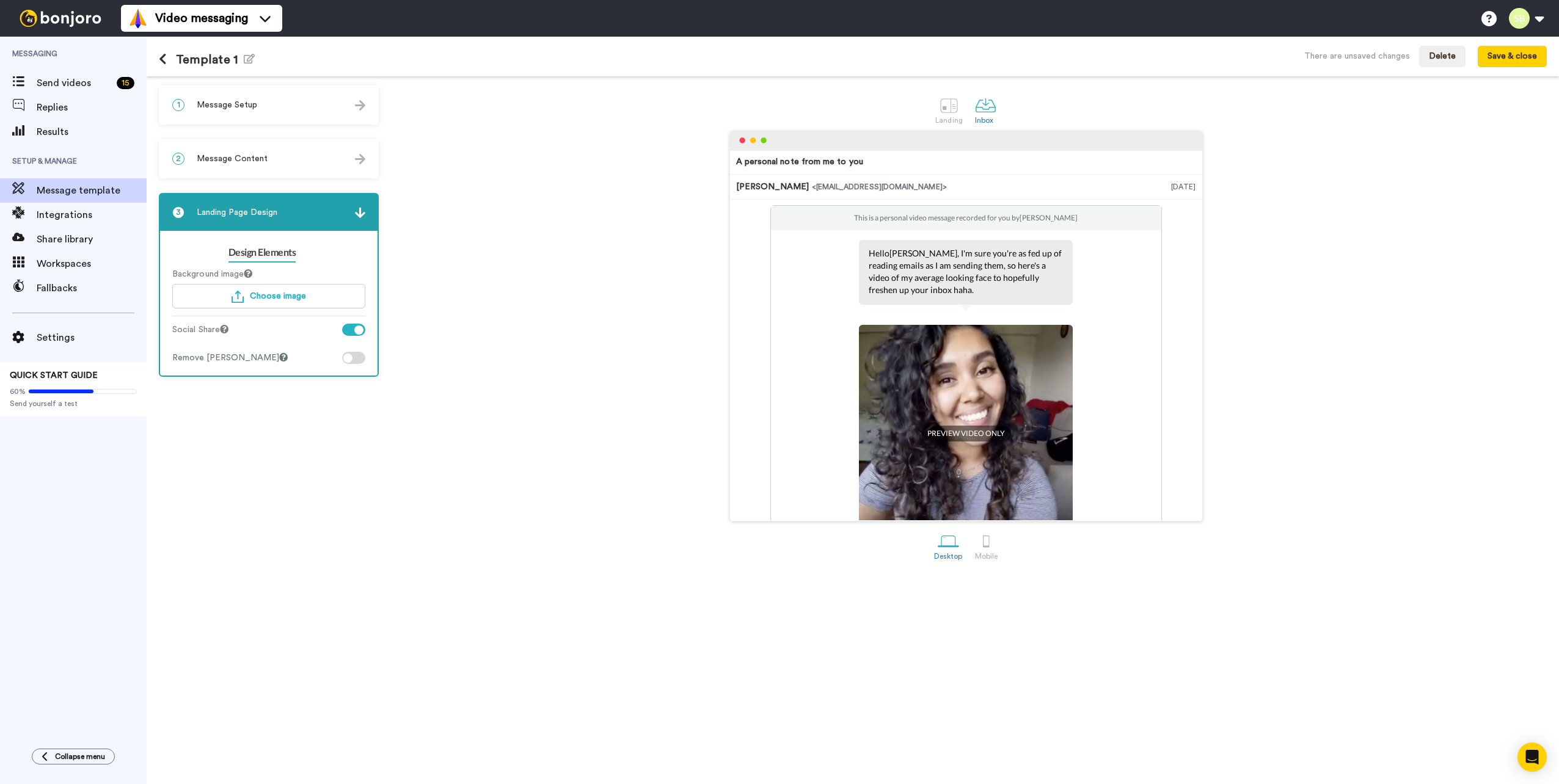
click at [348, 356] on div at bounding box center [348, 357] width 9 height 9
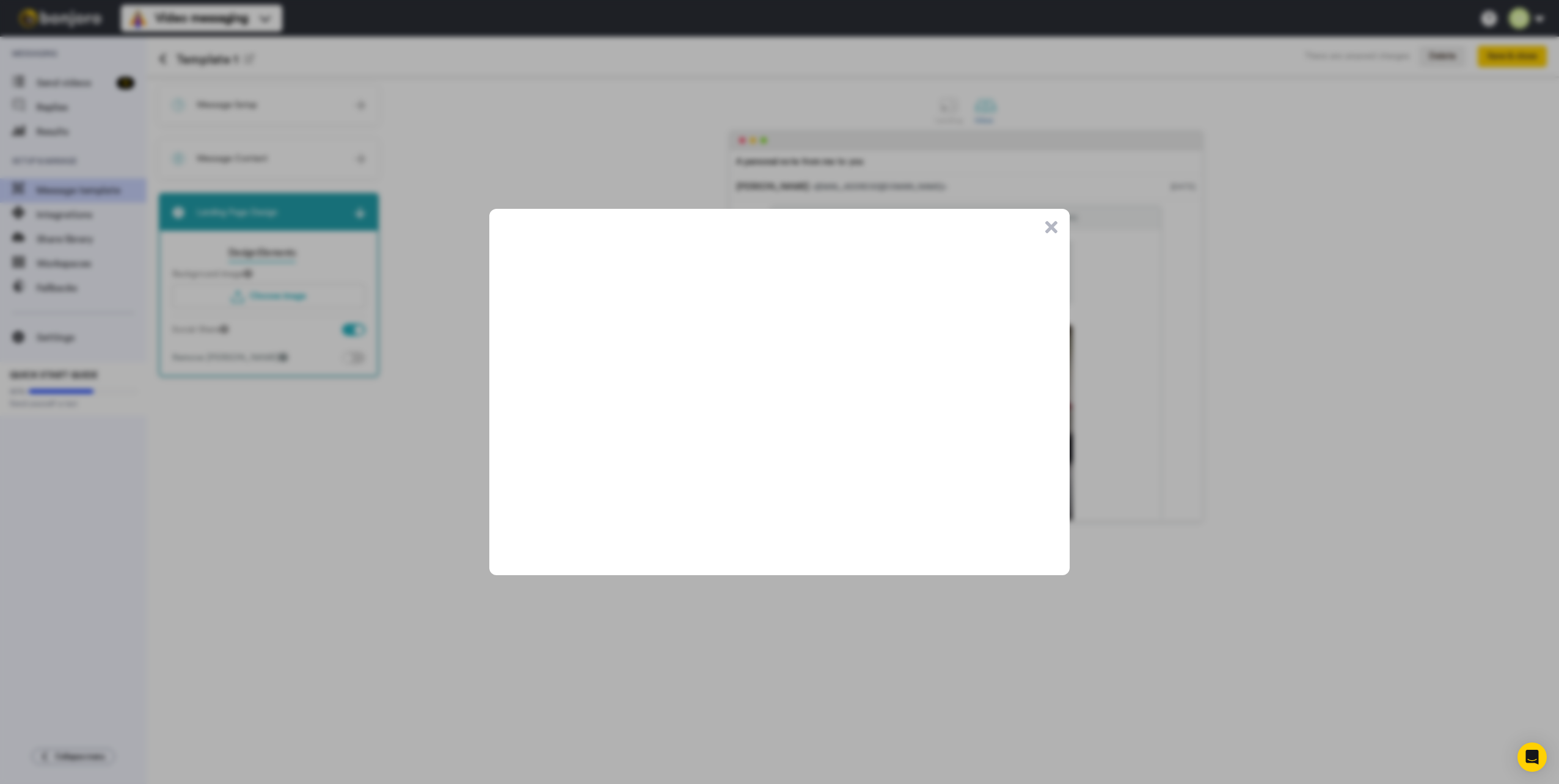
click at [1051, 228] on button ".cls-1{stroke-width:0px;}" at bounding box center [1051, 226] width 12 height 12
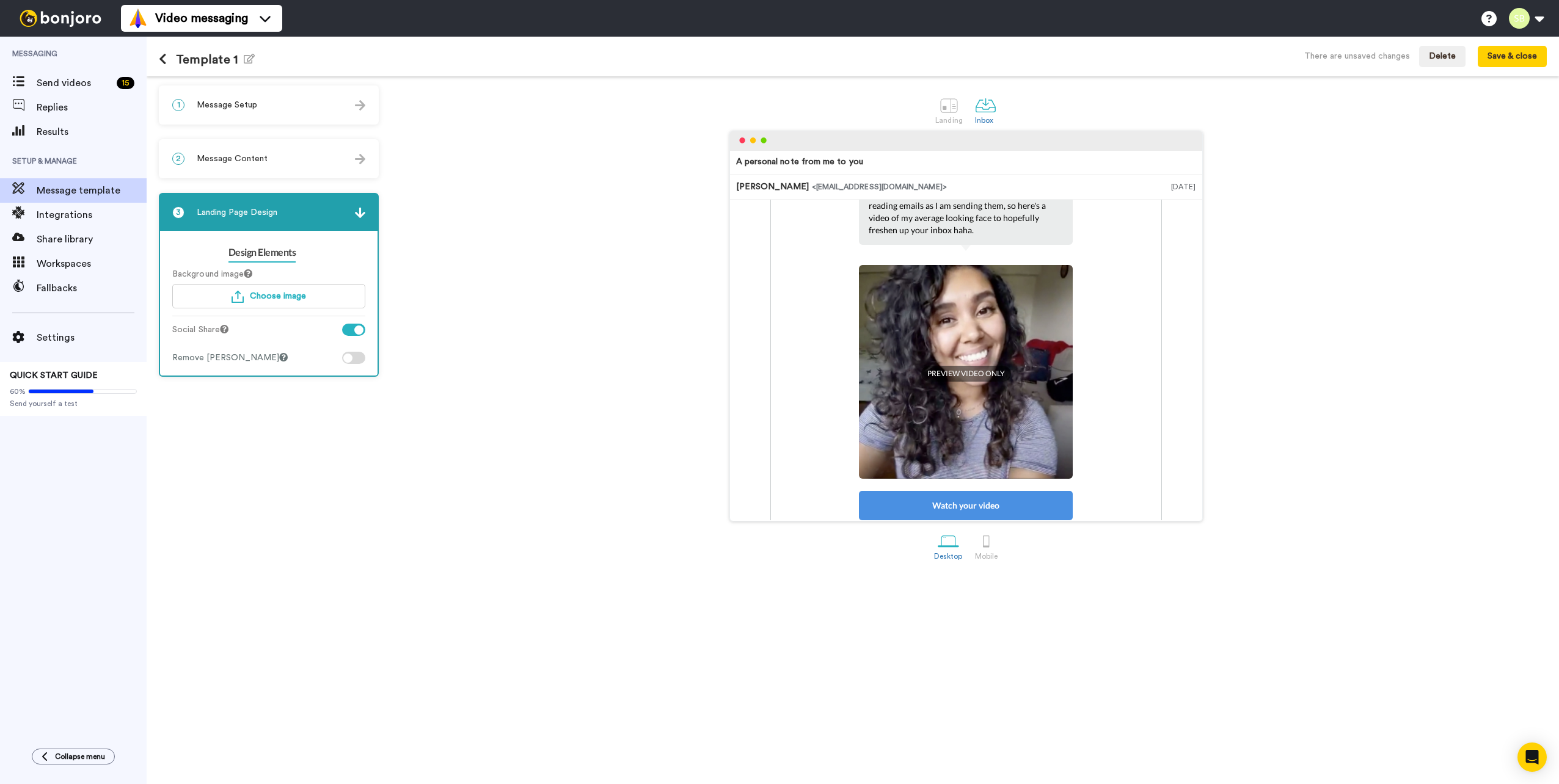
scroll to position [0, 0]
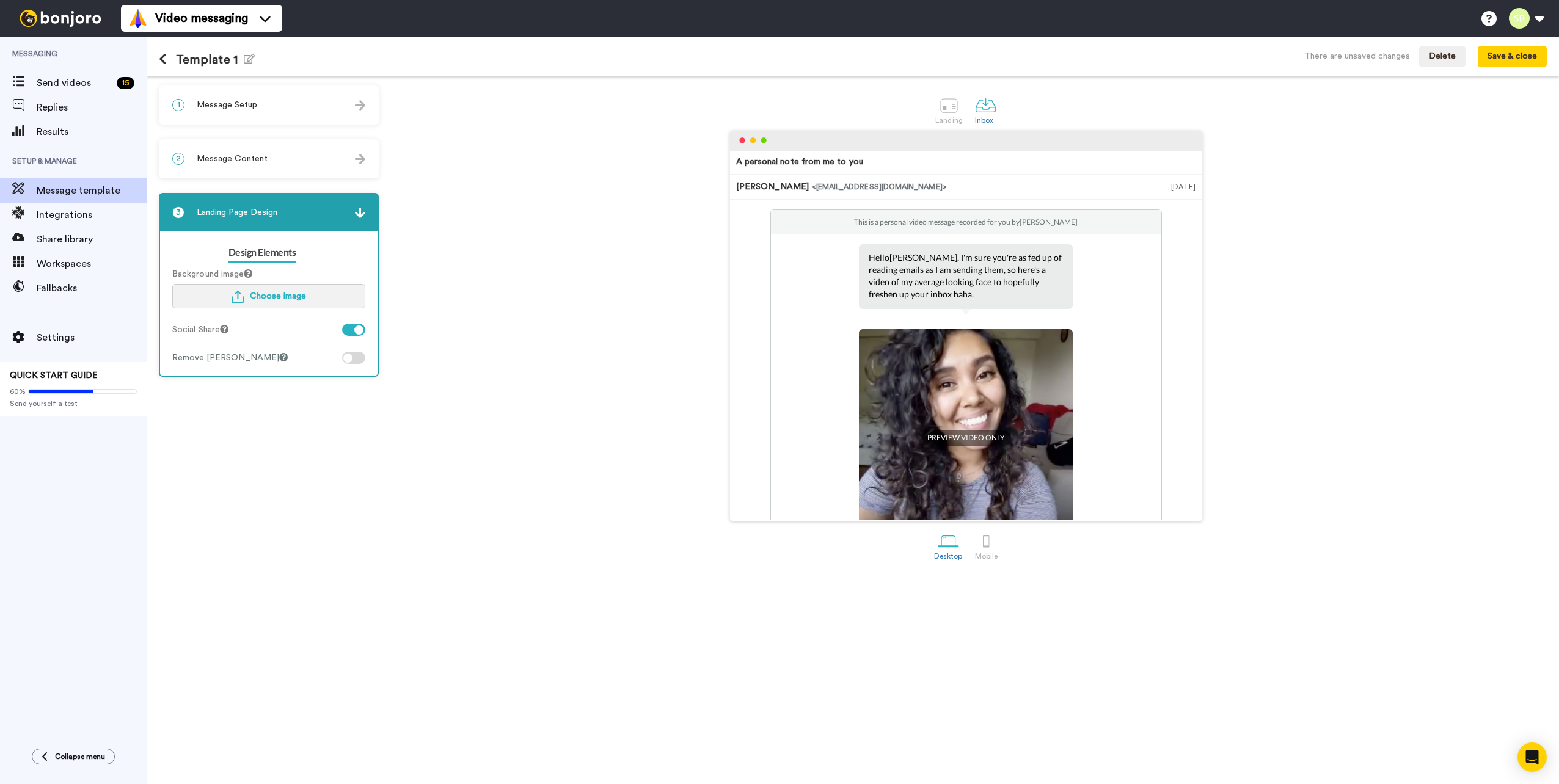
click at [232, 296] on img "button" at bounding box center [237, 296] width 12 height 12
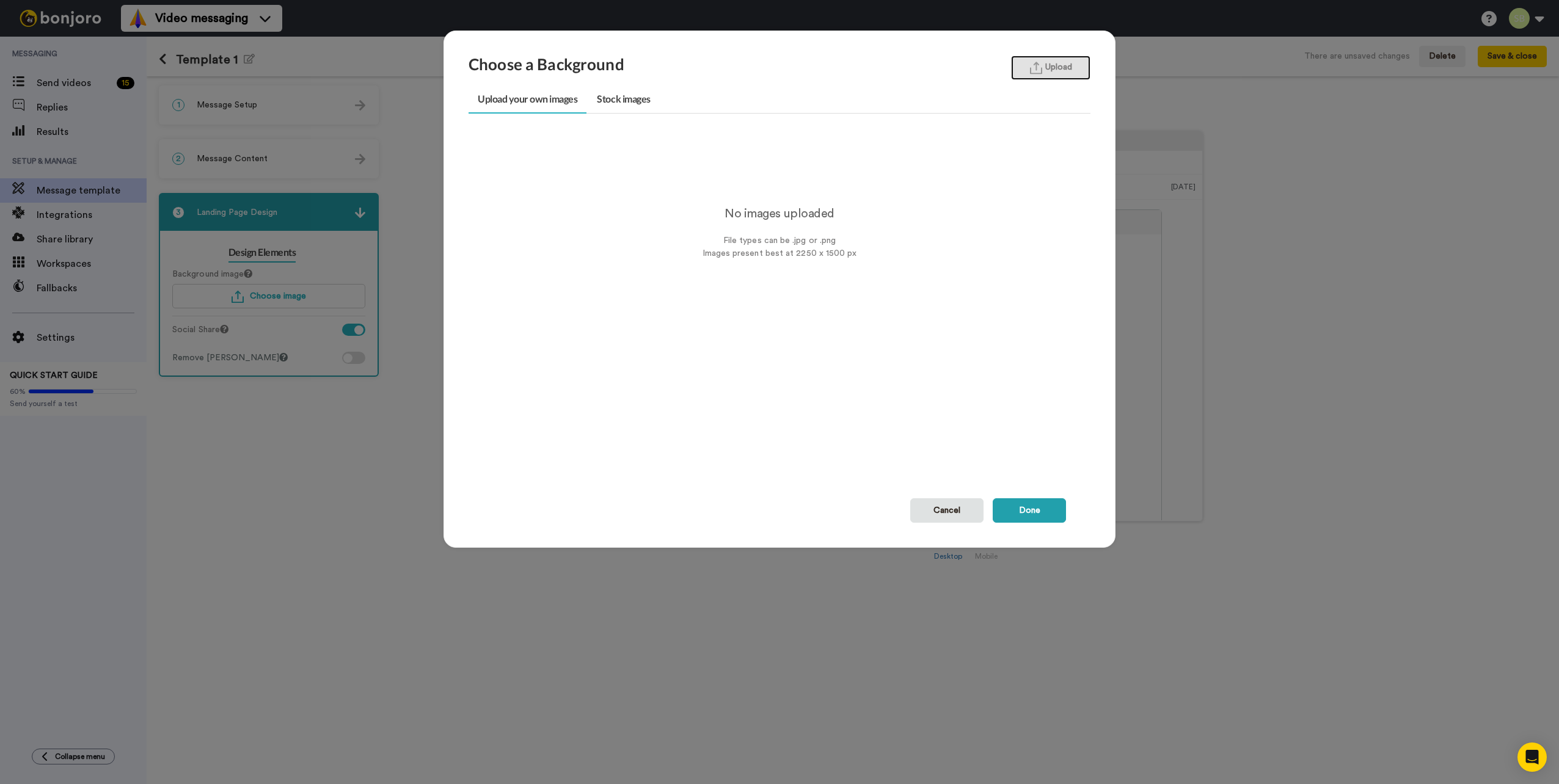
click at [1020, 58] on button "Upload" at bounding box center [1051, 68] width 79 height 25
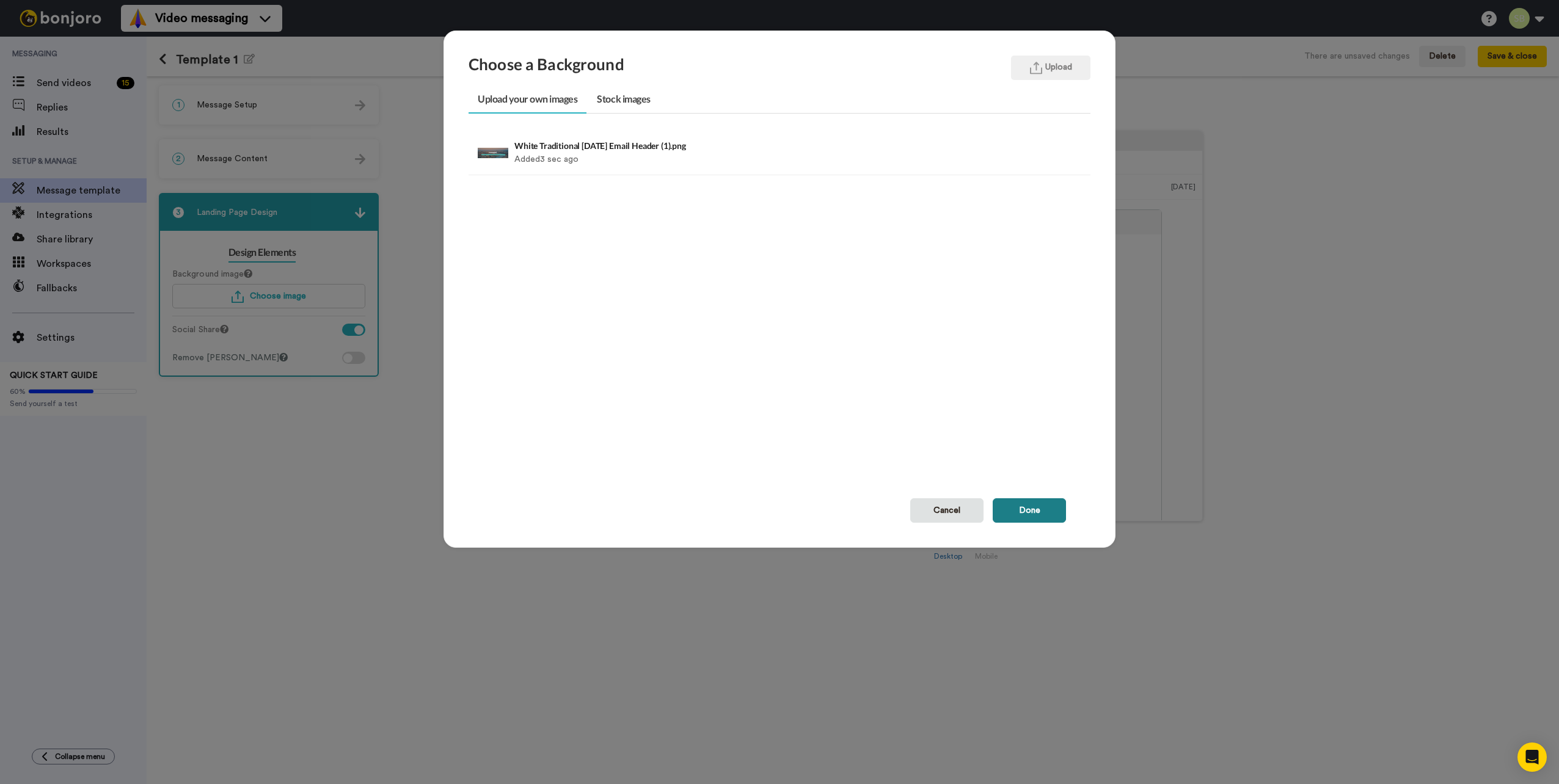
click at [1028, 504] on button "Done" at bounding box center [1028, 511] width 73 height 25
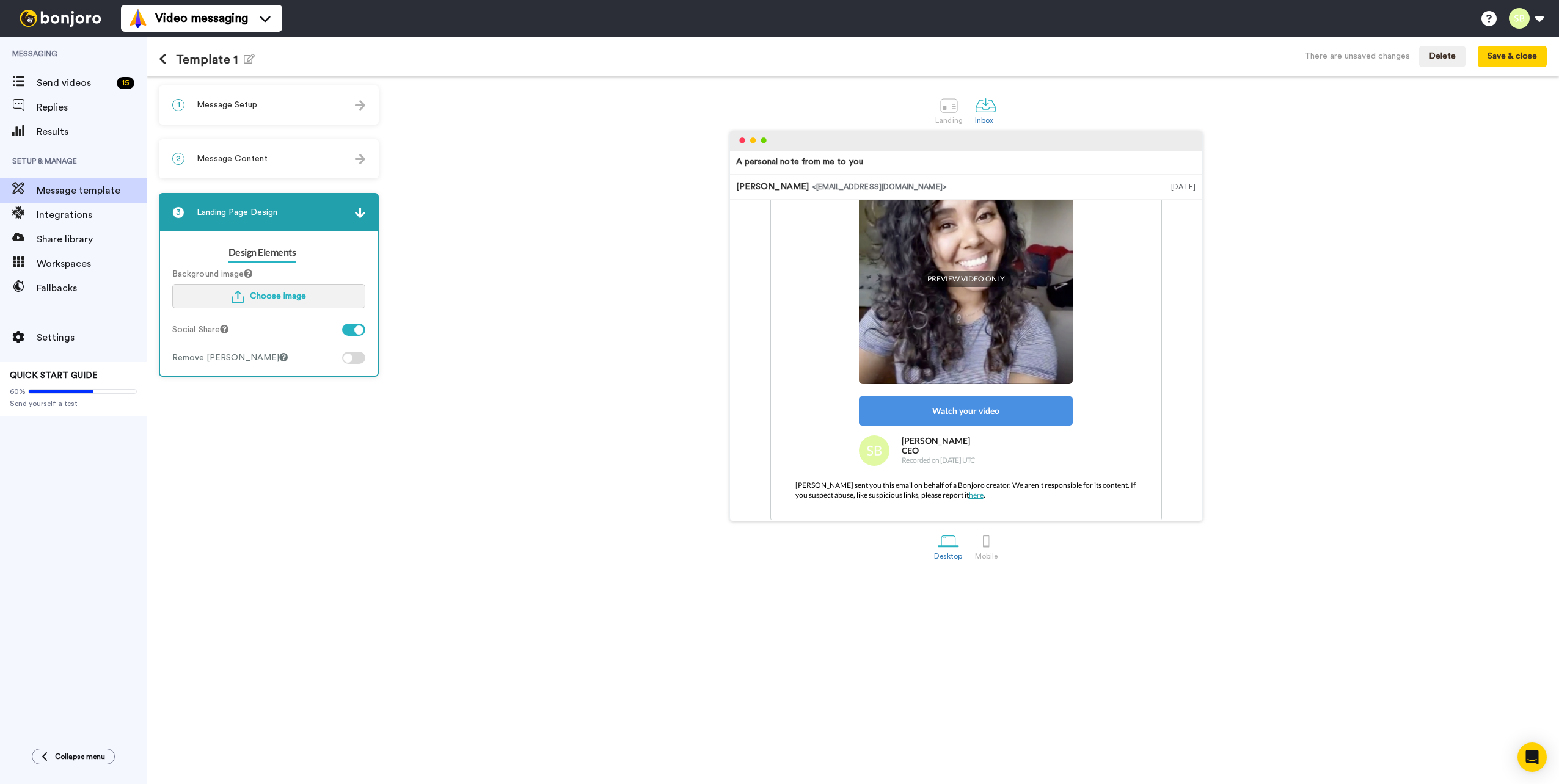
scroll to position [158, 0]
click at [979, 550] on div at bounding box center [986, 541] width 21 height 21
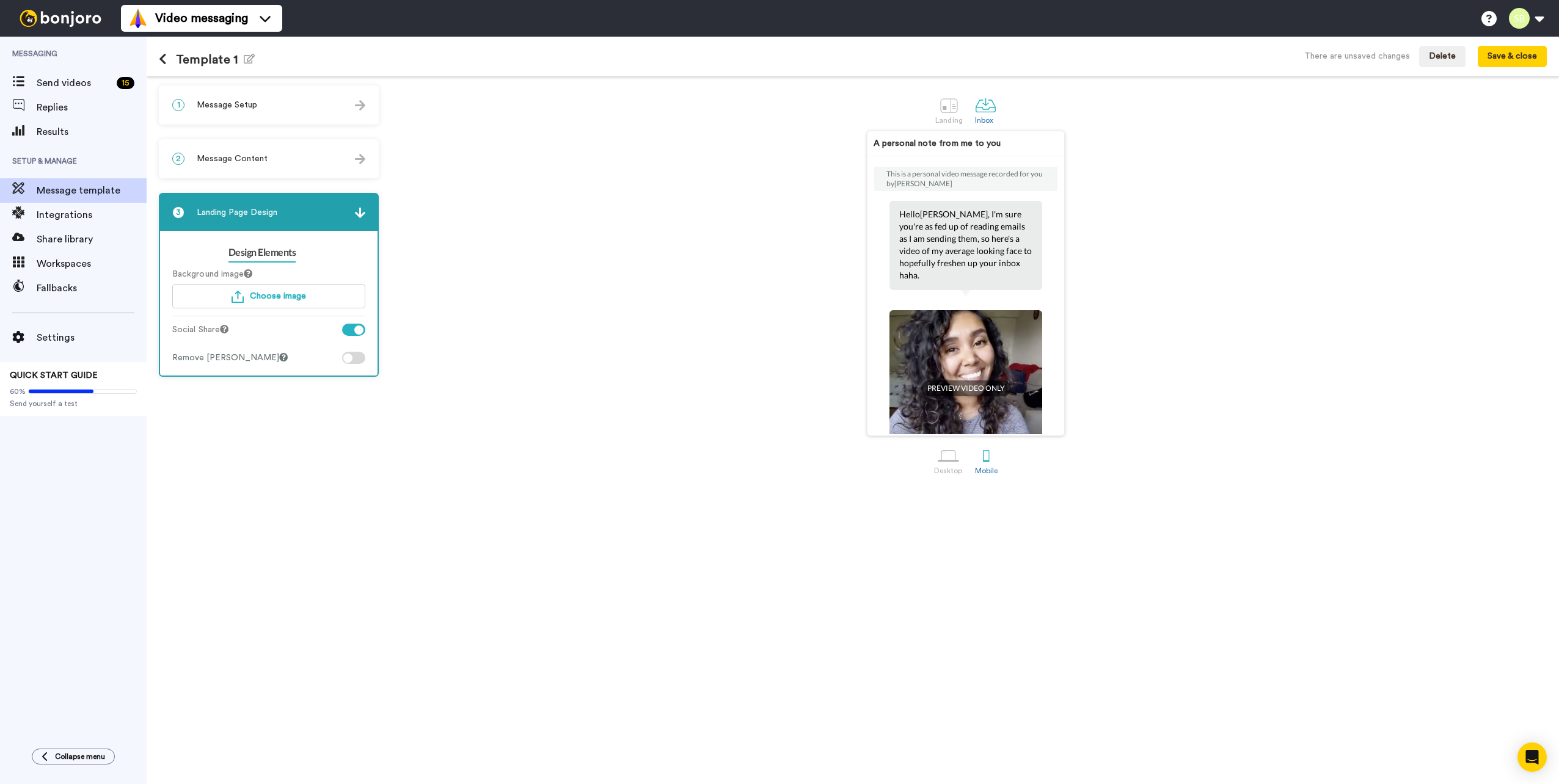
click at [965, 380] on span "PREVIEW VIDEO ONLY" at bounding box center [966, 388] width 90 height 16
click at [237, 99] on span "Message Setup" at bounding box center [227, 105] width 60 height 12
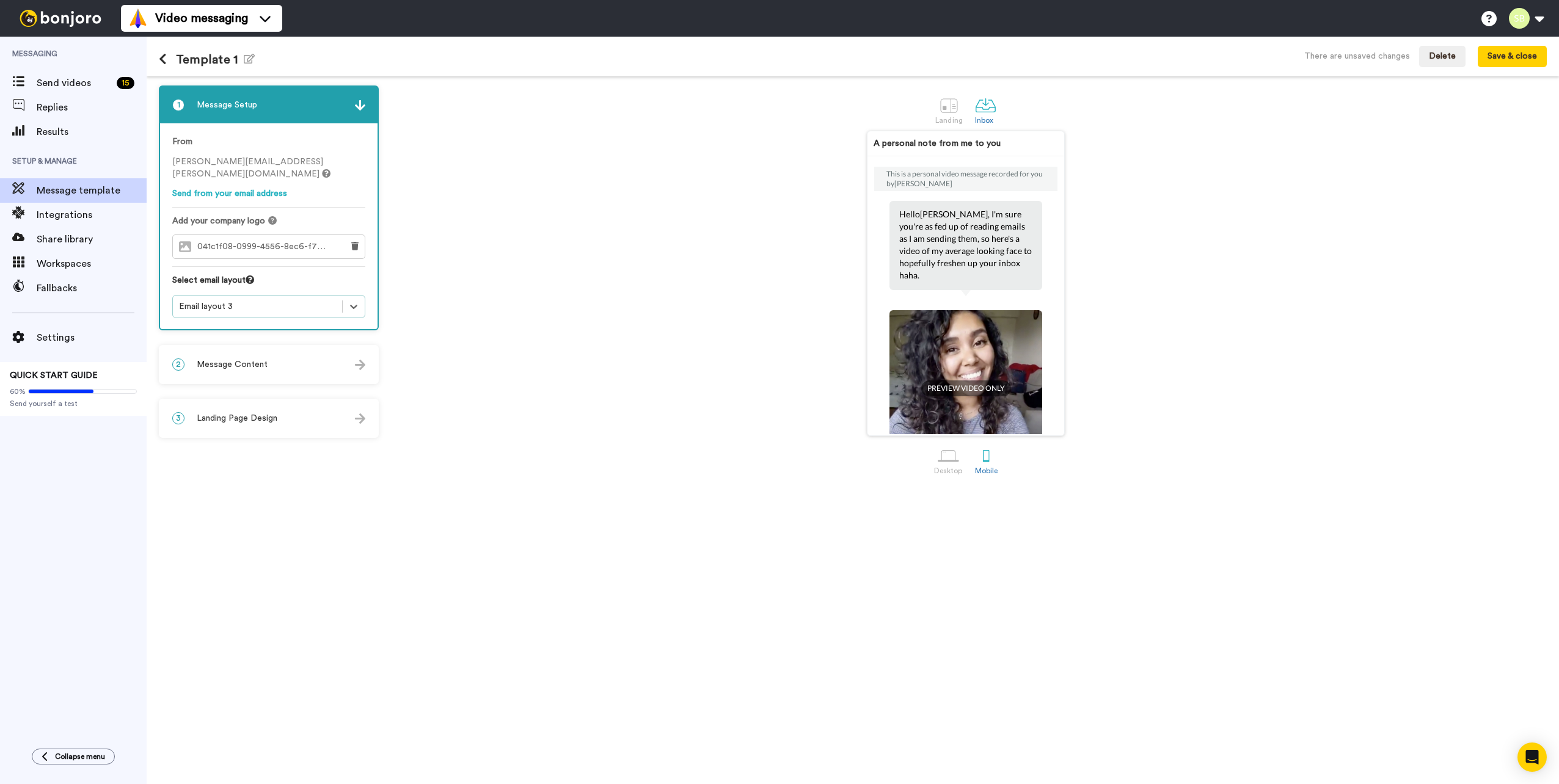
click at [941, 380] on span "PREVIEW VIDEO ONLY" at bounding box center [966, 388] width 90 height 16
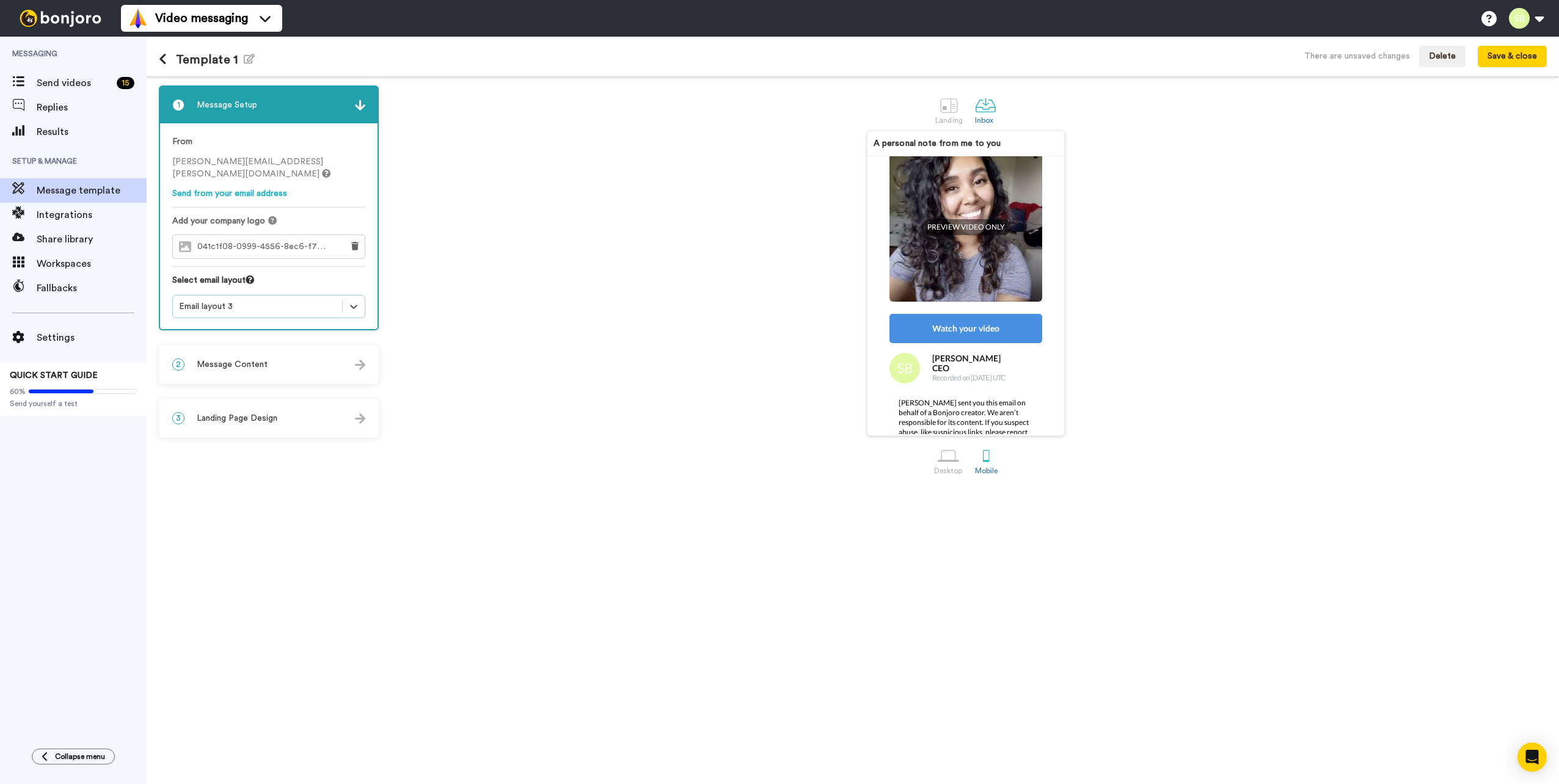
scroll to position [192, 0]
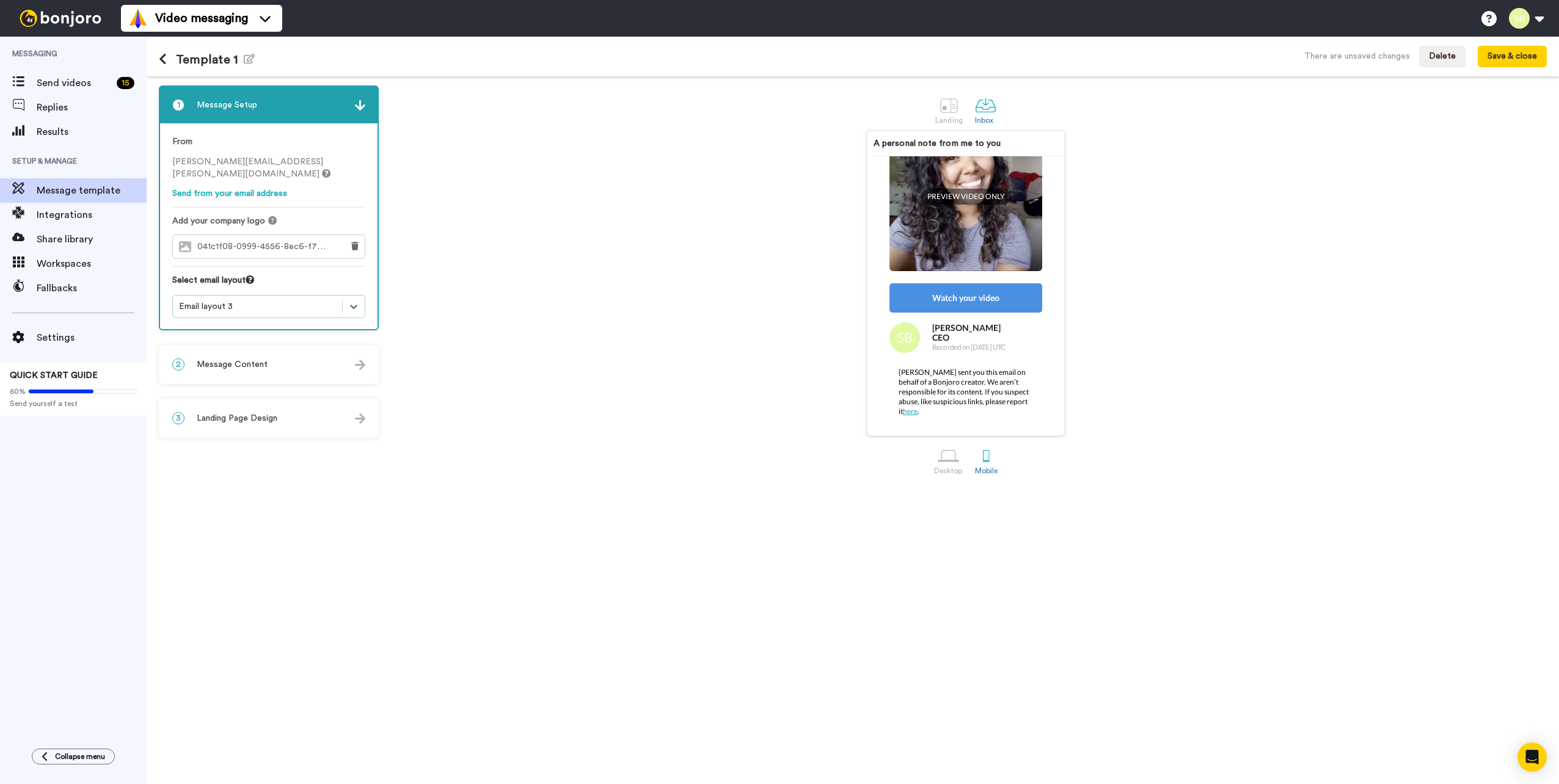
click at [221, 358] on span "Message Content" at bounding box center [232, 364] width 71 height 12
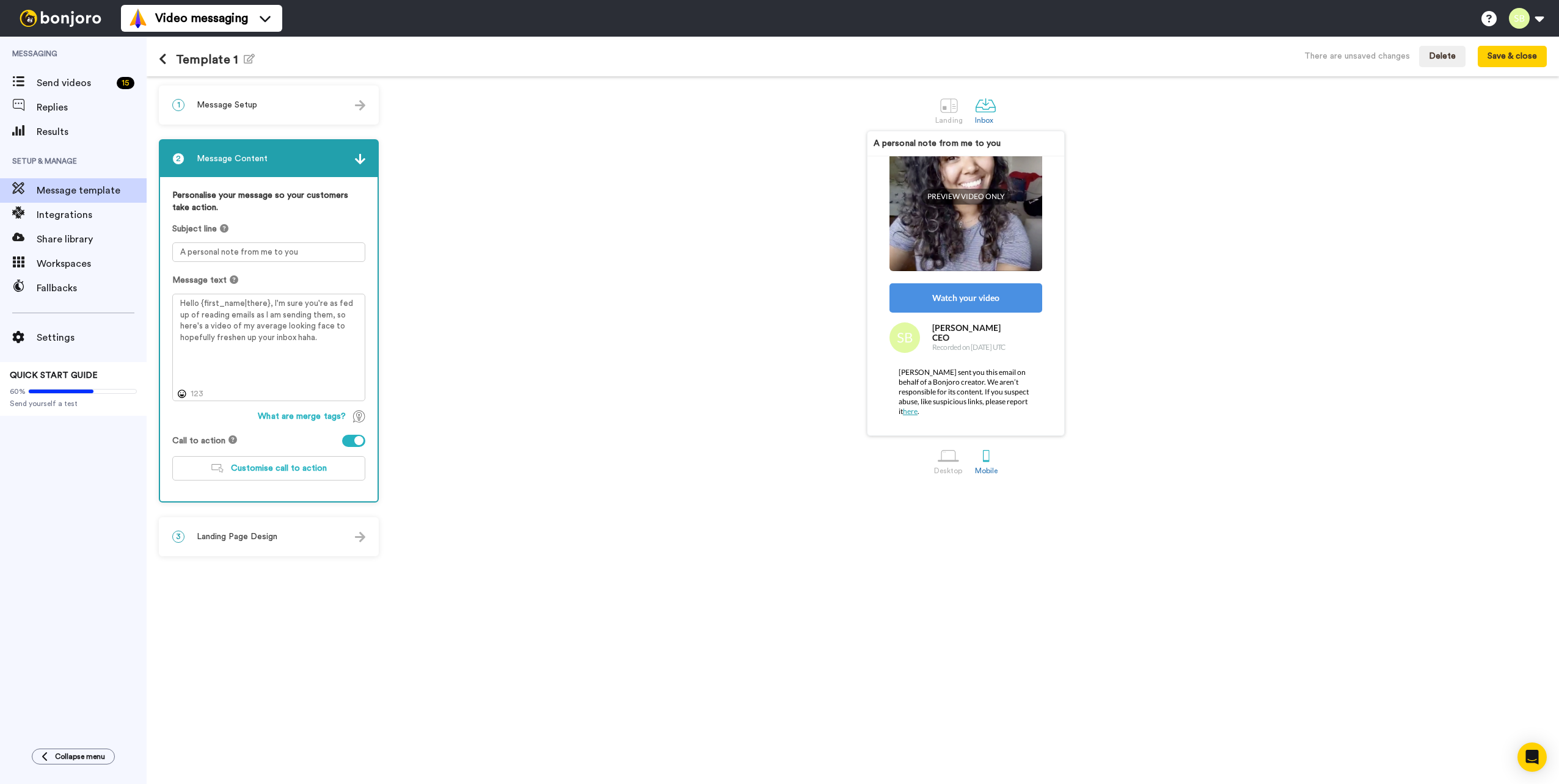
click at [246, 122] on div "1 Message Setup" at bounding box center [269, 105] width 218 height 36
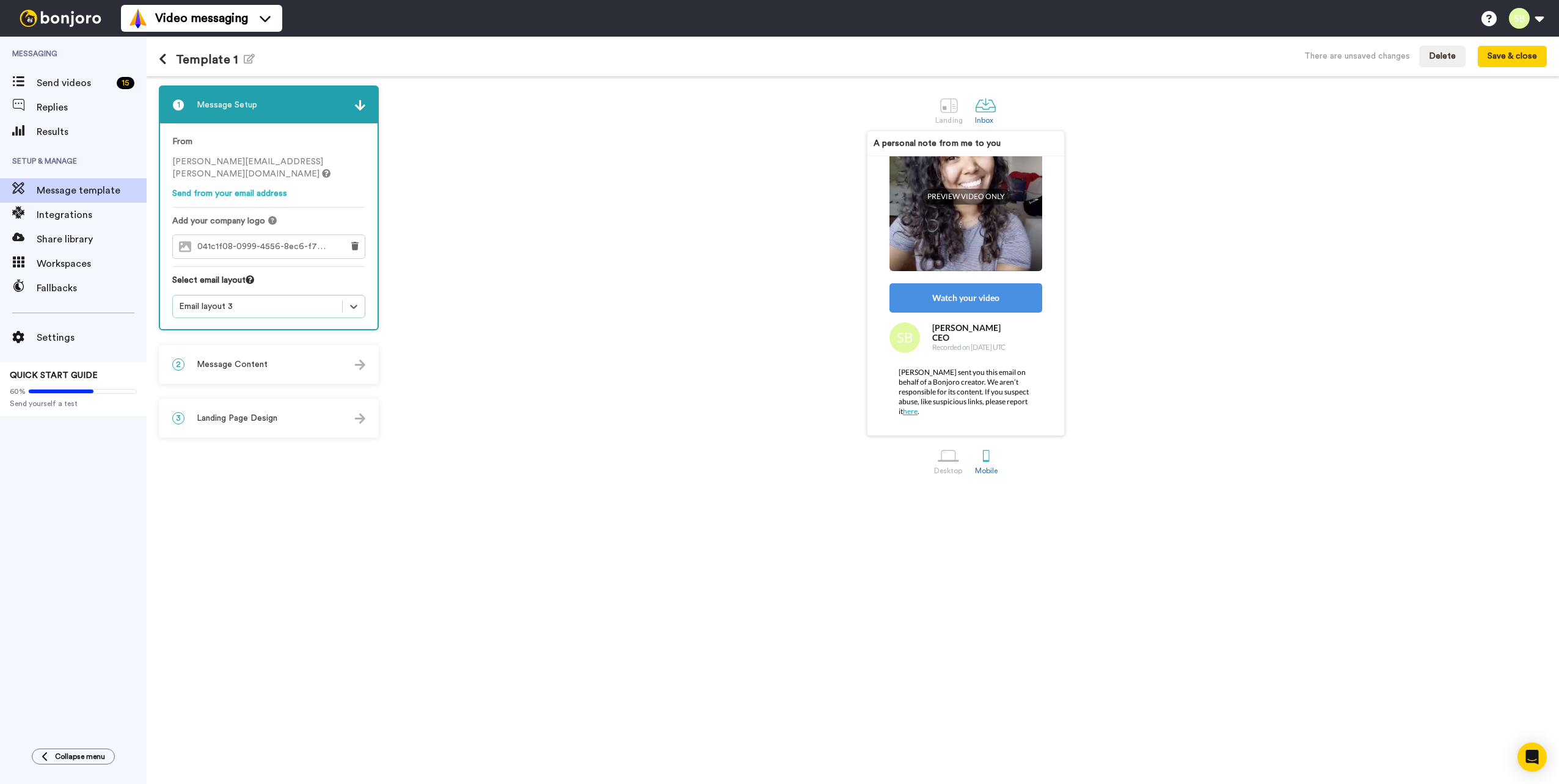
click at [244, 161] on span "[PERSON_NAME][EMAIL_ADDRESS][PERSON_NAME][DOMAIN_NAME]" at bounding box center [251, 167] width 158 height 21
click at [221, 198] on div "From shannon.burke+baqoki@inbound.bonjoromail.com Send from your email address" at bounding box center [269, 171] width 193 height 72
click at [216, 193] on link "Send from your email address" at bounding box center [229, 194] width 115 height 8
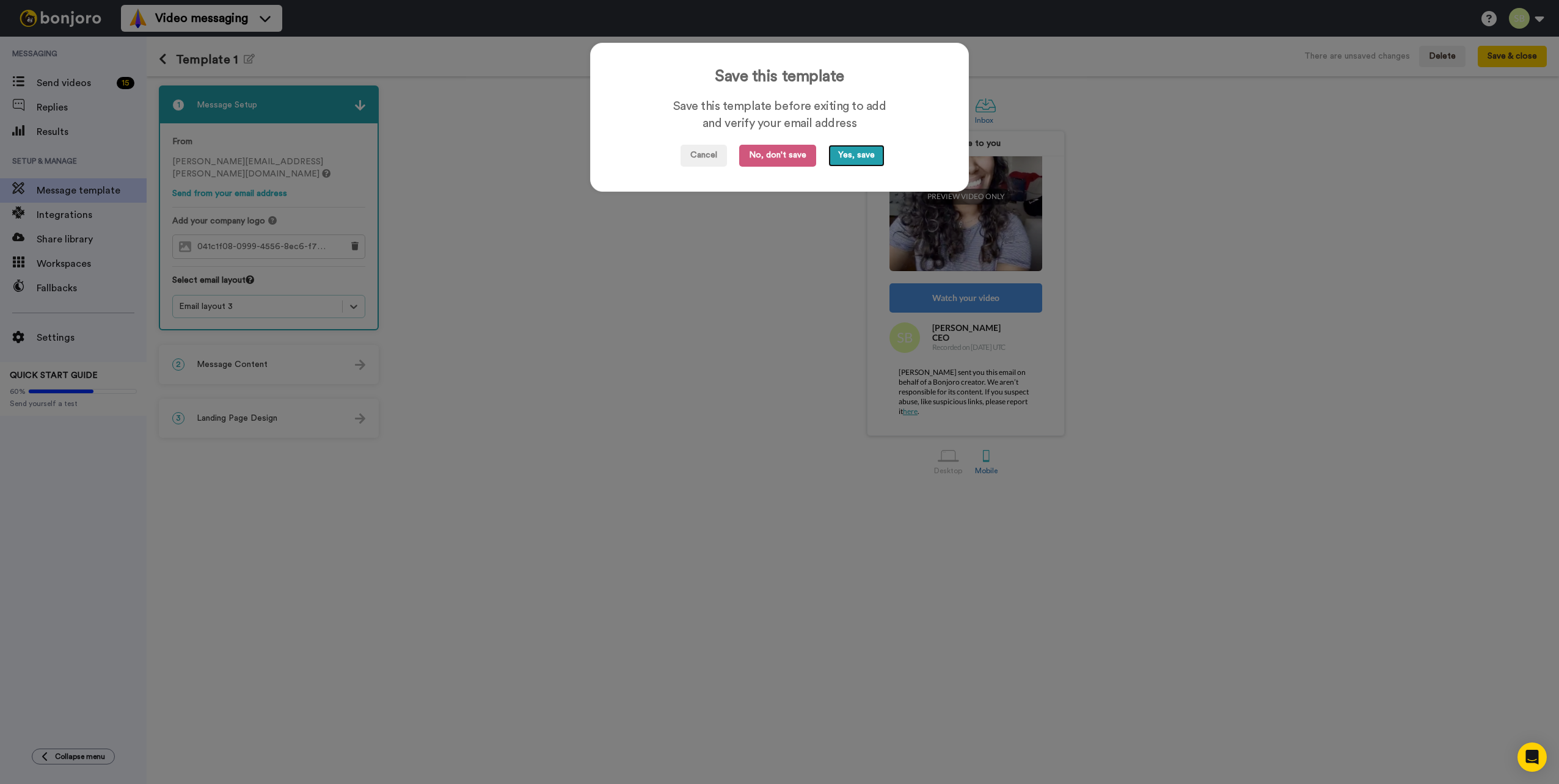
click at [849, 159] on button "Yes, save" at bounding box center [856, 156] width 56 height 22
